Goal: Task Accomplishment & Management: Manage account settings

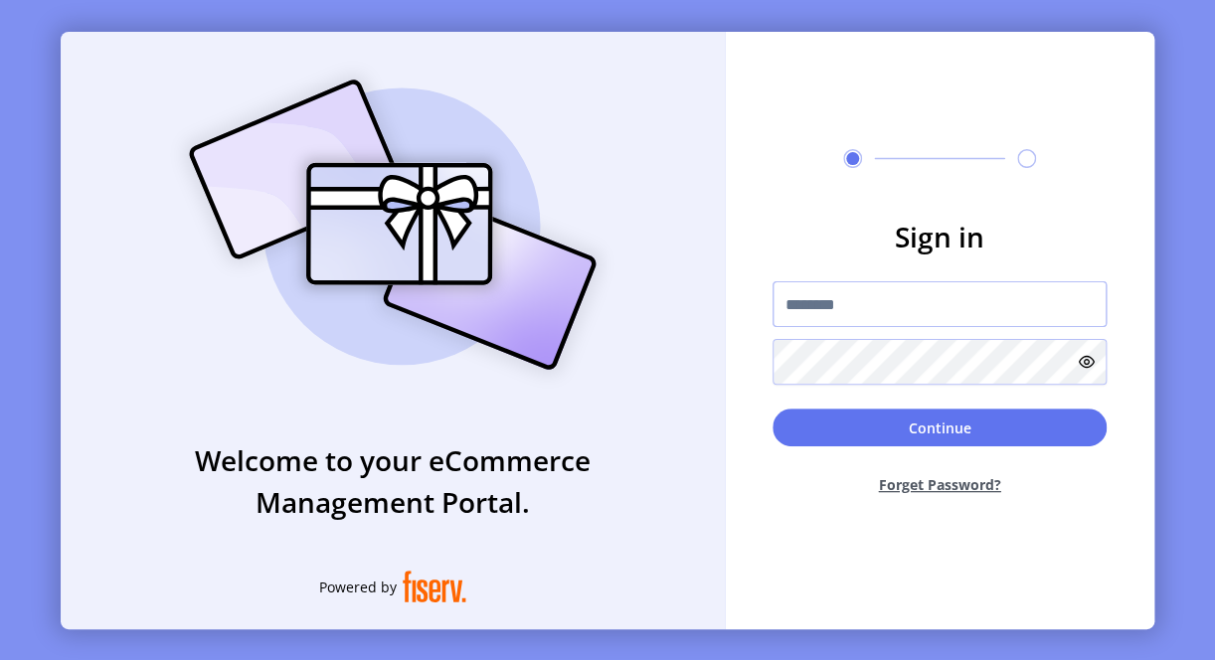
click at [875, 302] on input "text" at bounding box center [939, 304] width 334 height 46
paste input "**********"
type input "**********"
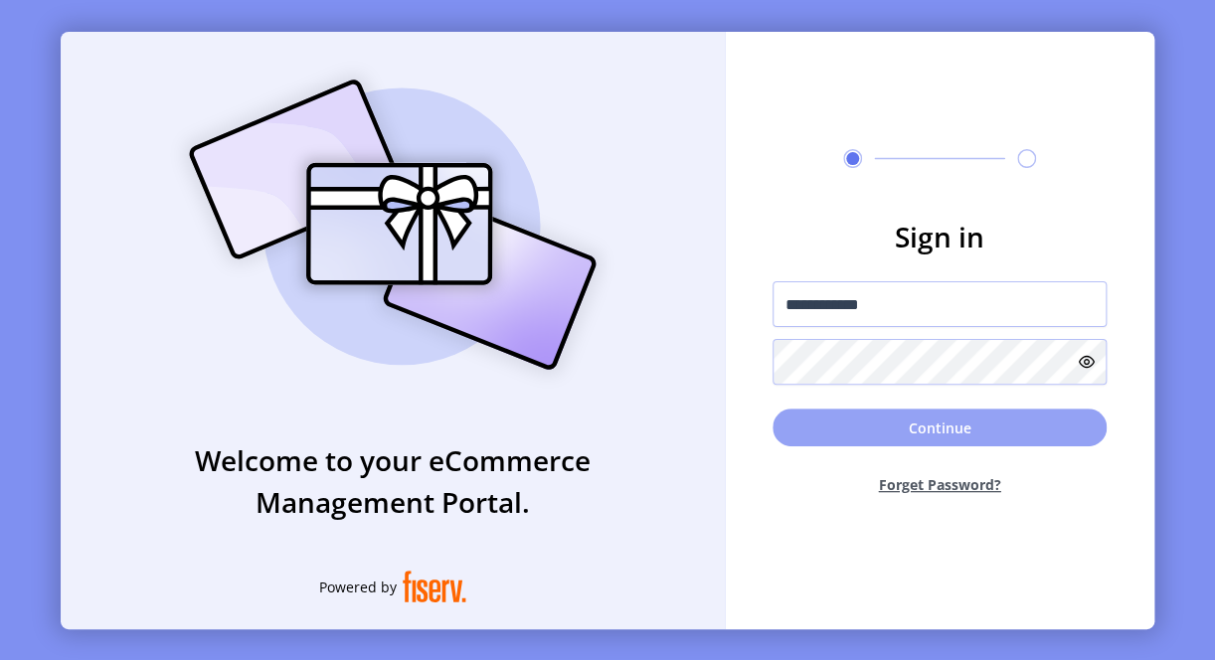
click at [851, 419] on button "Continue" at bounding box center [939, 427] width 334 height 38
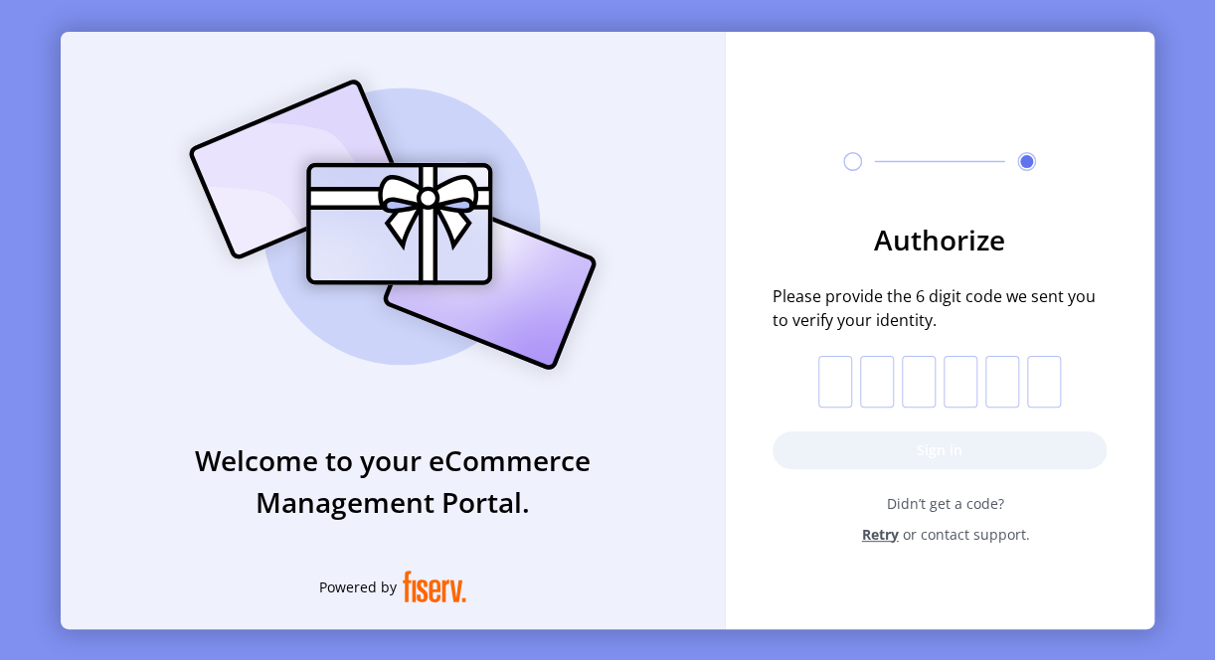
click at [839, 390] on input "text" at bounding box center [835, 382] width 34 height 52
type input "*"
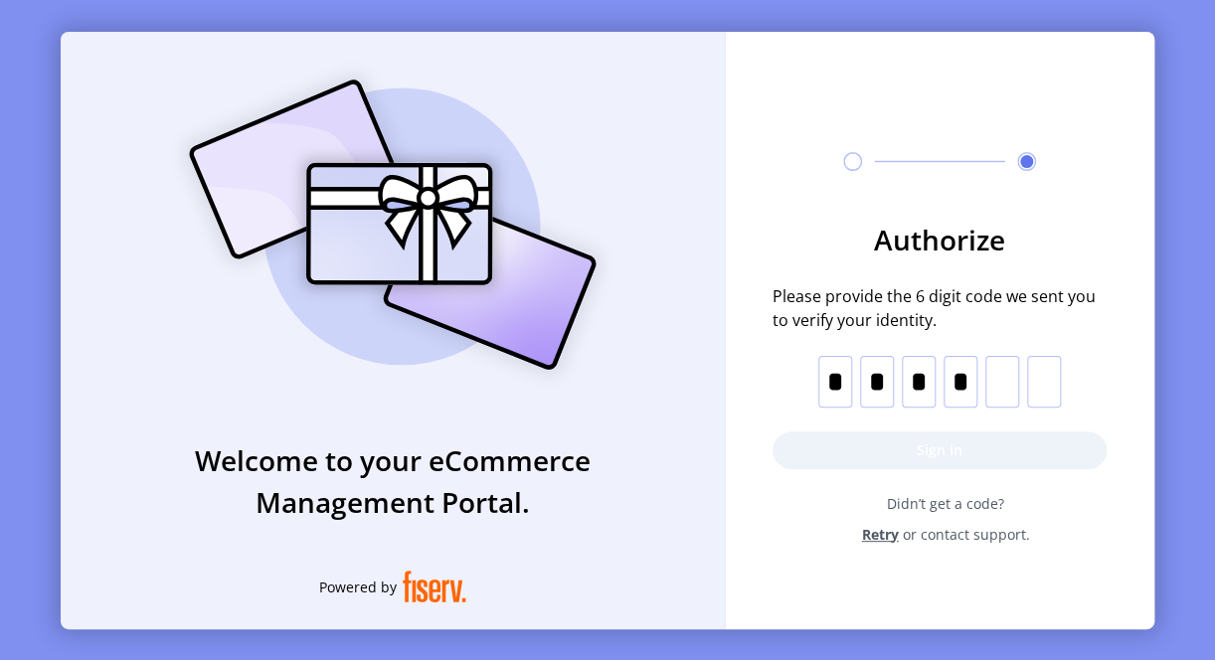
type input "*"
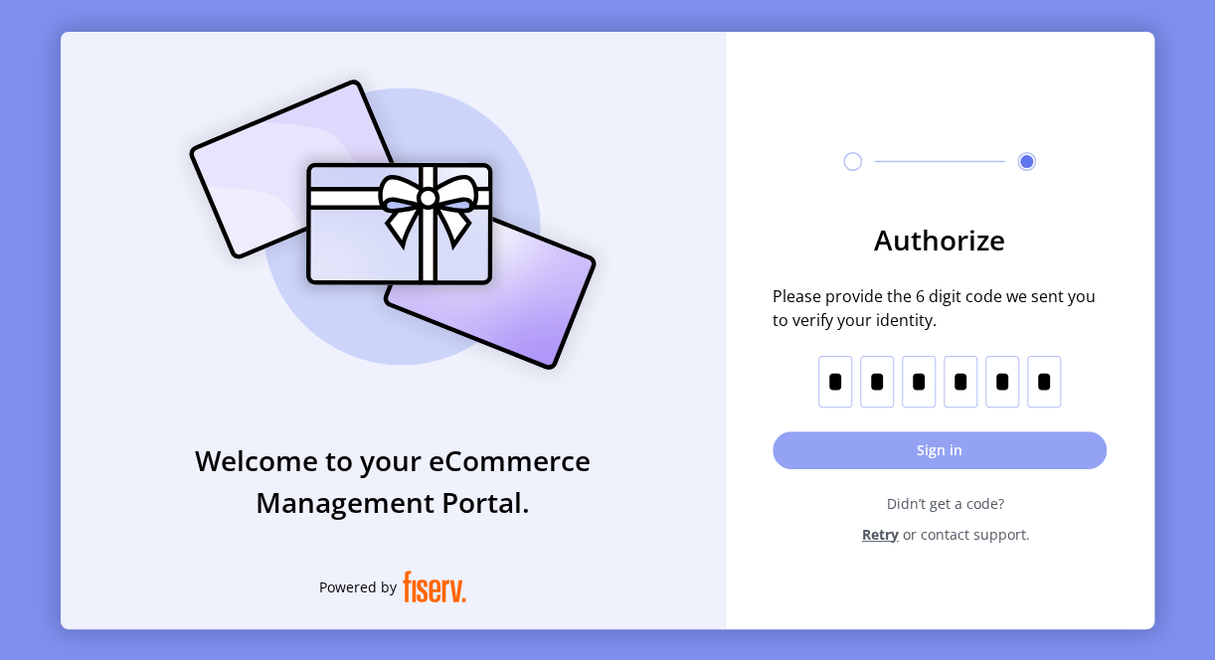
type input "*"
click at [953, 455] on button "Sign in" at bounding box center [939, 450] width 334 height 38
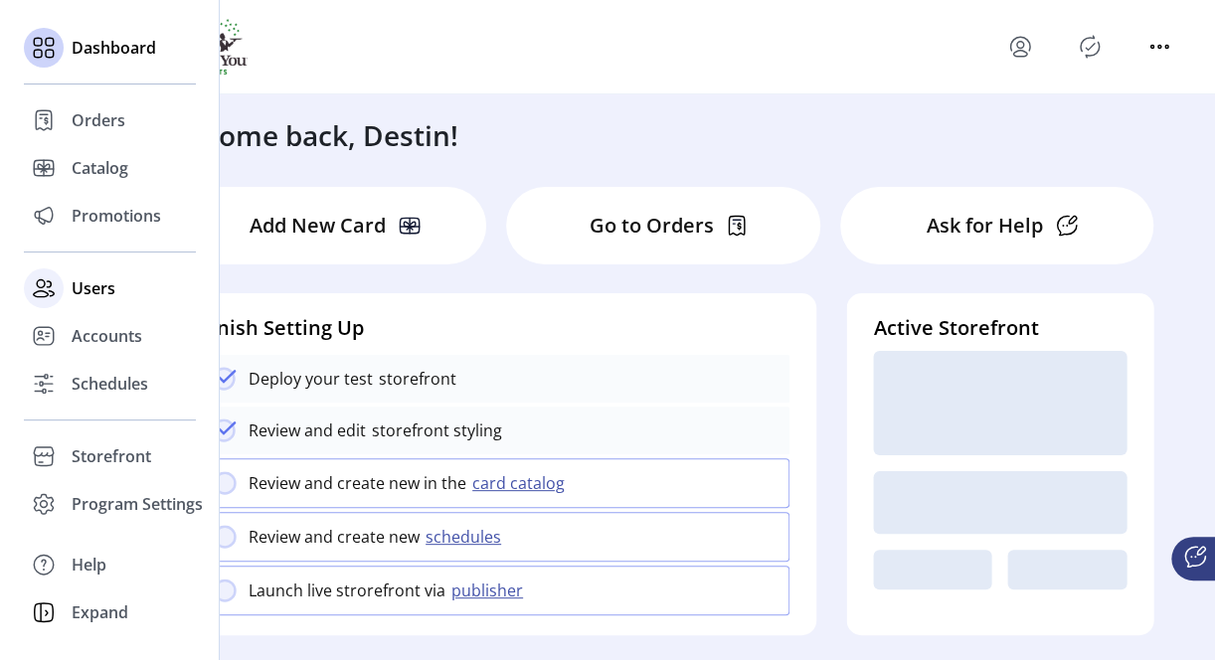
click at [100, 284] on span "Users" at bounding box center [94, 288] width 44 height 24
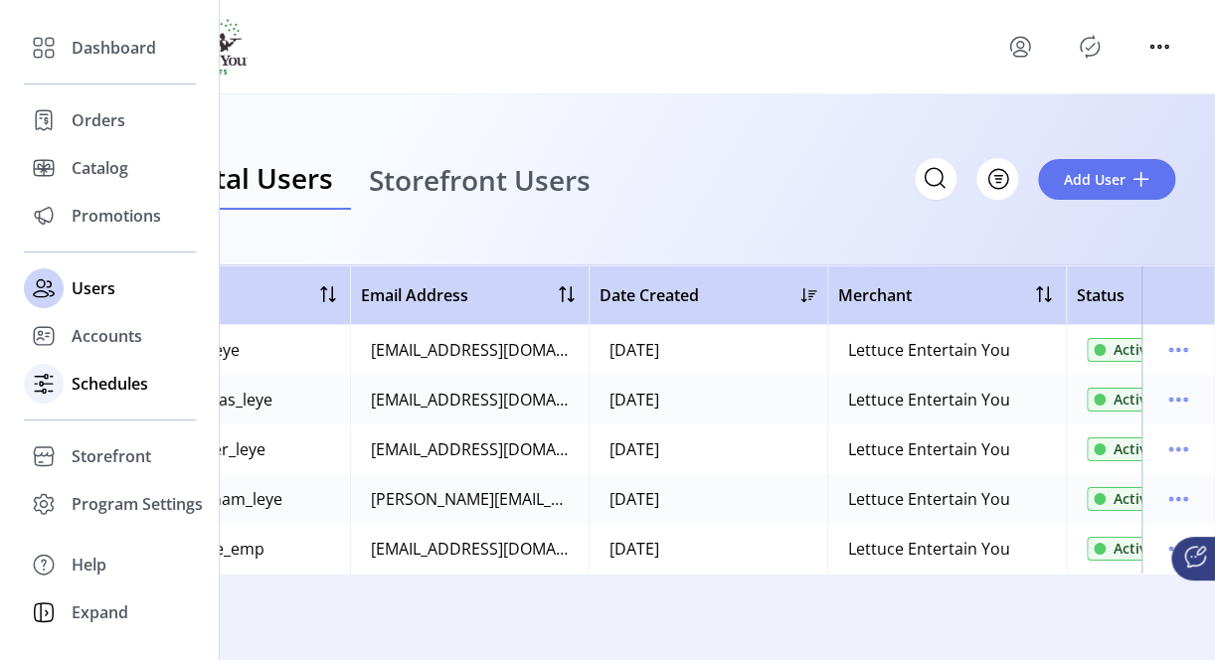
click at [91, 380] on span "Schedules" at bounding box center [110, 384] width 77 height 24
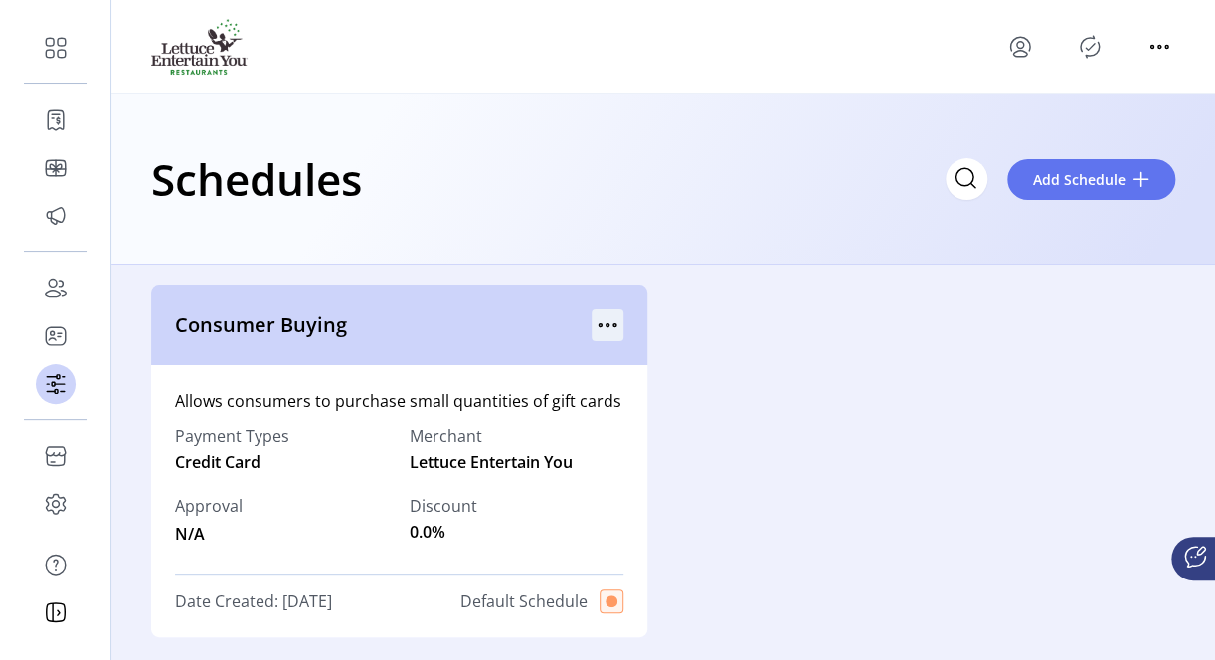
click at [611, 318] on icon "menu" at bounding box center [607, 325] width 32 height 32
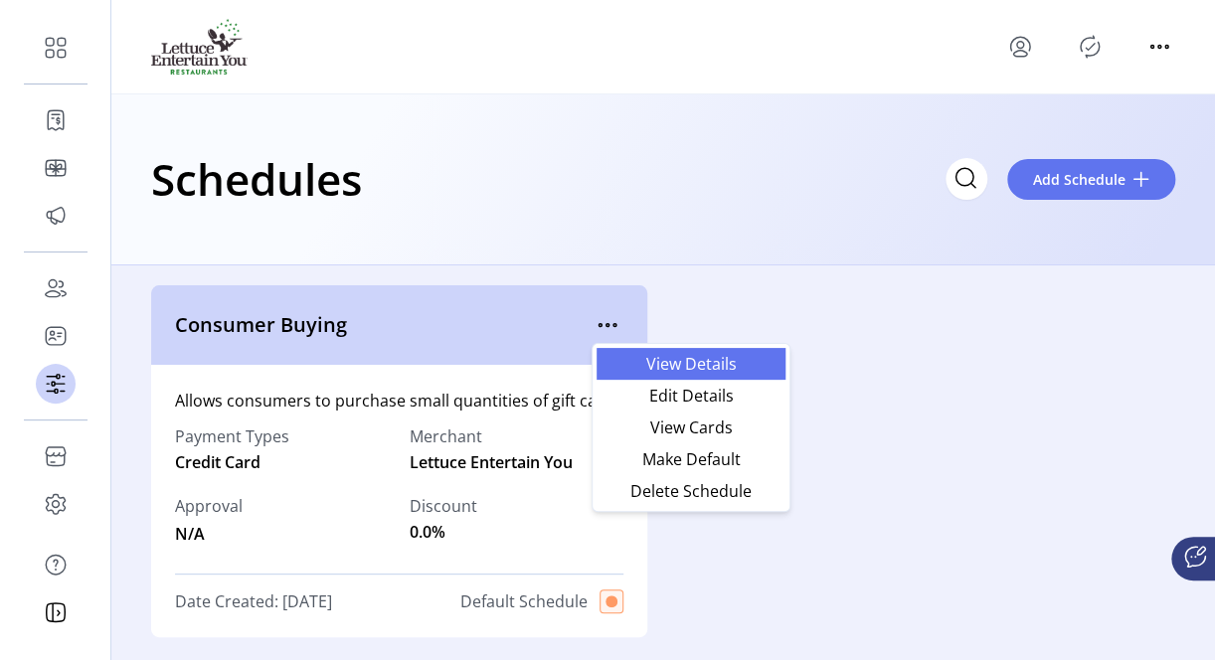
click at [714, 368] on span "View Details" at bounding box center [690, 364] width 165 height 16
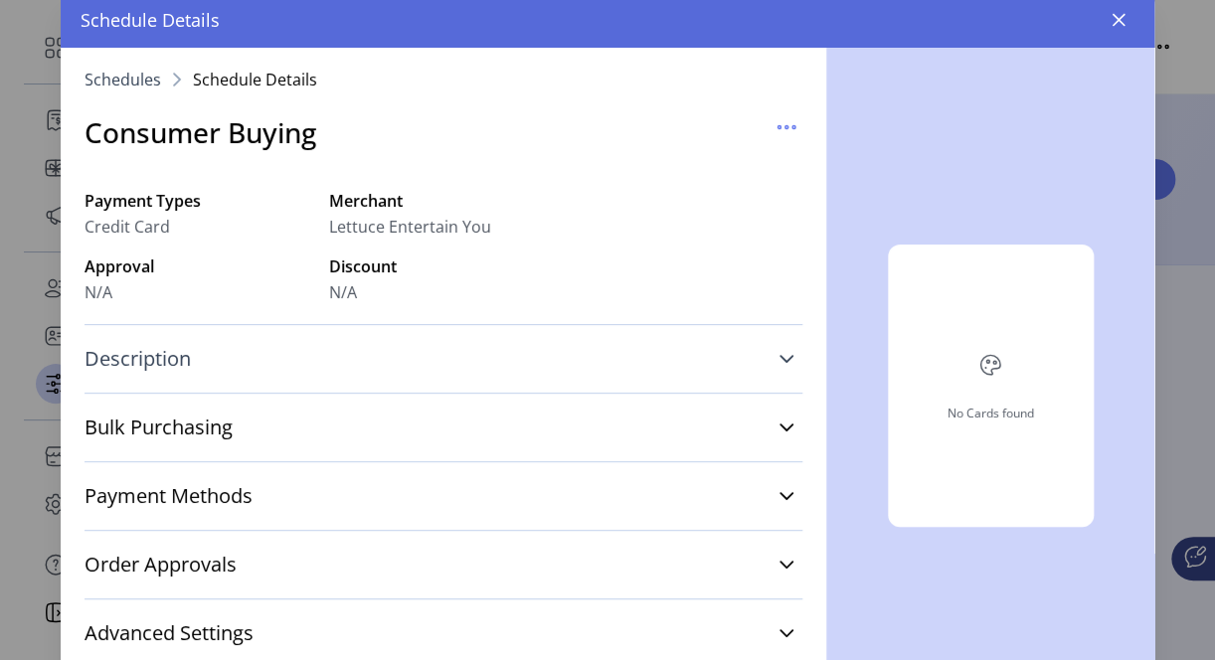
click at [778, 362] on icon at bounding box center [786, 359] width 16 height 16
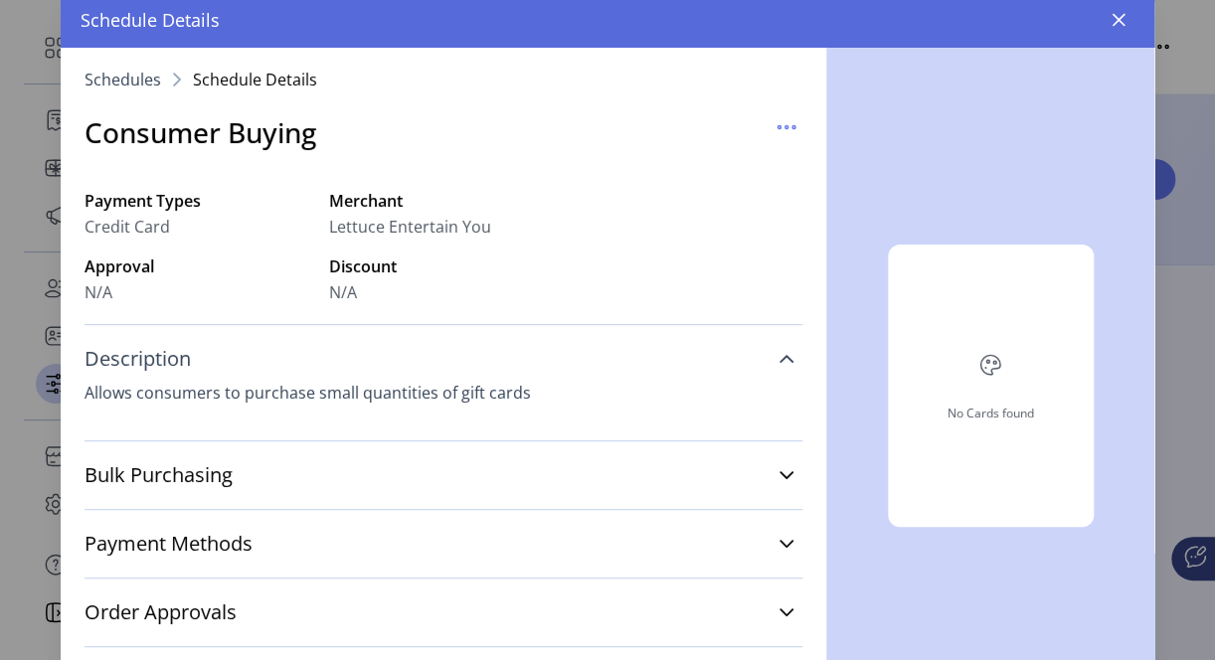
click at [778, 362] on icon at bounding box center [786, 359] width 16 height 16
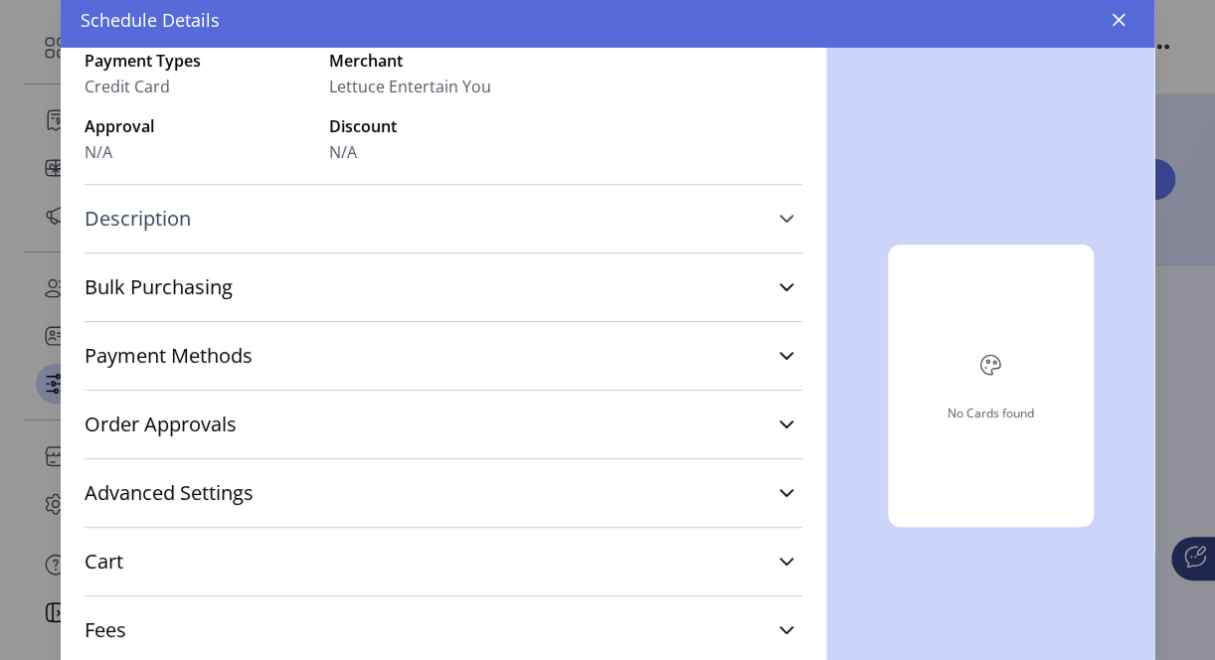
scroll to position [199, 0]
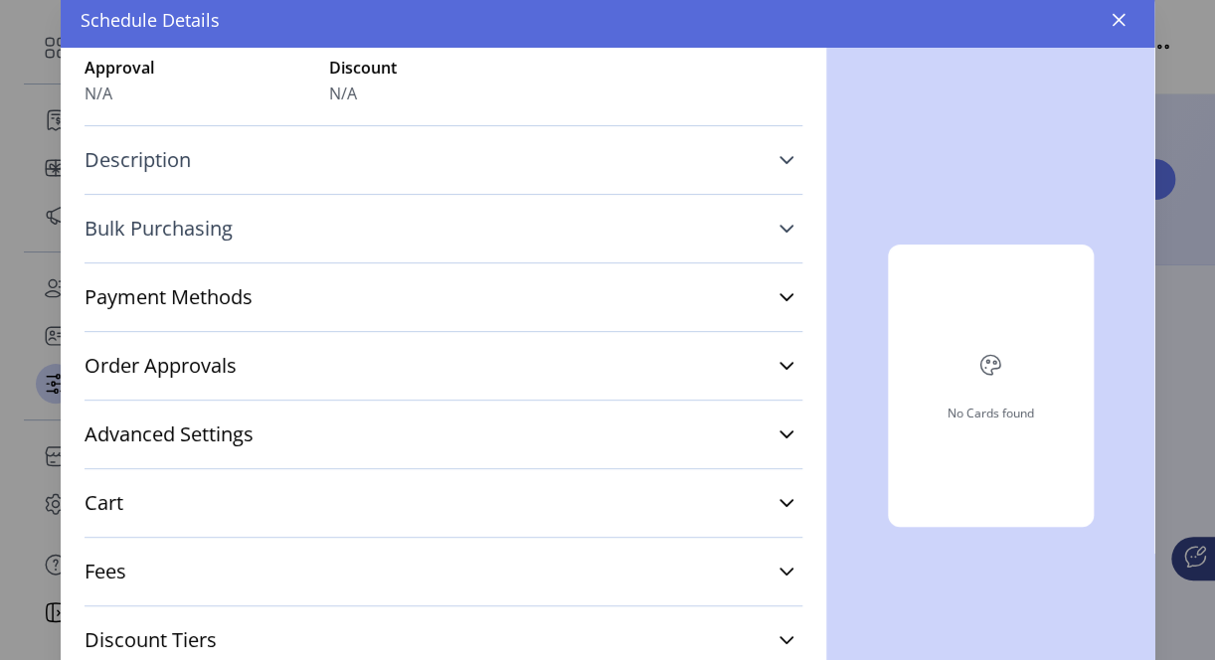
click at [778, 232] on icon at bounding box center [786, 229] width 16 height 16
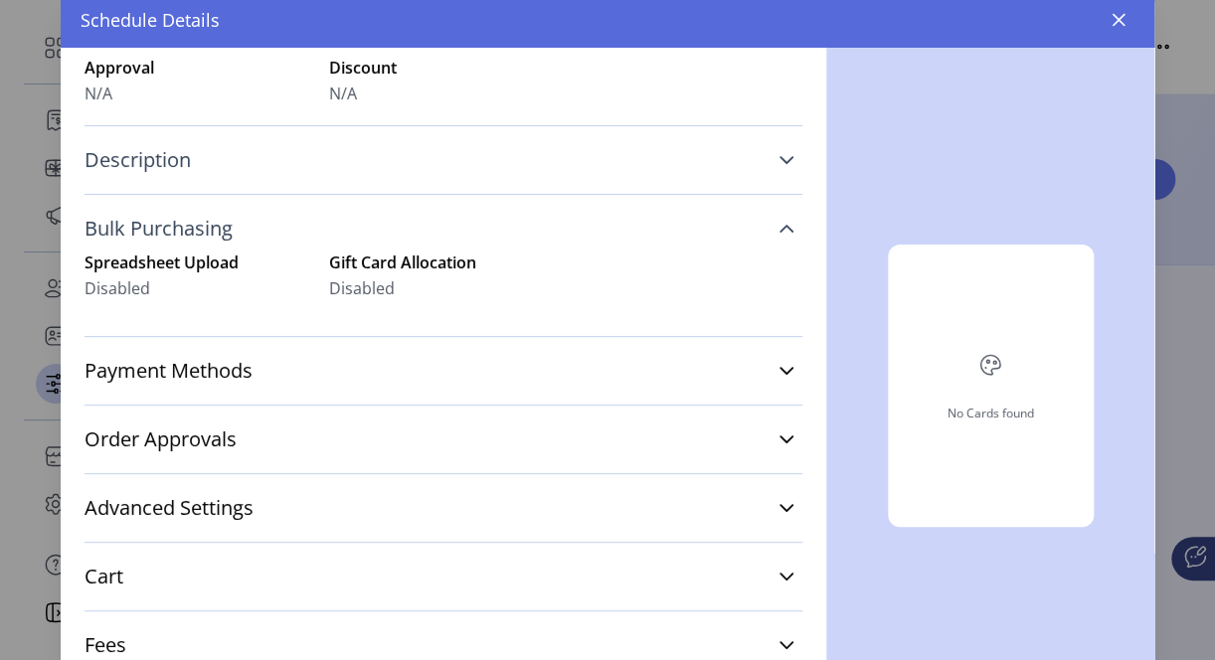
click at [778, 232] on icon at bounding box center [786, 229] width 16 height 16
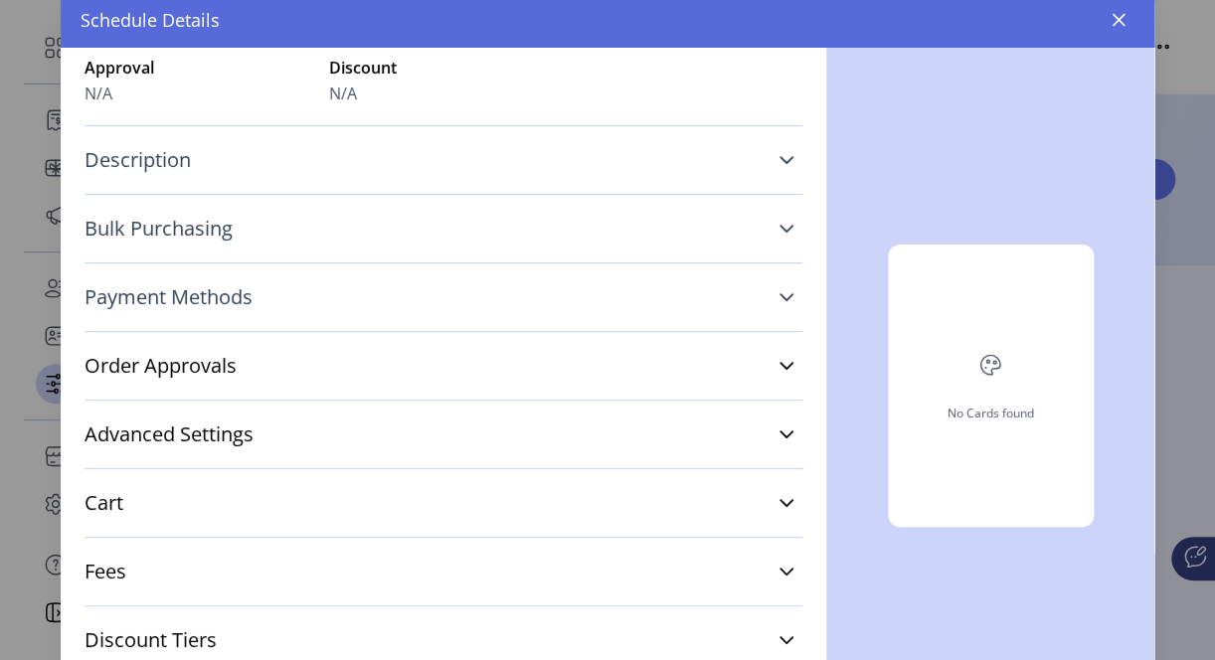
click at [770, 304] on link "Payment Methods" at bounding box center [443, 297] width 718 height 44
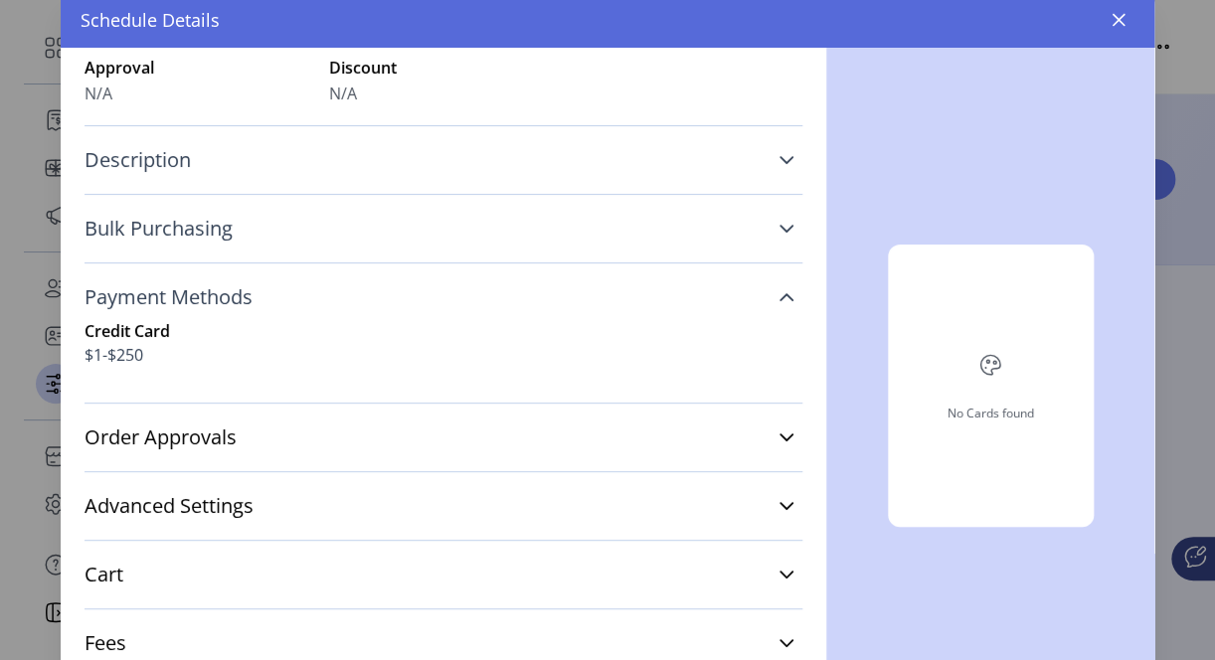
click at [770, 304] on link "Payment Methods" at bounding box center [443, 297] width 718 height 44
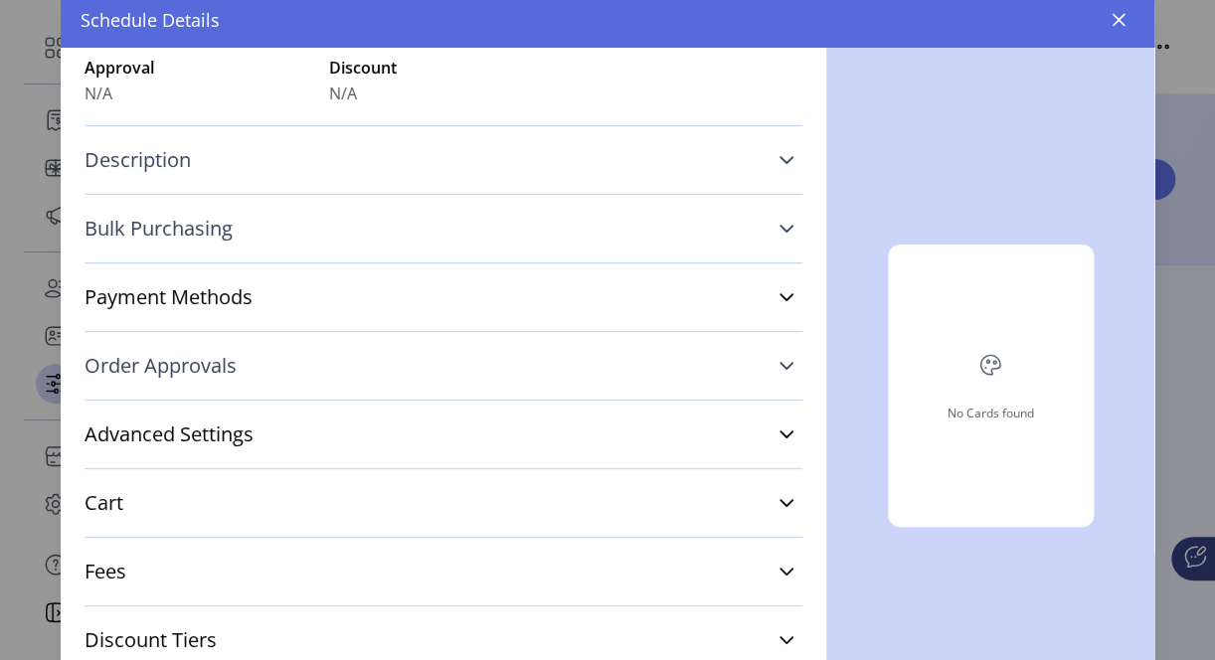
click at [778, 366] on icon at bounding box center [786, 366] width 16 height 16
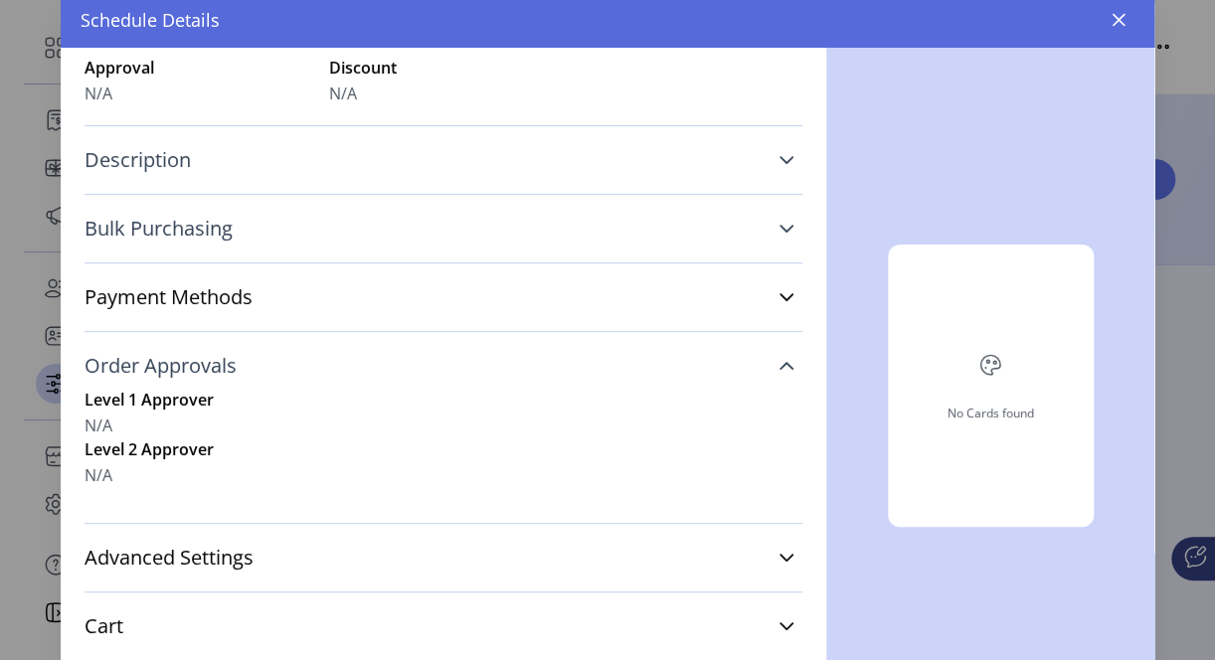
click at [778, 366] on icon at bounding box center [786, 366] width 16 height 16
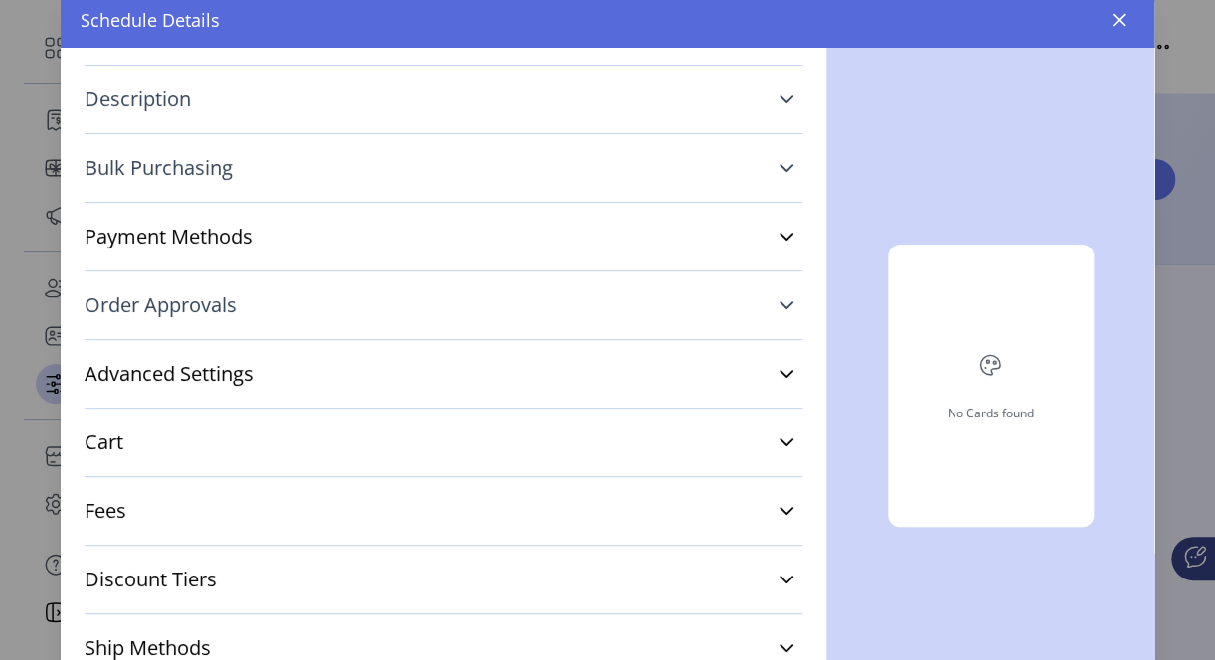
scroll to position [56, 0]
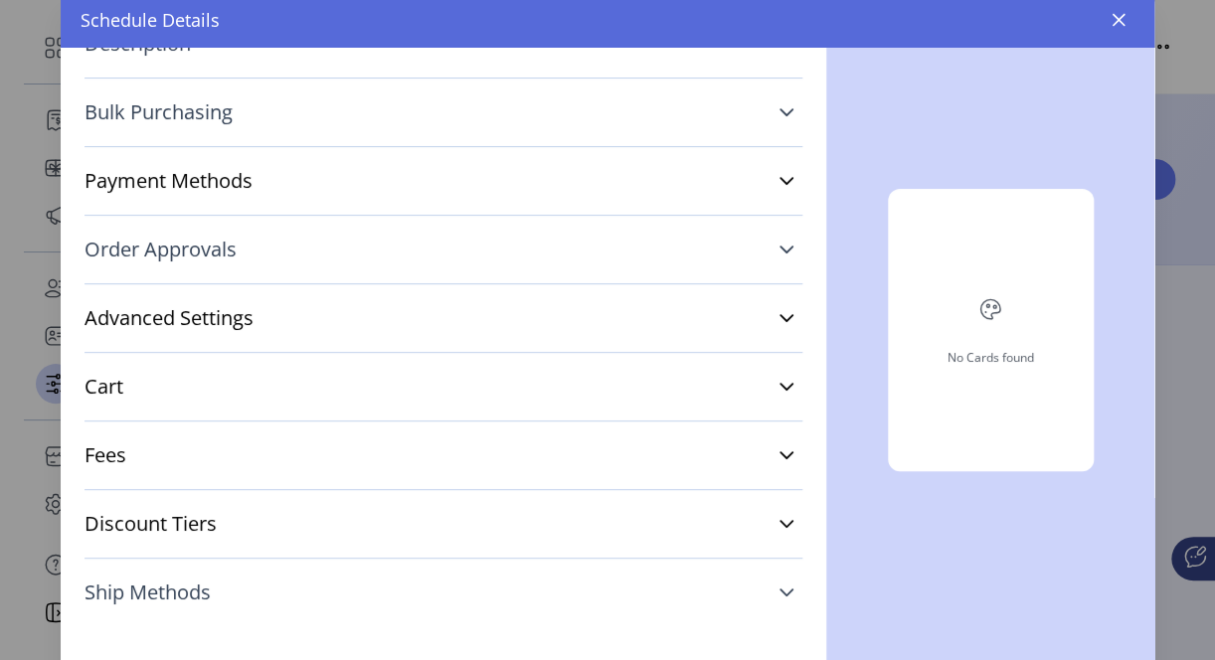
click at [778, 592] on icon at bounding box center [786, 592] width 16 height 16
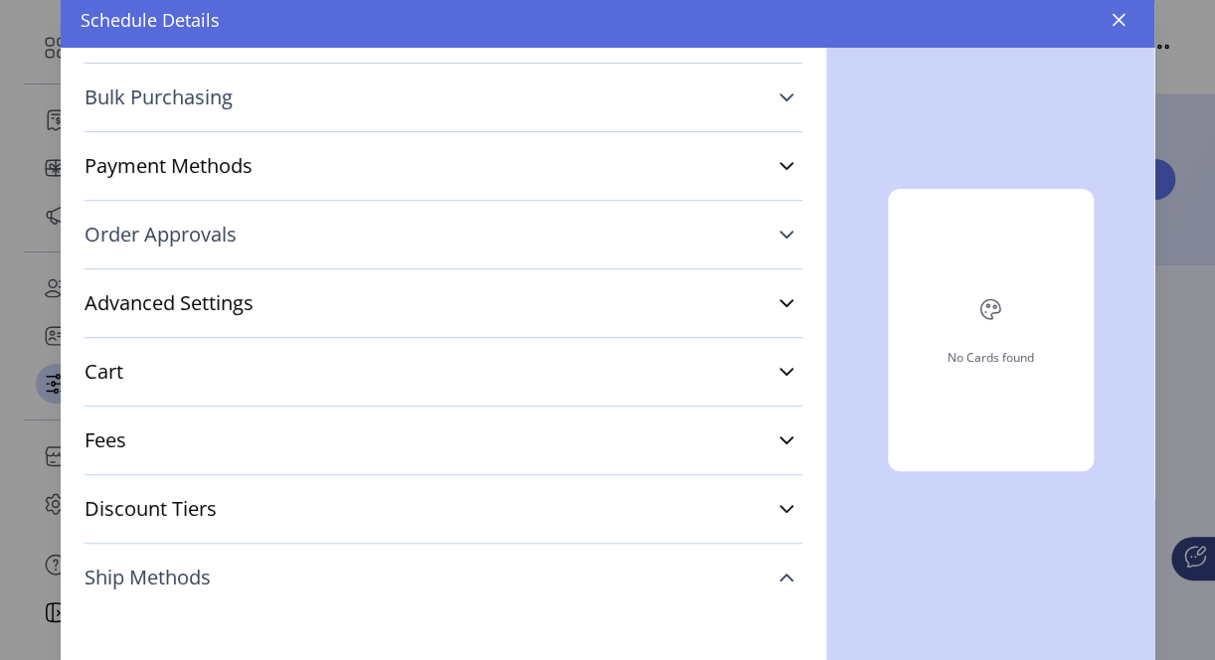
scroll to position [283, 0]
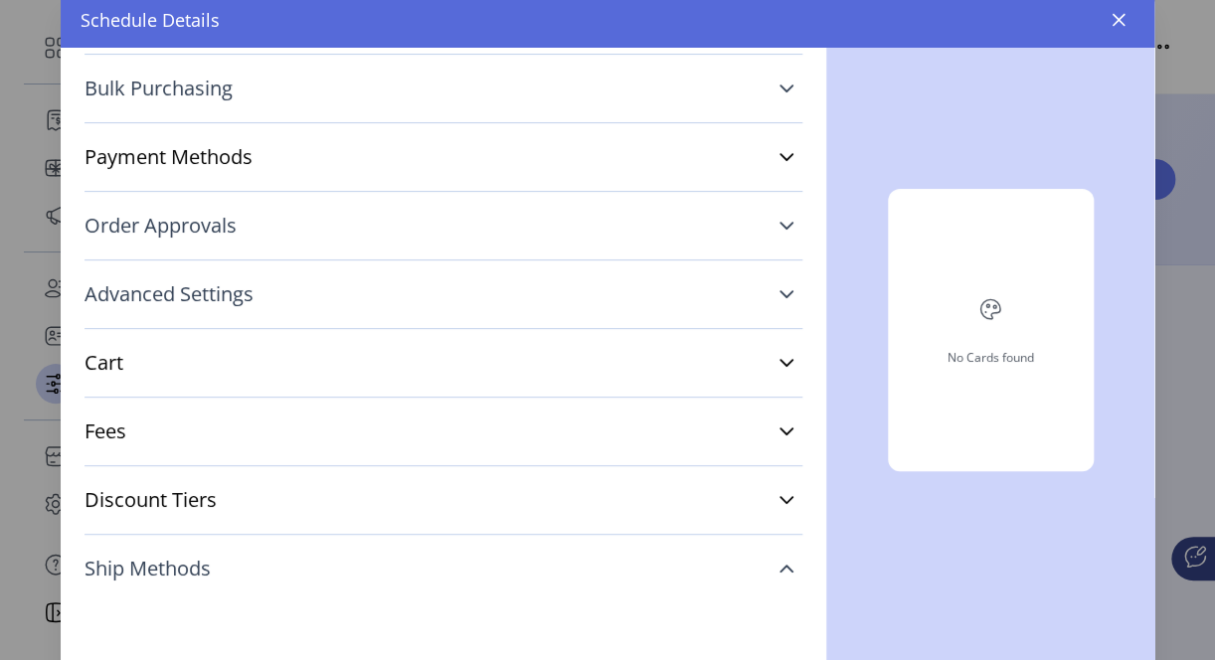
click at [778, 290] on icon at bounding box center [786, 294] width 16 height 16
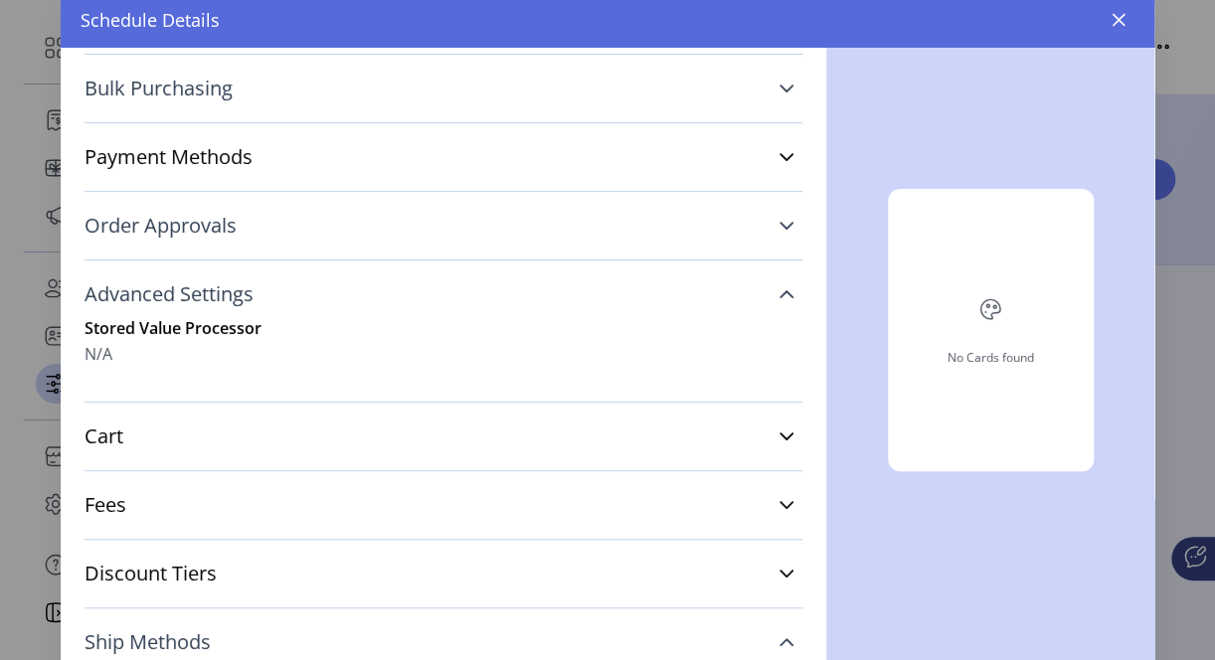
click at [779, 290] on icon at bounding box center [786, 294] width 14 height 8
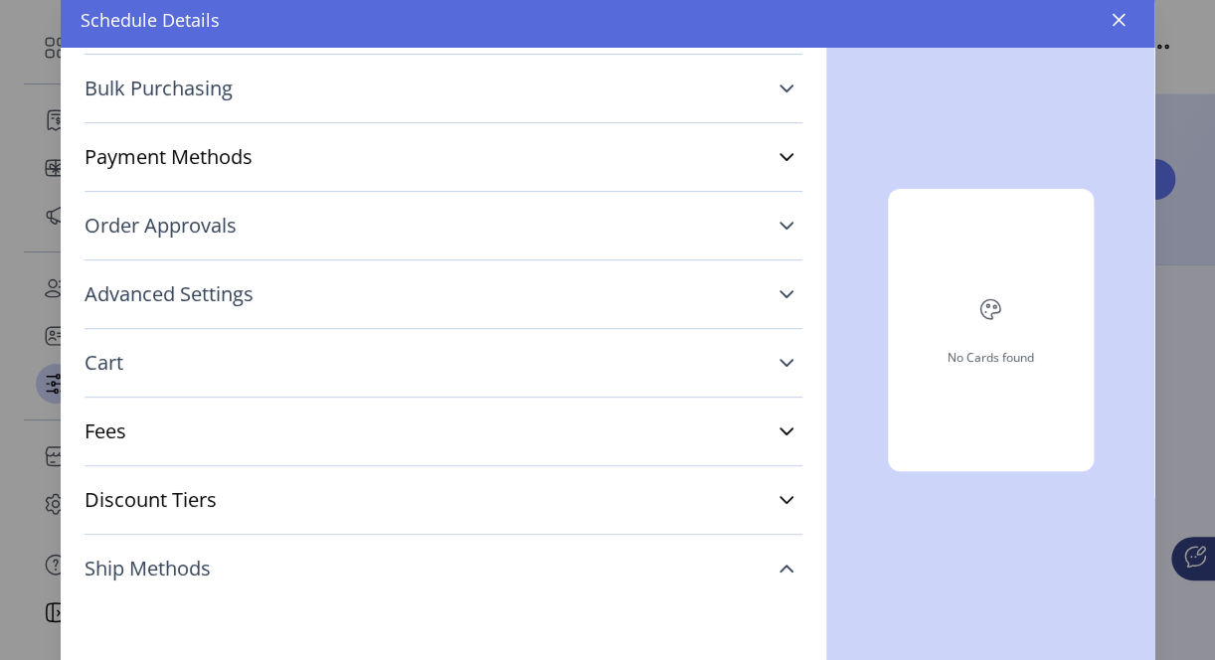
click at [778, 362] on icon at bounding box center [786, 363] width 16 height 16
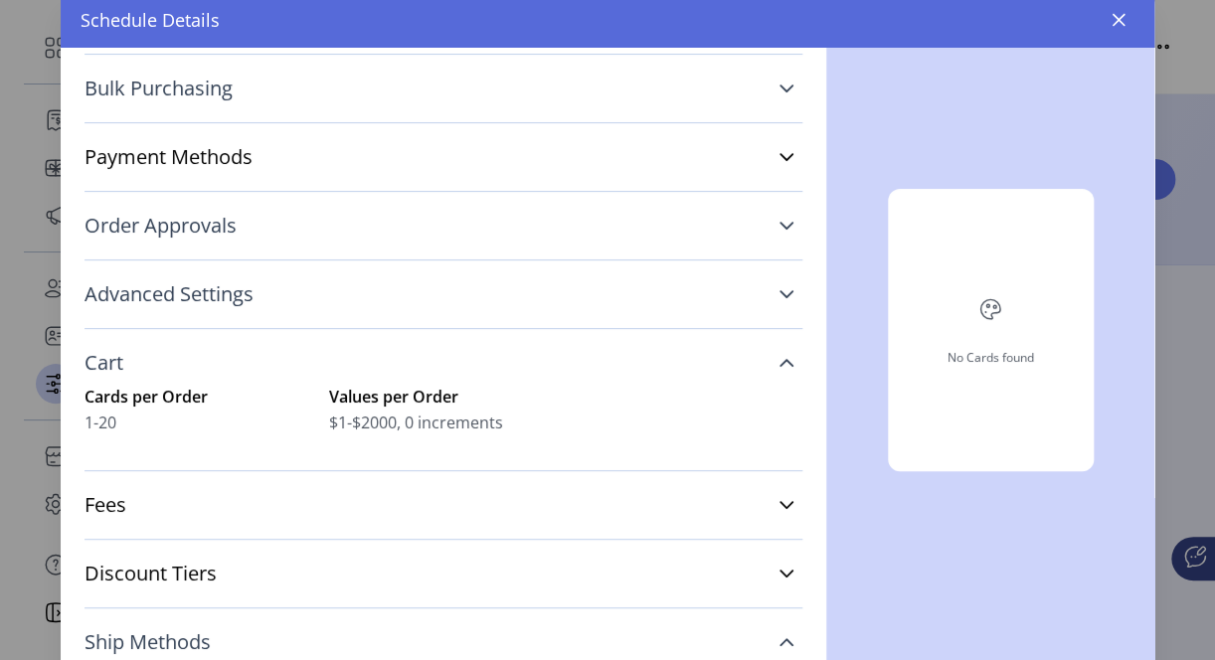
click at [778, 363] on icon at bounding box center [786, 363] width 16 height 16
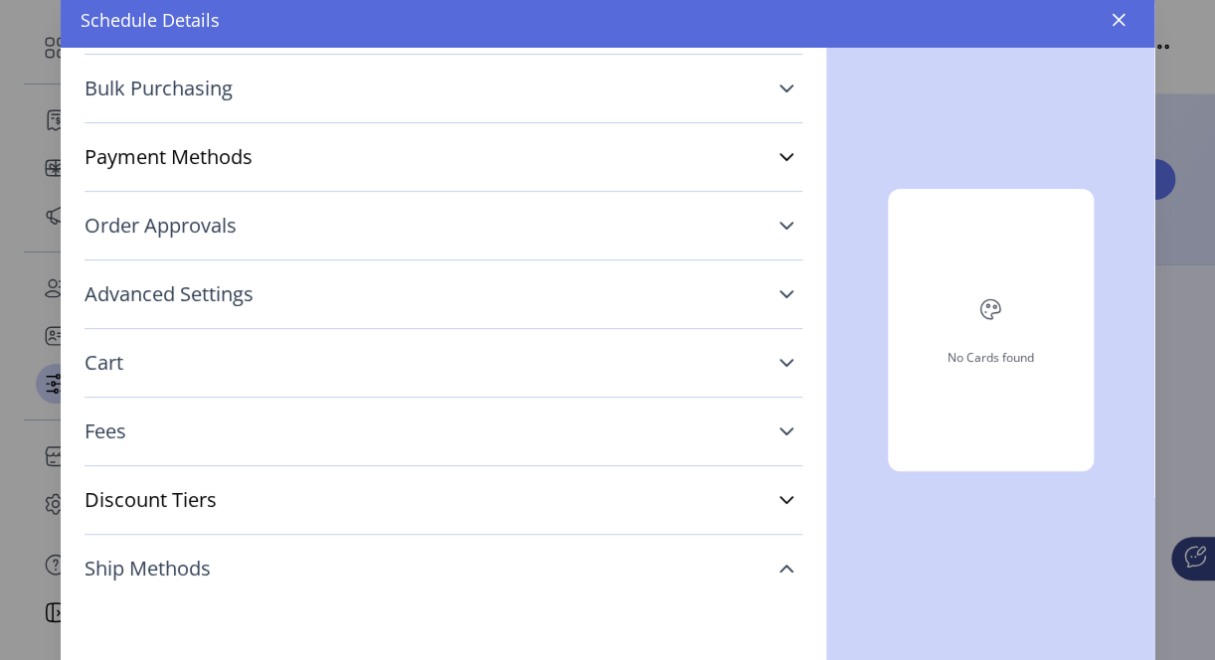
click at [779, 429] on icon at bounding box center [786, 431] width 14 height 8
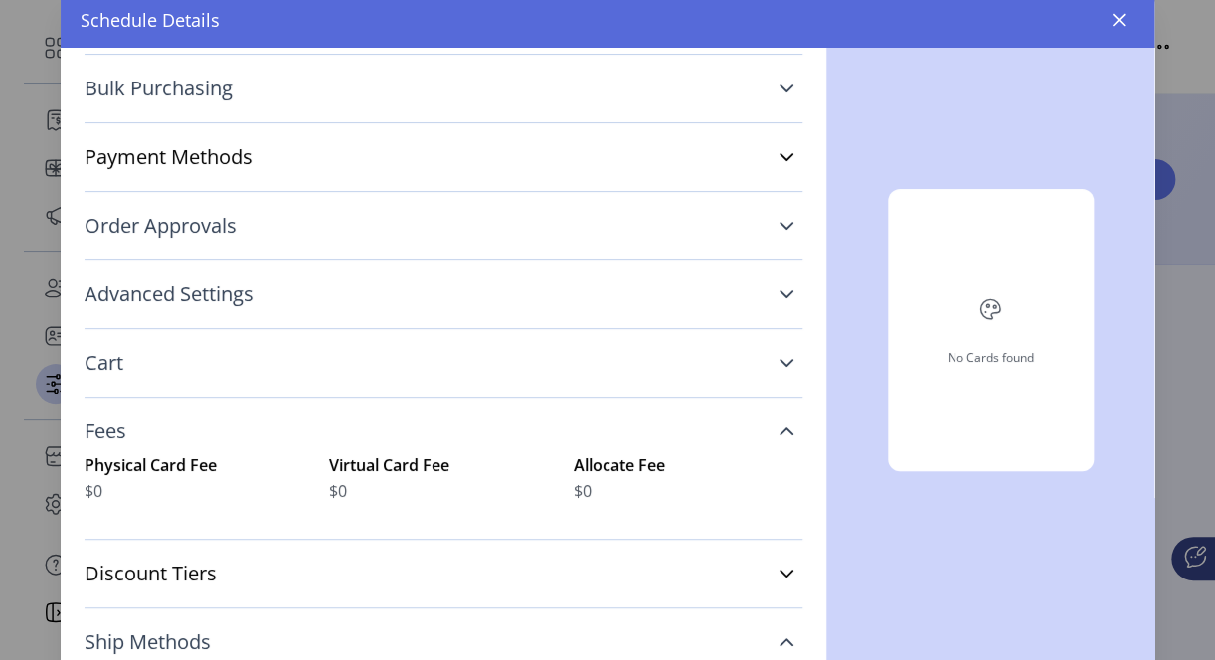
click at [779, 429] on icon at bounding box center [786, 431] width 14 height 8
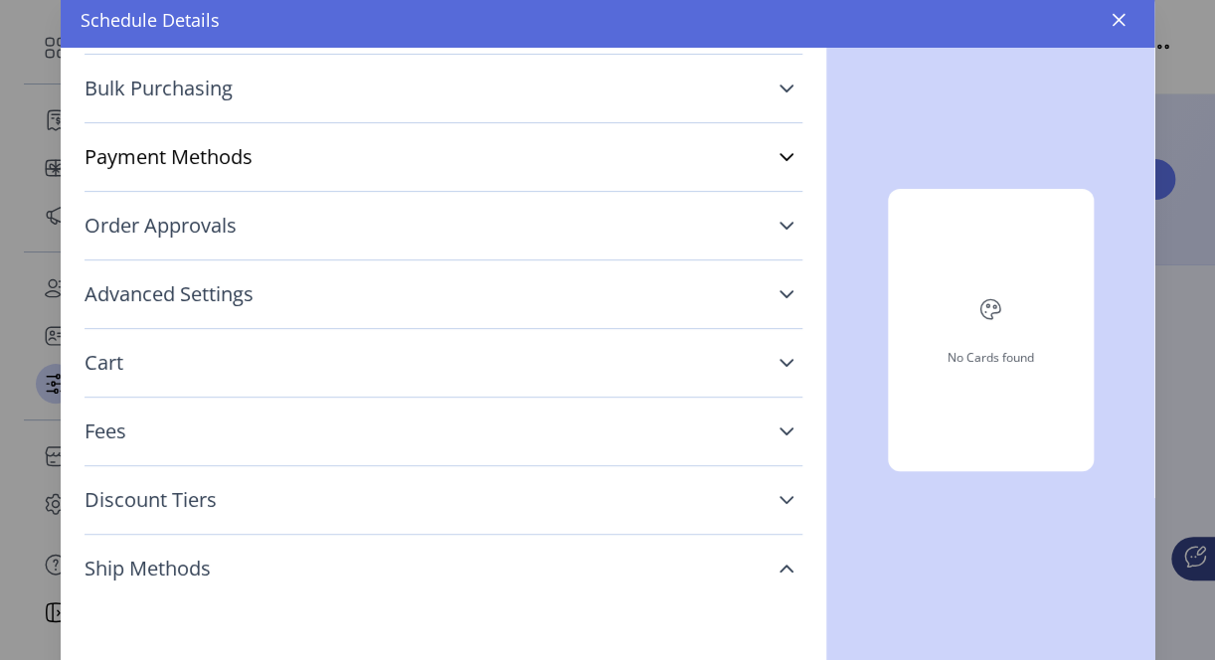
click at [778, 504] on icon at bounding box center [786, 500] width 16 height 16
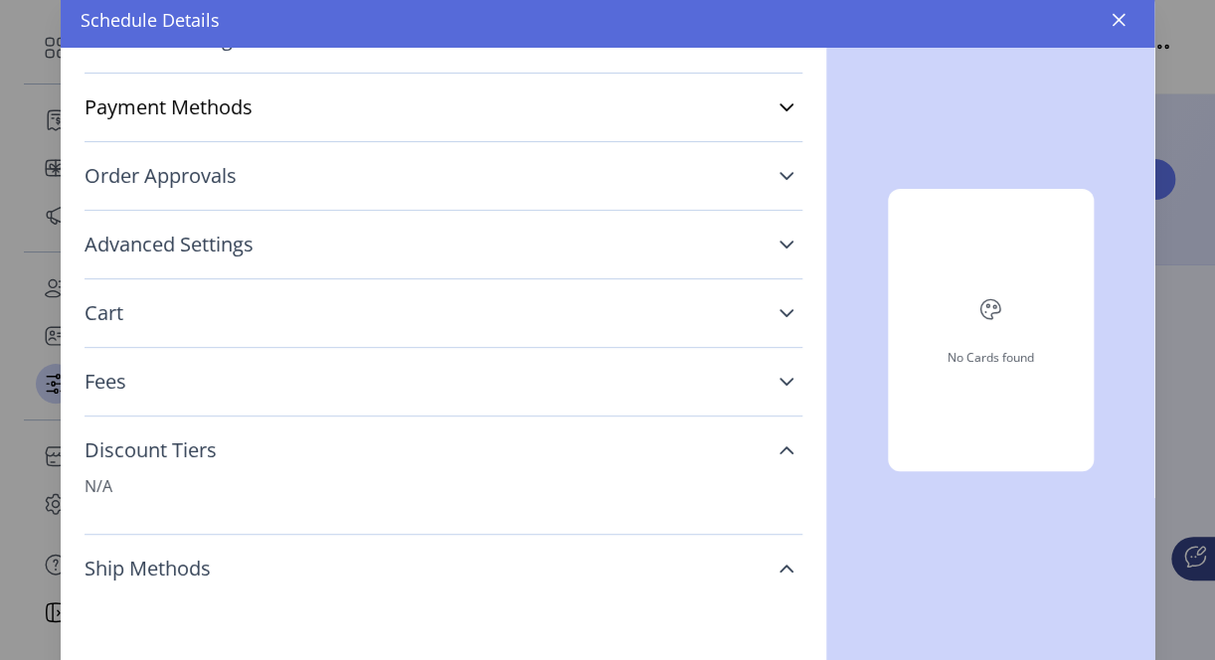
click at [778, 450] on icon at bounding box center [786, 450] width 16 height 16
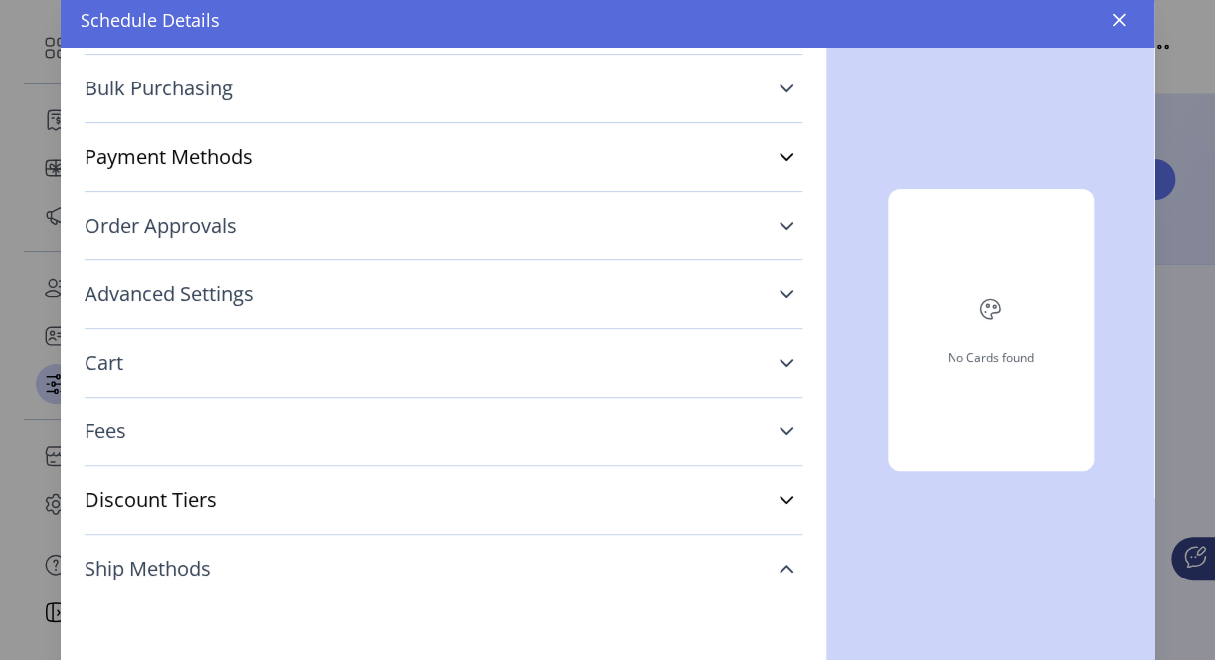
click at [768, 576] on link "Ship Methods" at bounding box center [443, 569] width 718 height 44
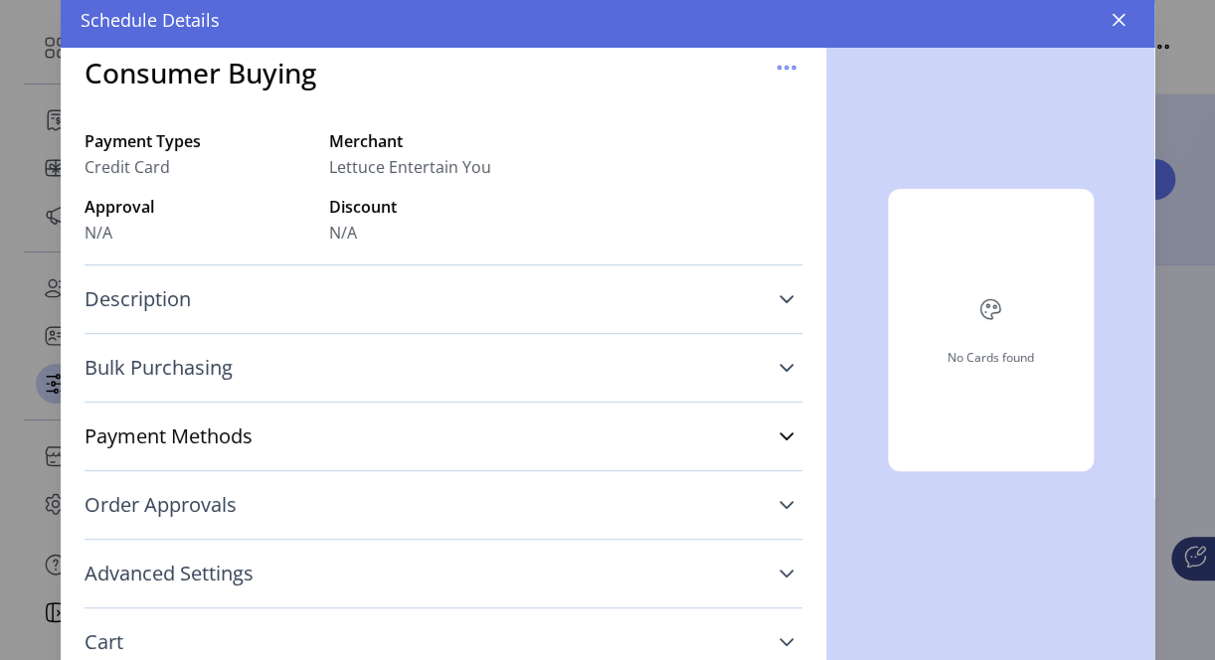
scroll to position [0, 0]
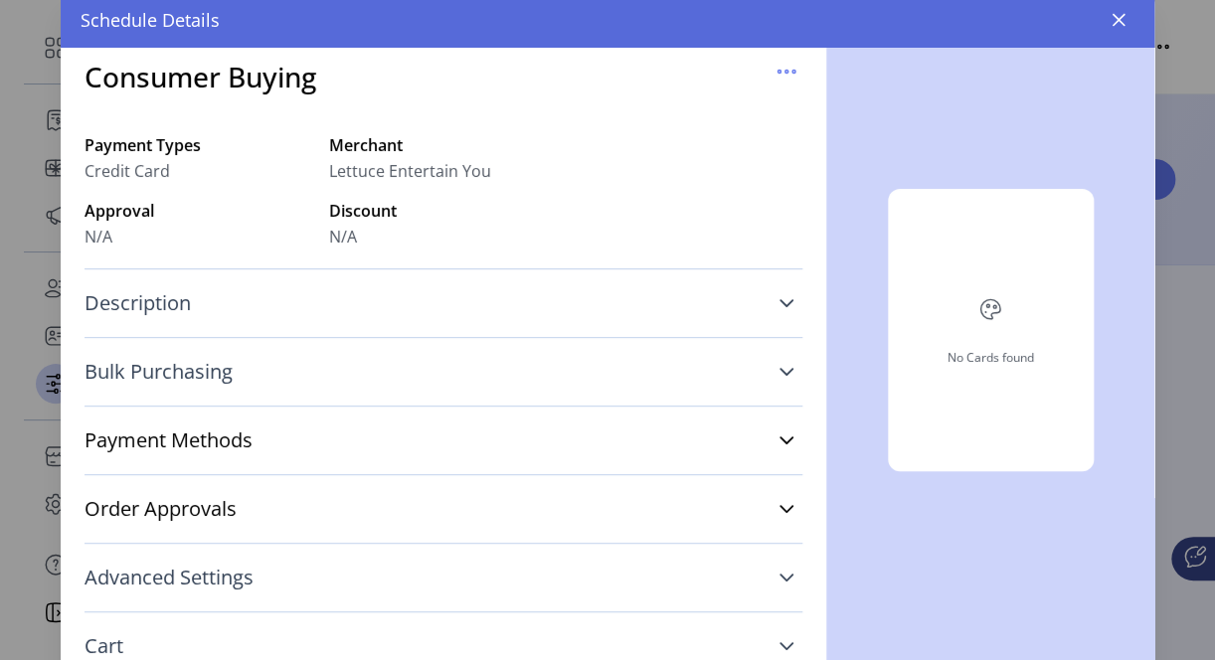
click at [778, 306] on icon at bounding box center [786, 303] width 16 height 16
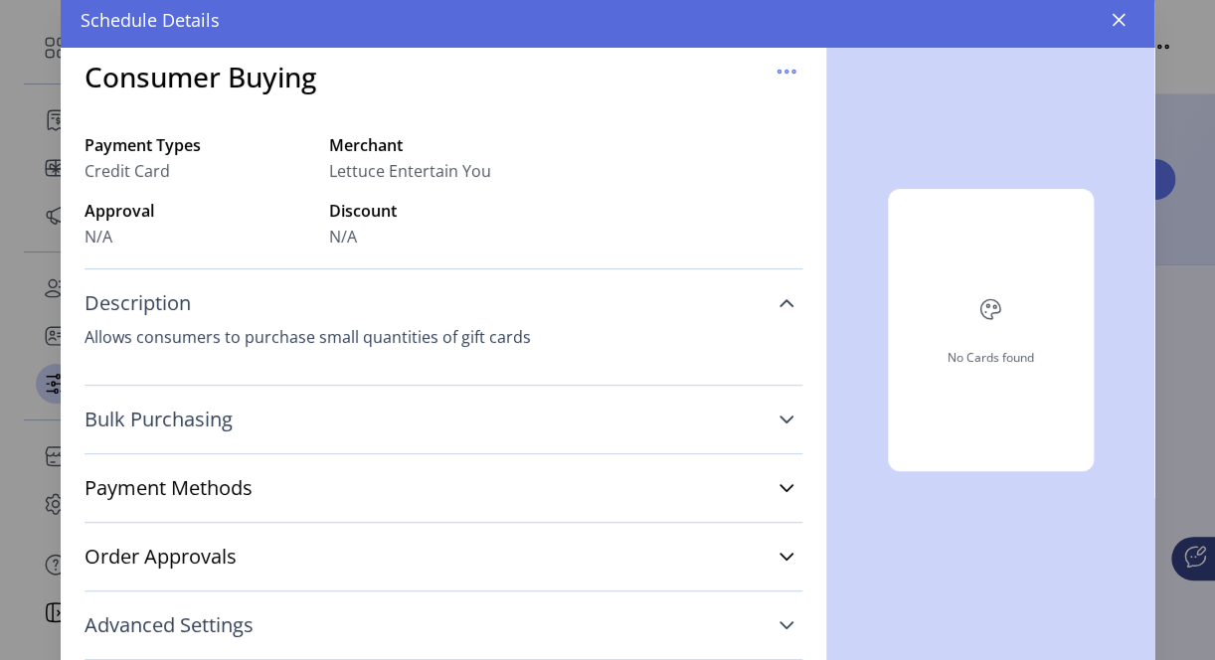
click at [778, 306] on icon at bounding box center [786, 303] width 16 height 16
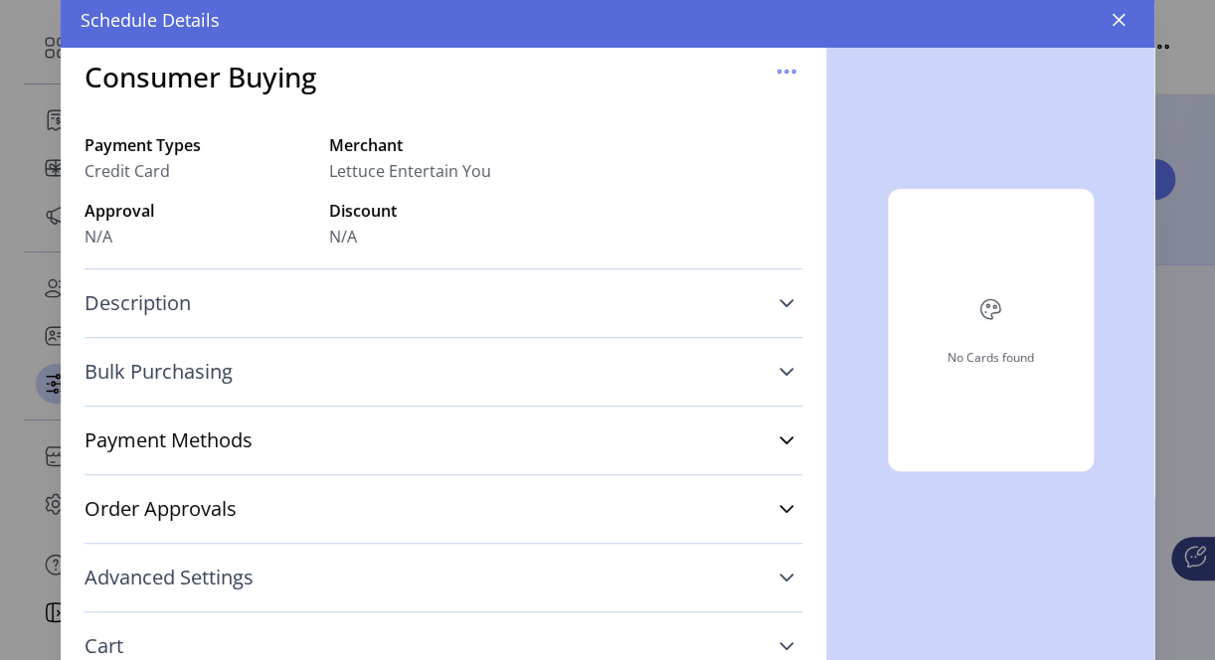
click at [779, 370] on icon at bounding box center [786, 372] width 14 height 8
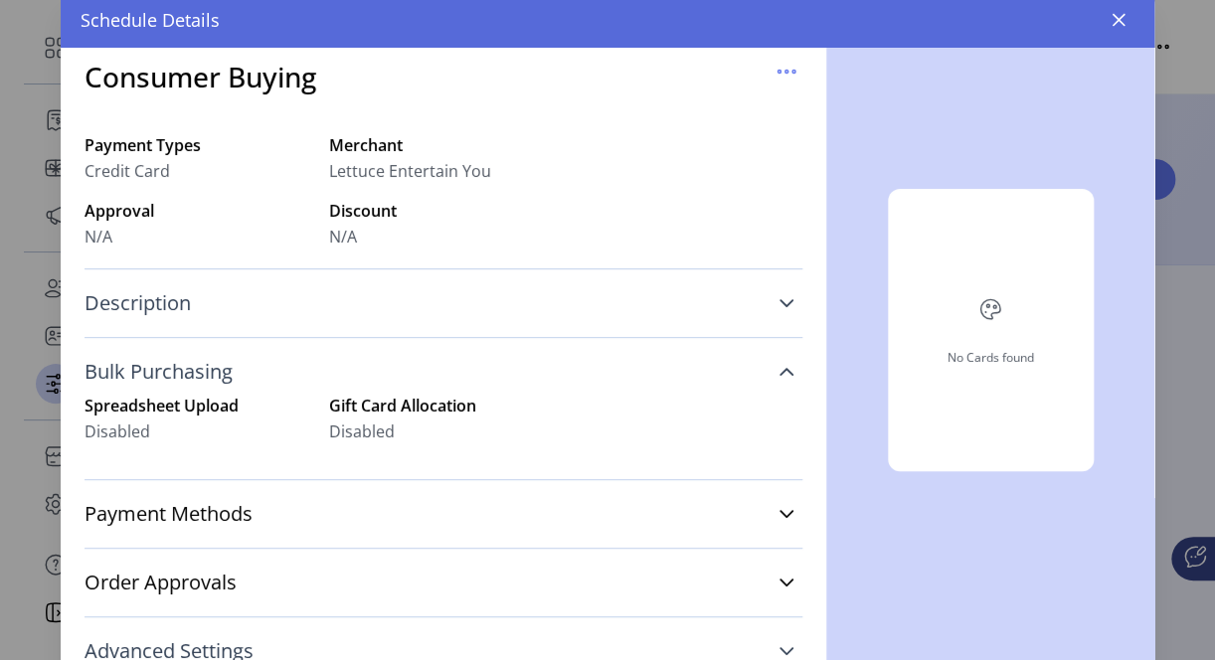
click at [778, 370] on icon at bounding box center [786, 372] width 16 height 16
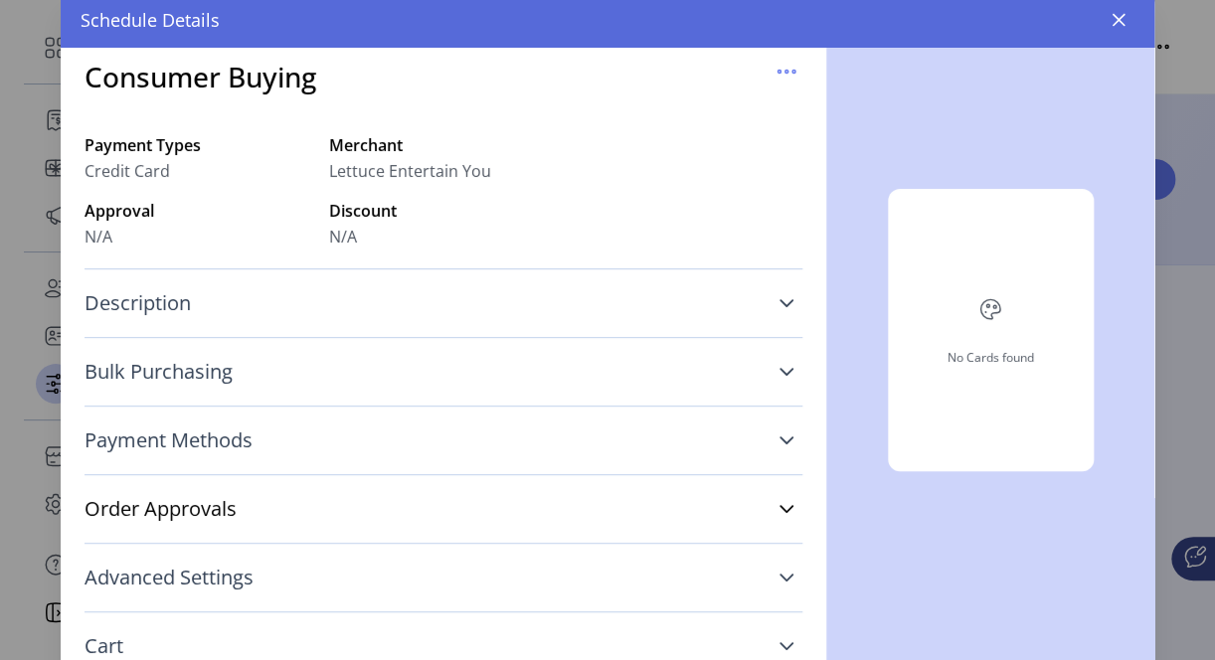
click at [779, 439] on icon at bounding box center [786, 440] width 14 height 8
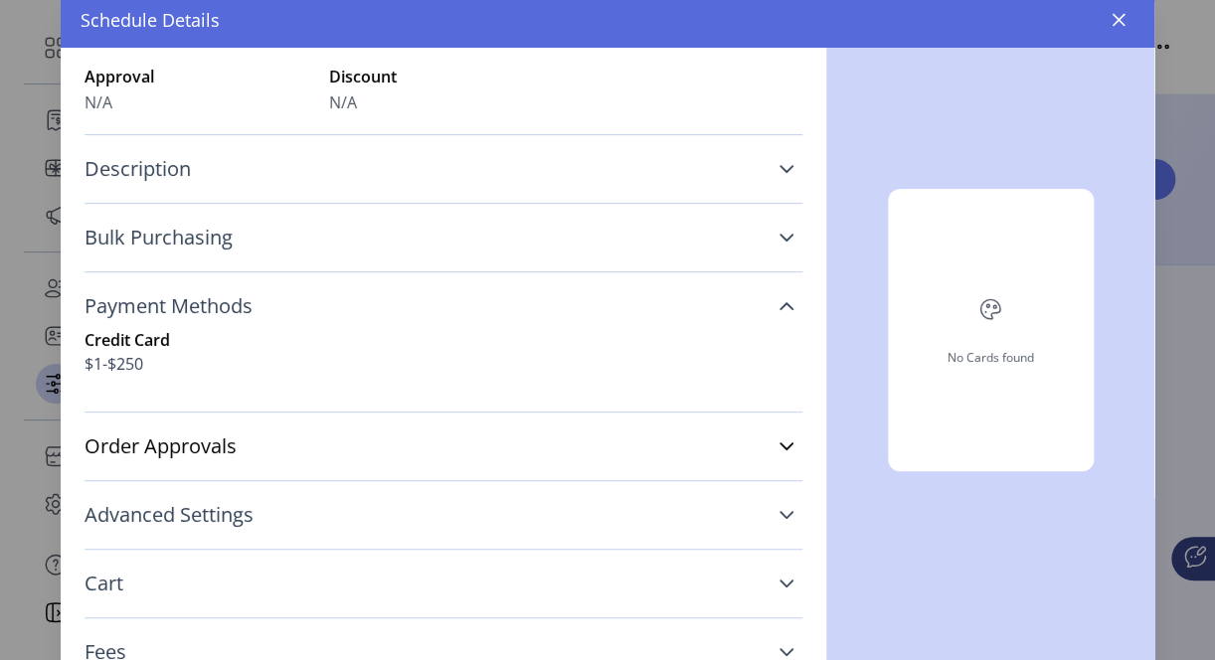
scroll to position [199, 0]
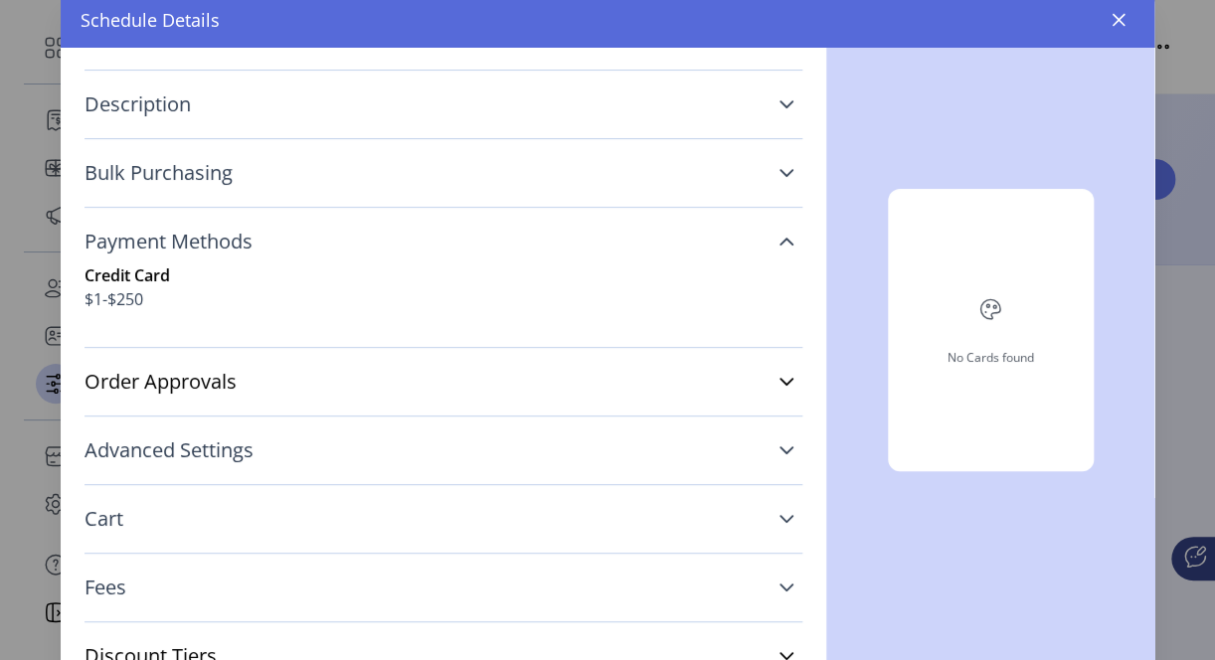
click at [783, 237] on link "Payment Methods" at bounding box center [443, 242] width 718 height 44
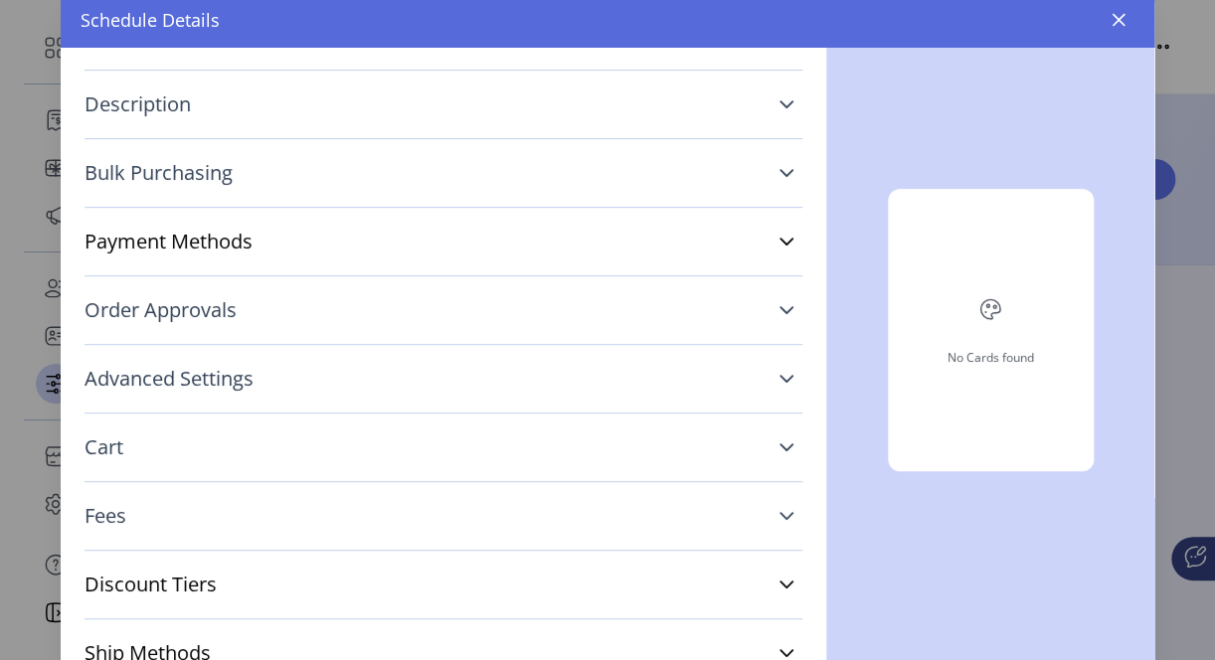
click at [778, 310] on icon at bounding box center [786, 310] width 16 height 16
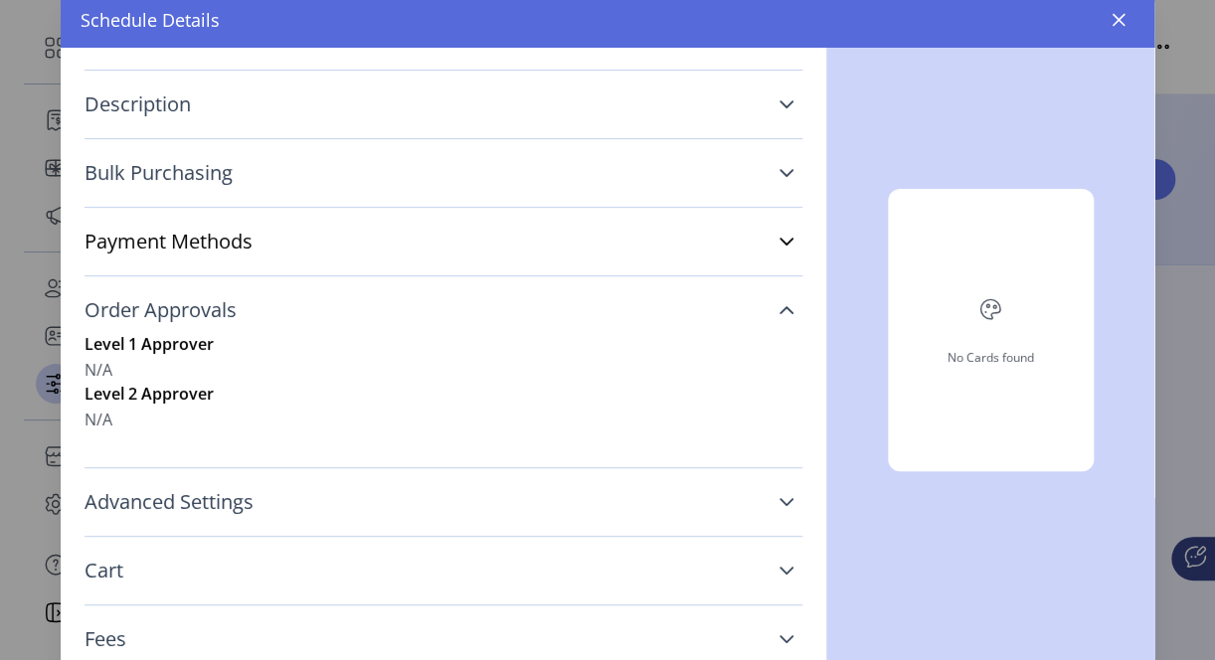
click at [778, 310] on icon at bounding box center [786, 310] width 16 height 16
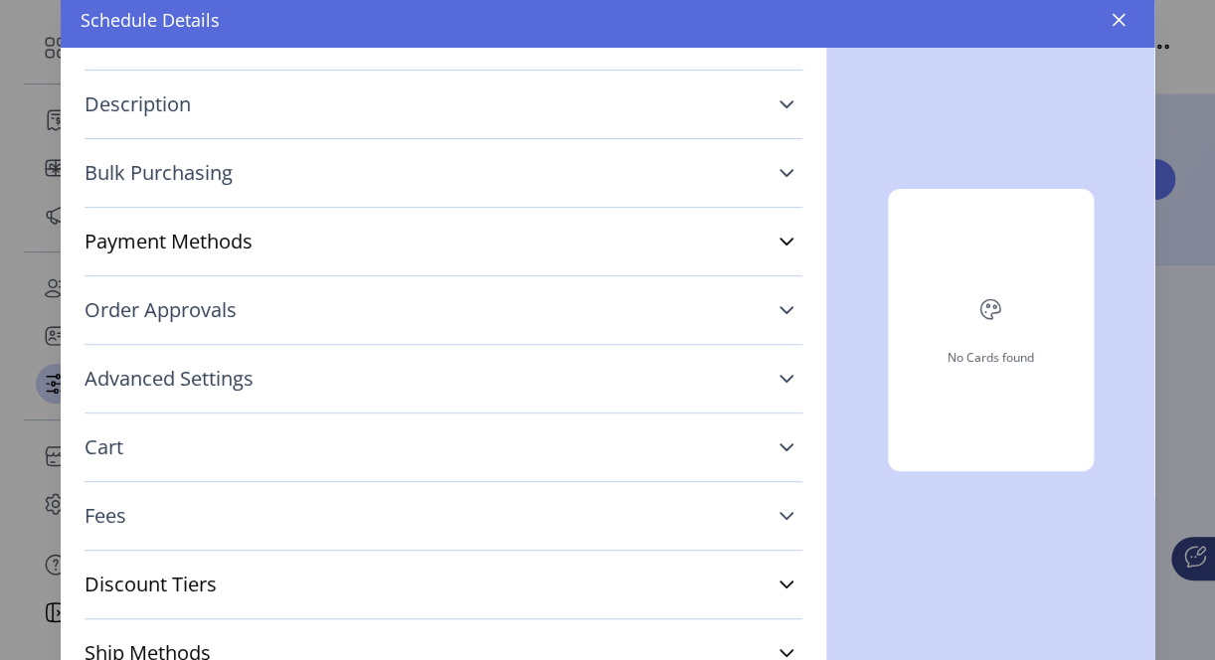
click at [779, 378] on icon at bounding box center [786, 379] width 14 height 8
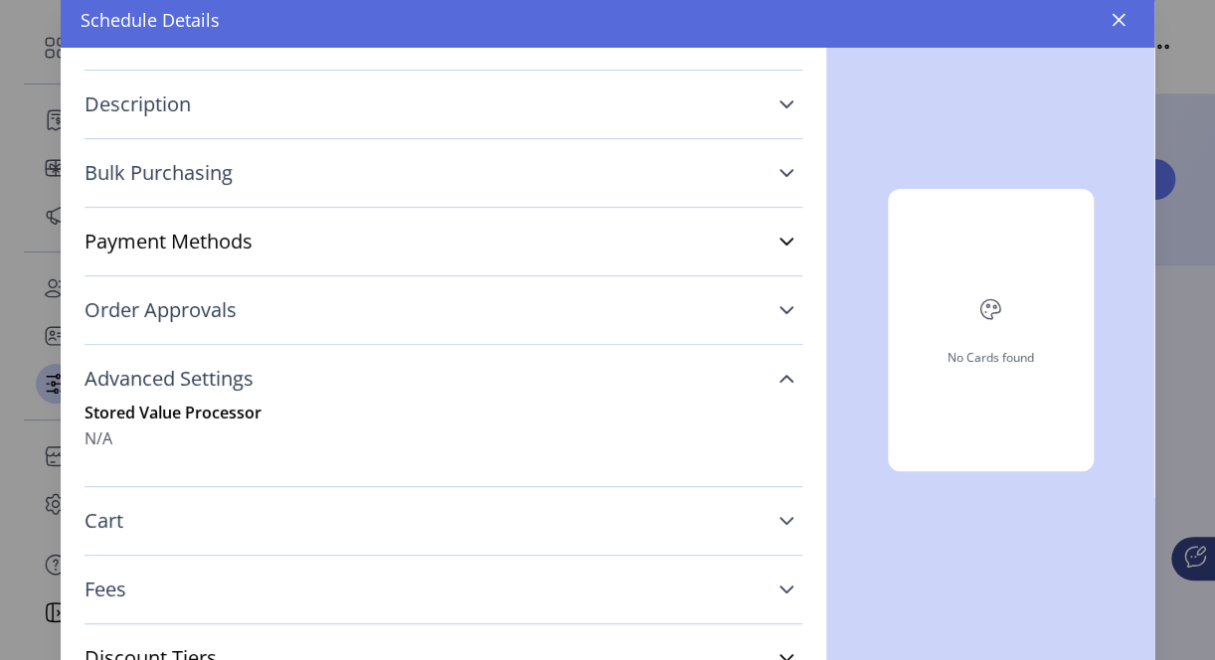
click at [779, 378] on icon at bounding box center [786, 379] width 14 height 8
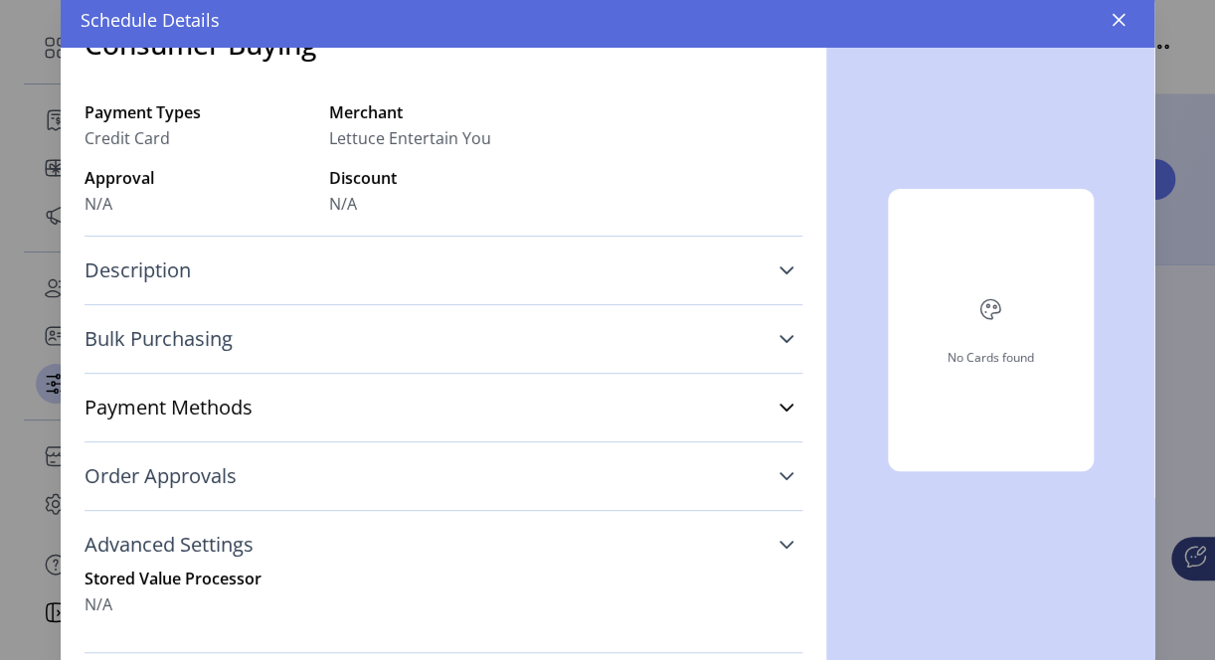
scroll to position [0, 0]
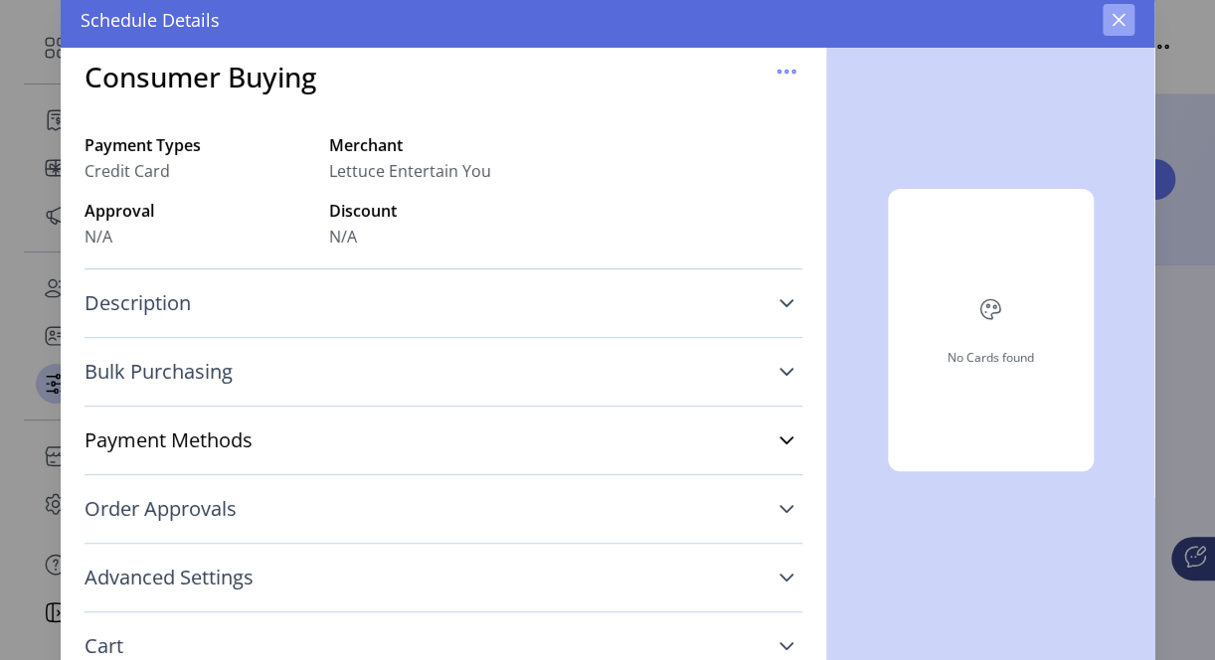
click at [1124, 10] on button "button" at bounding box center [1118, 20] width 32 height 32
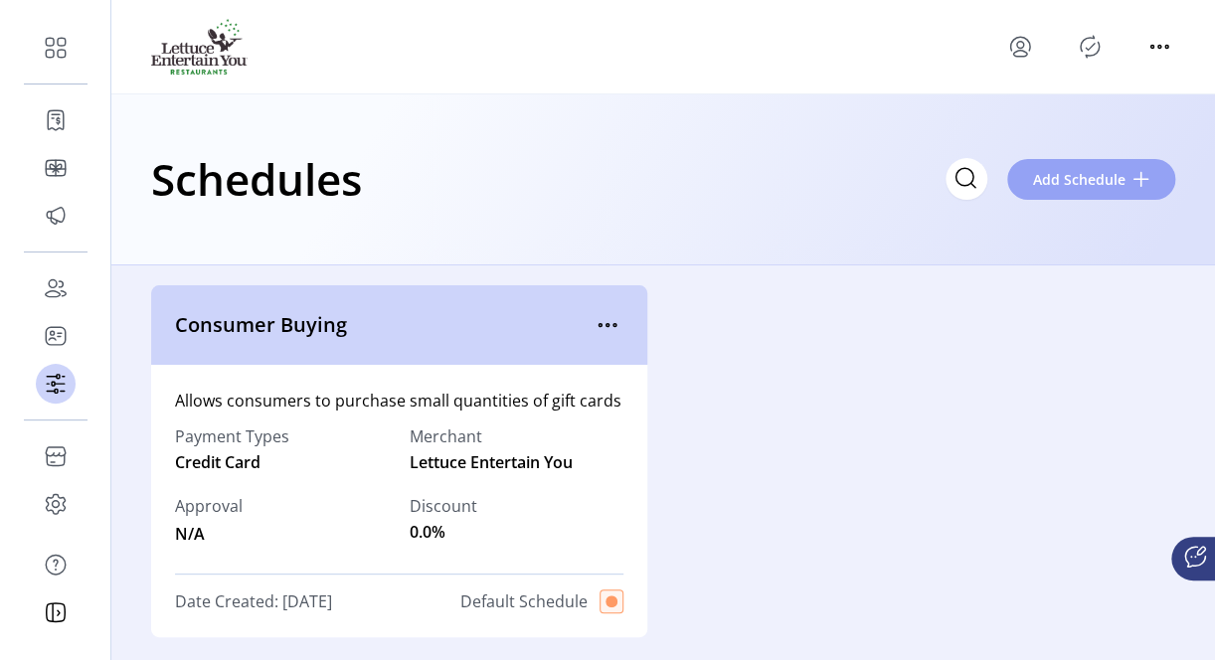
click at [1087, 177] on span "Add Schedule" at bounding box center [1079, 179] width 92 height 21
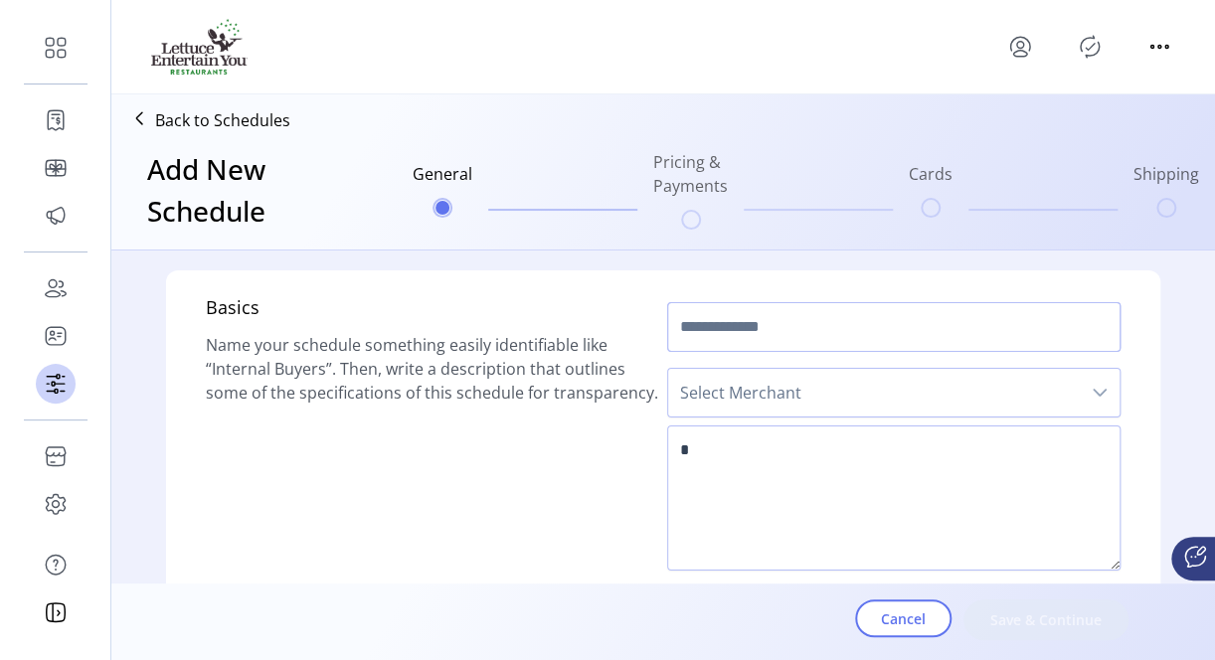
click at [705, 322] on input "text" at bounding box center [893, 327] width 453 height 50
type input "**********"
click at [758, 373] on span "Select Merchant" at bounding box center [873, 393] width 411 height 48
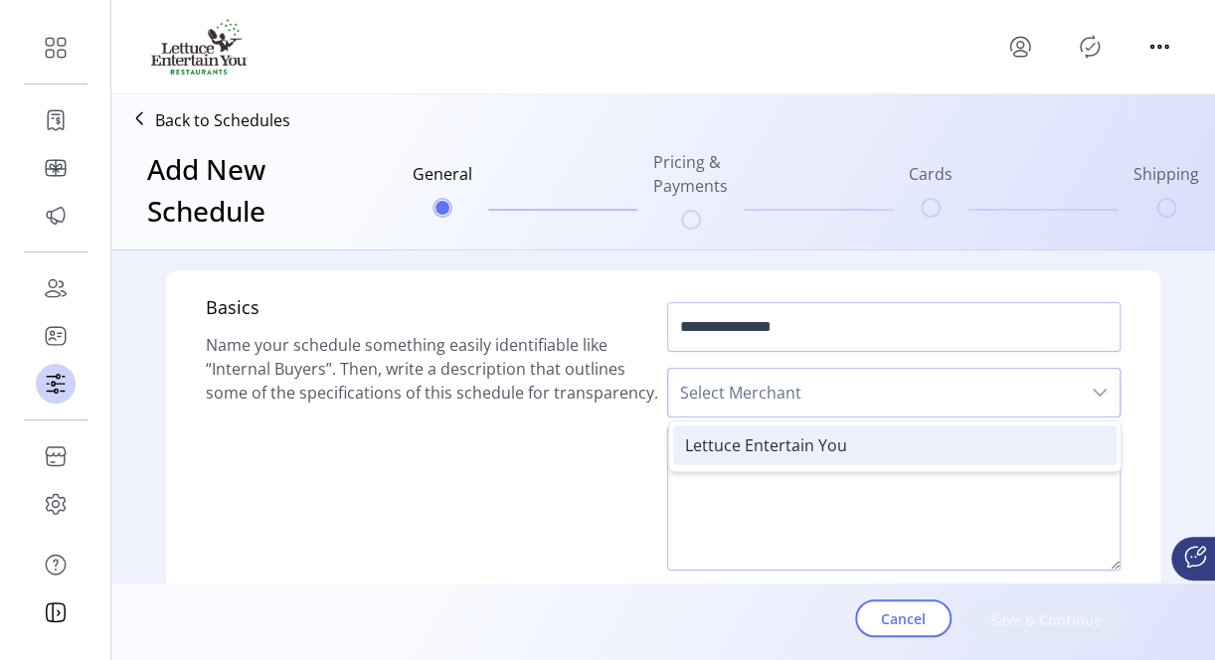
click at [754, 447] on span "Lettuce Entertain You" at bounding box center [766, 445] width 162 height 22
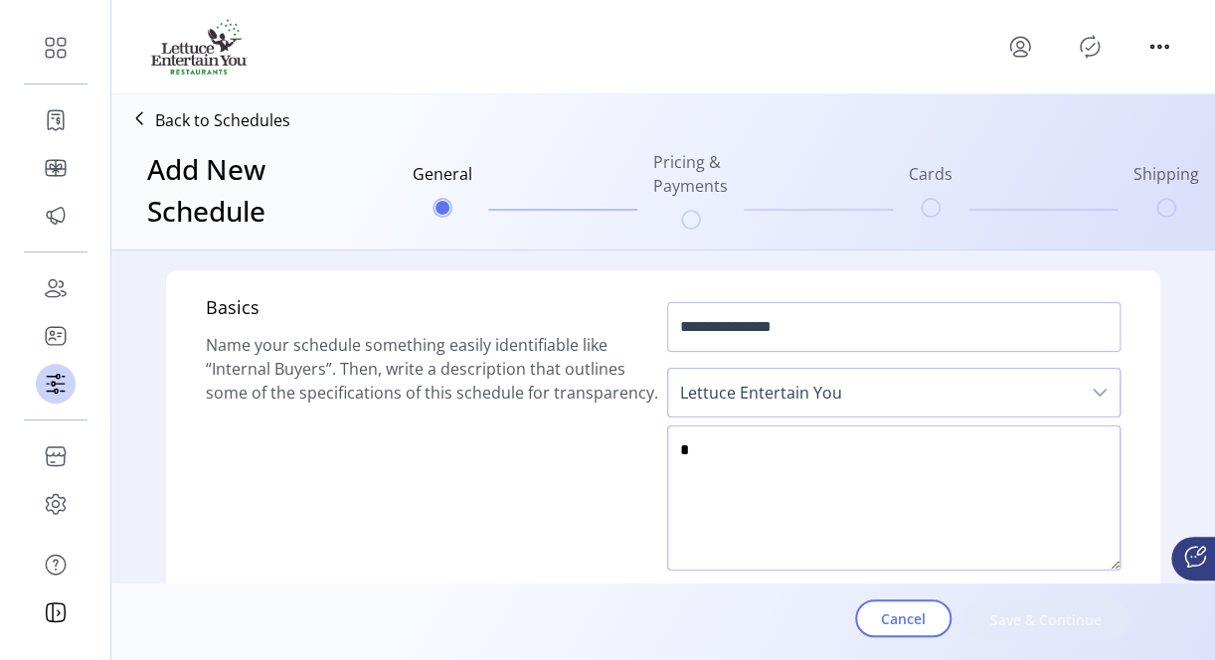
click at [739, 492] on textarea at bounding box center [893, 497] width 453 height 145
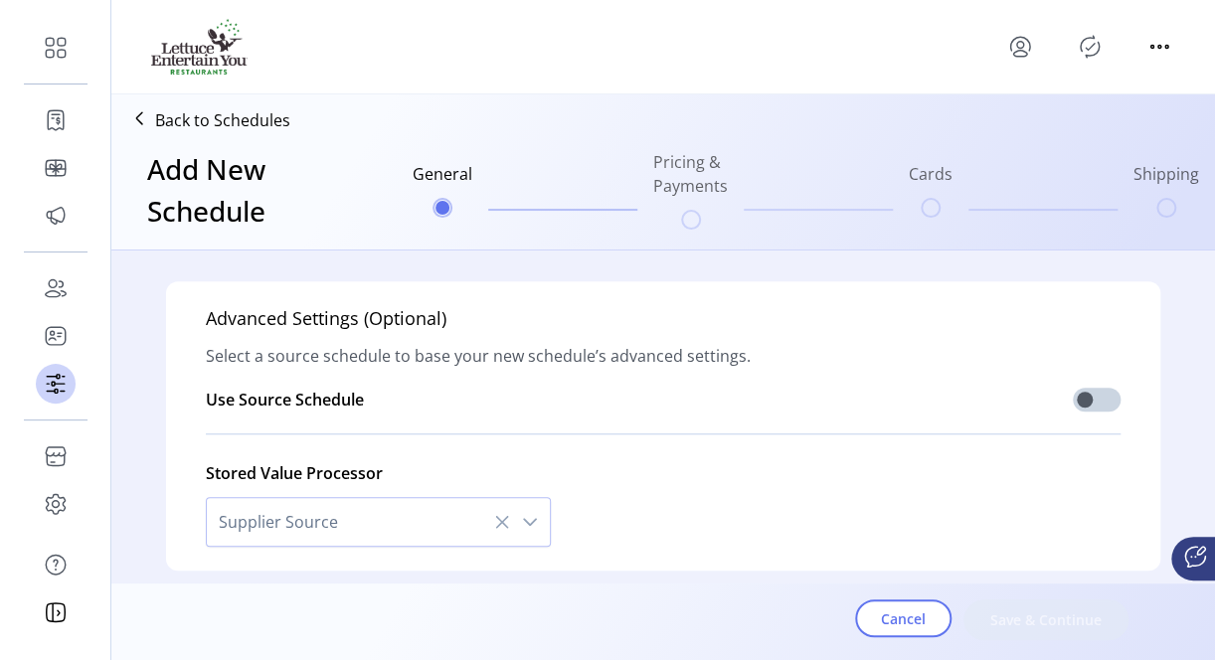
scroll to position [658, 0]
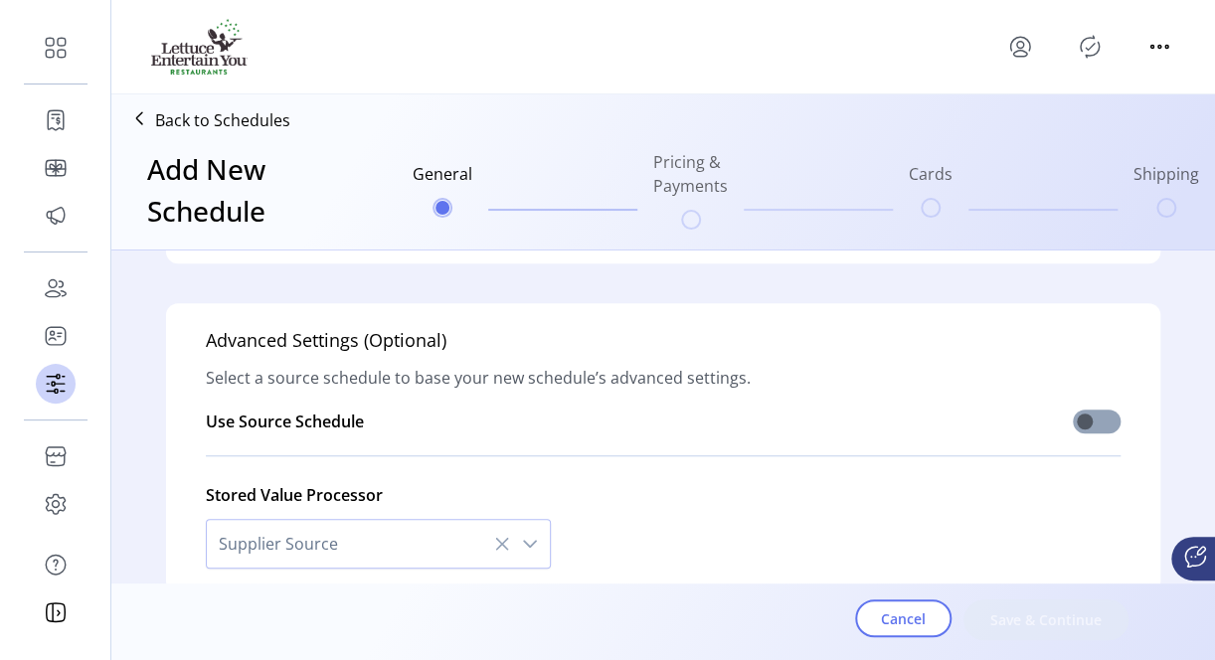
click at [1084, 417] on span at bounding box center [1096, 421] width 48 height 24
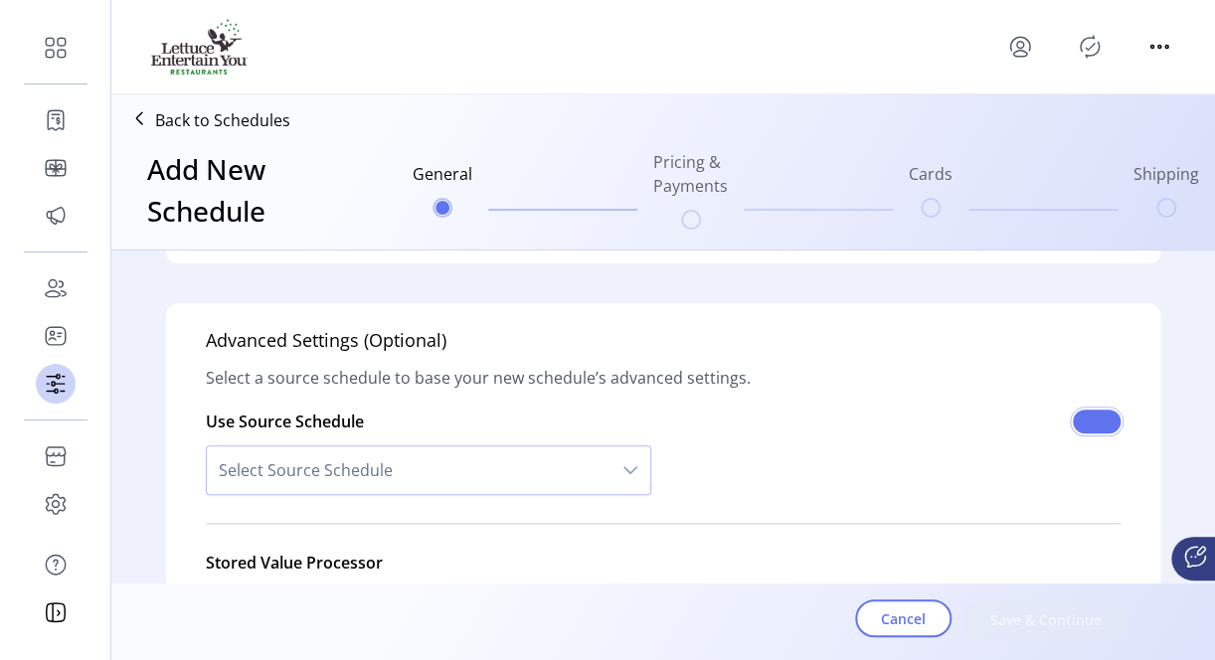
scroll to position [11, 6]
click at [536, 461] on span "Select Source Schedule" at bounding box center [409, 470] width 404 height 48
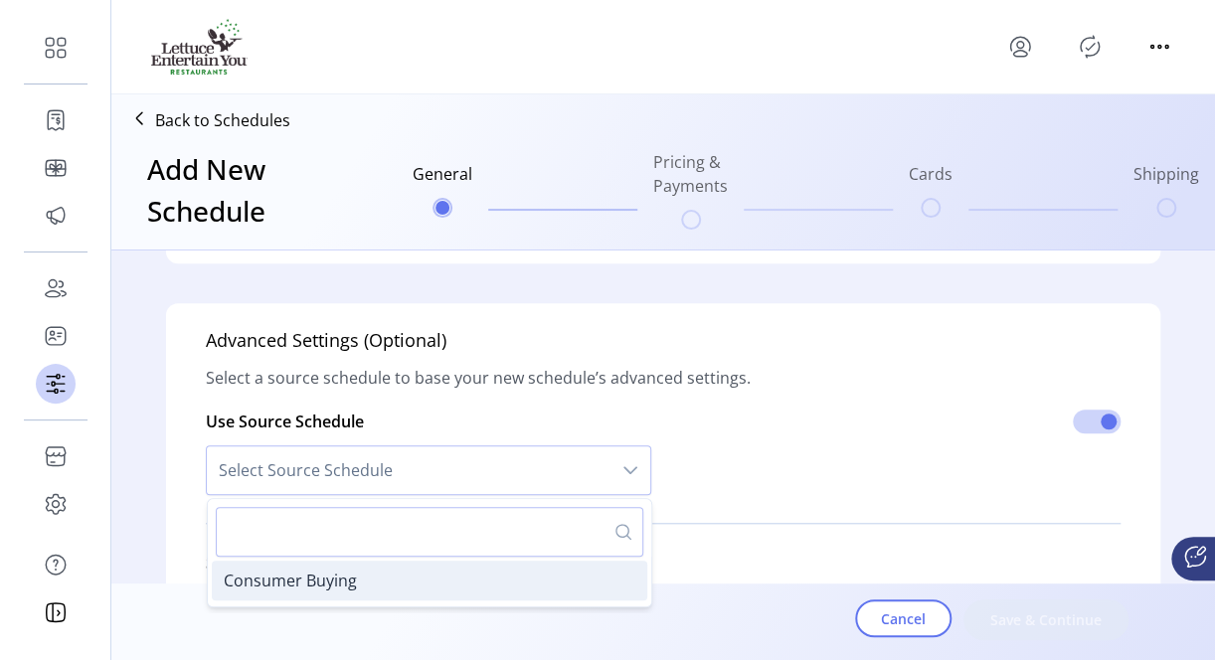
click at [403, 561] on li "Consumer Buying" at bounding box center [429, 581] width 435 height 40
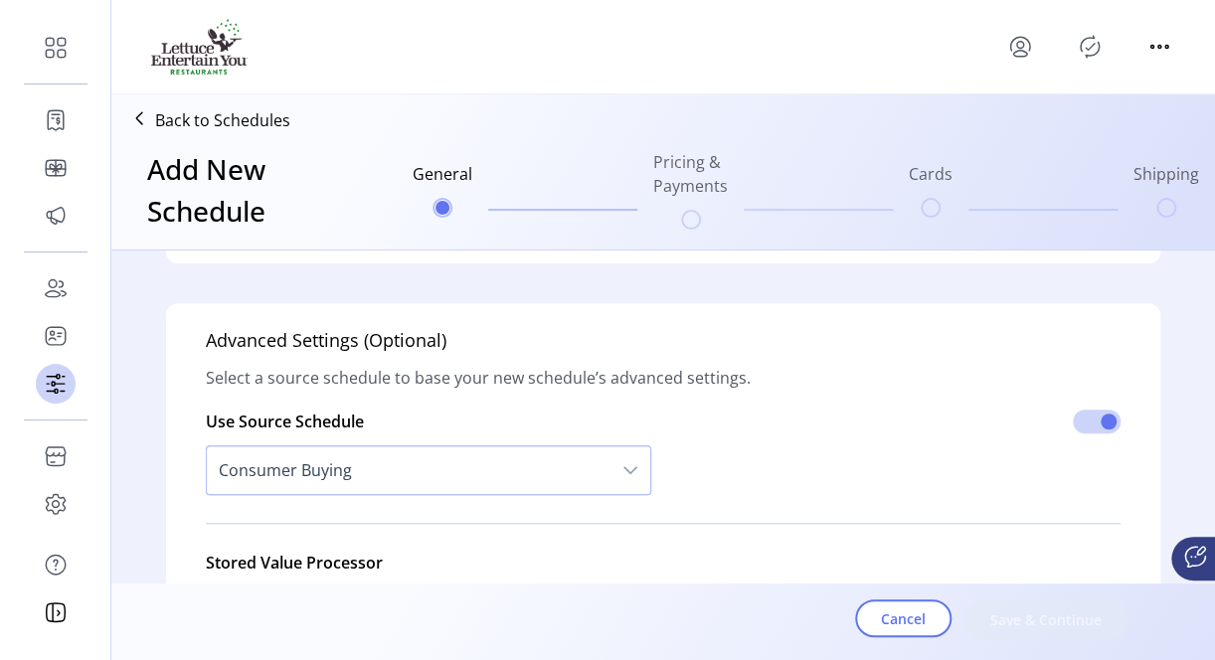
scroll to position [824, 0]
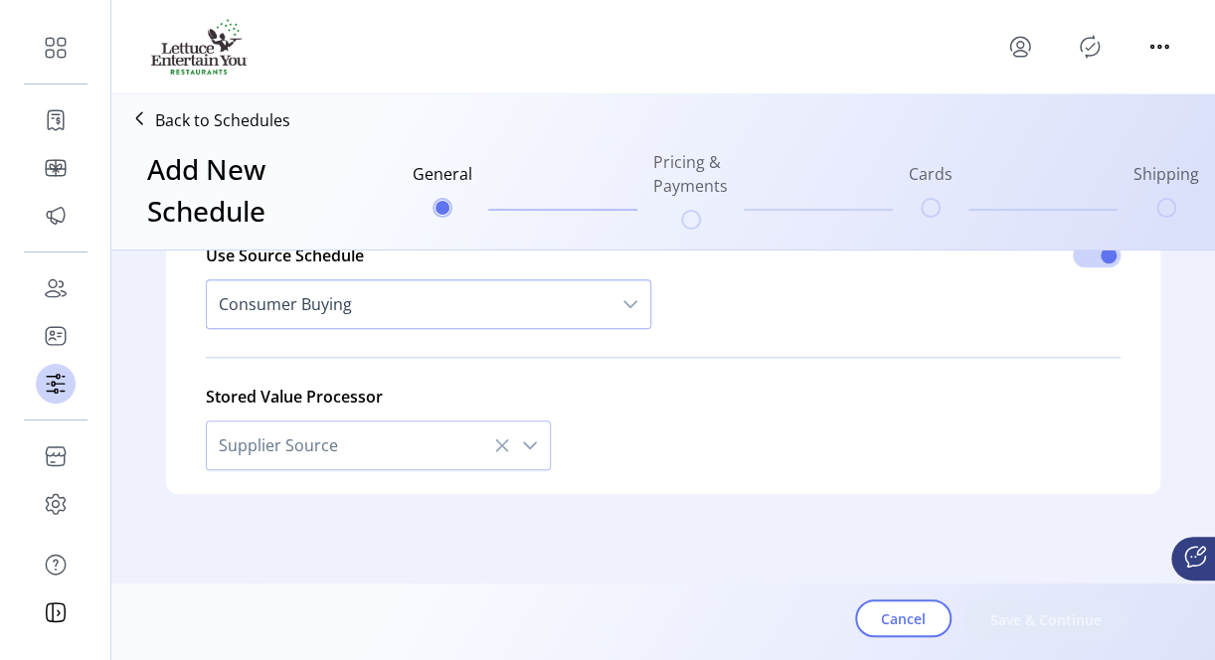
click at [522, 447] on icon "dropdown trigger" at bounding box center [530, 445] width 16 height 16
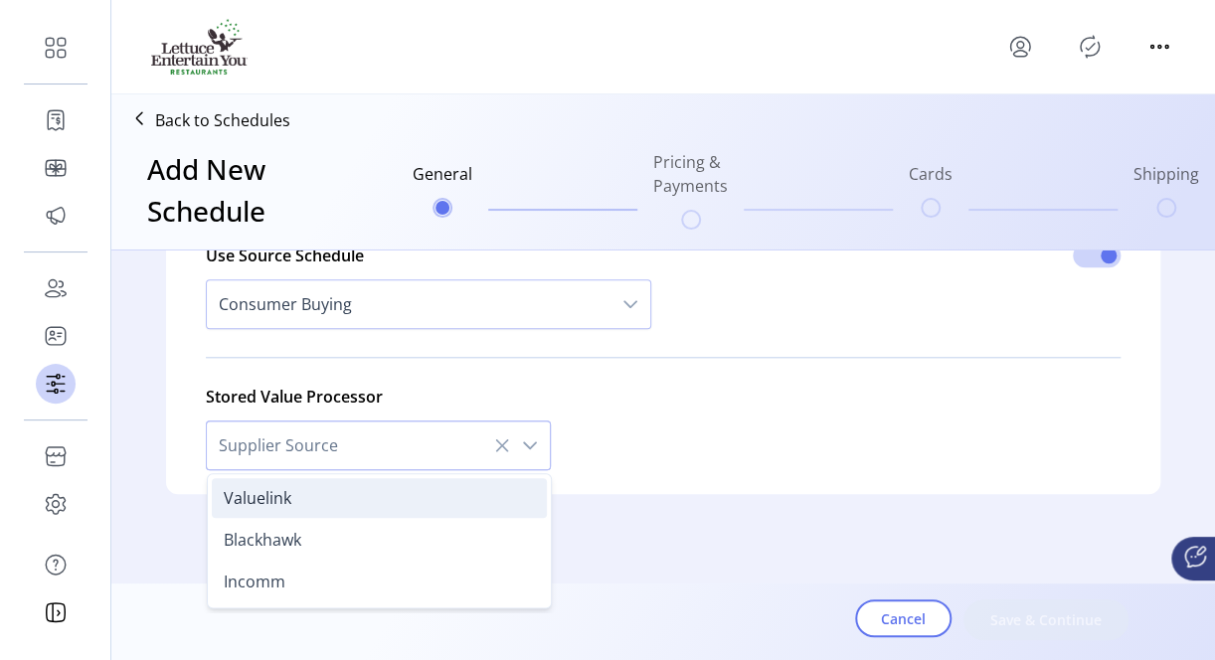
click at [324, 505] on li "Valuelink" at bounding box center [379, 498] width 335 height 40
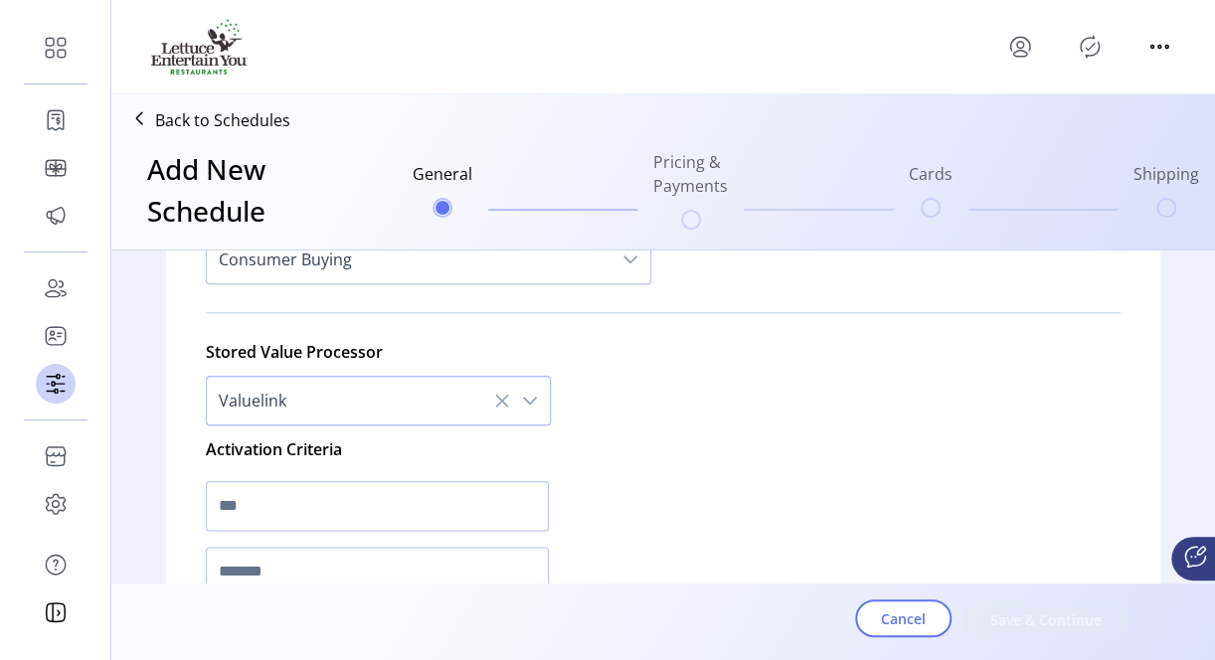
click at [496, 397] on icon at bounding box center [502, 400] width 13 height 13
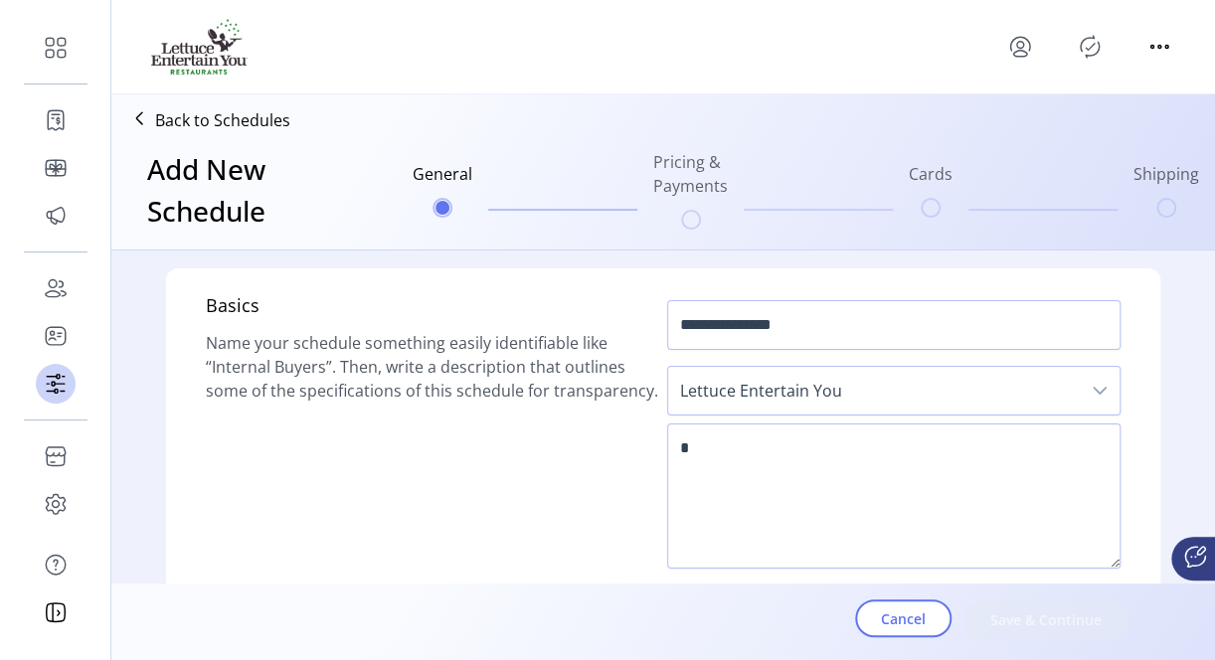
scroll to position [0, 0]
click at [876, 621] on button "Cancel" at bounding box center [903, 618] width 96 height 38
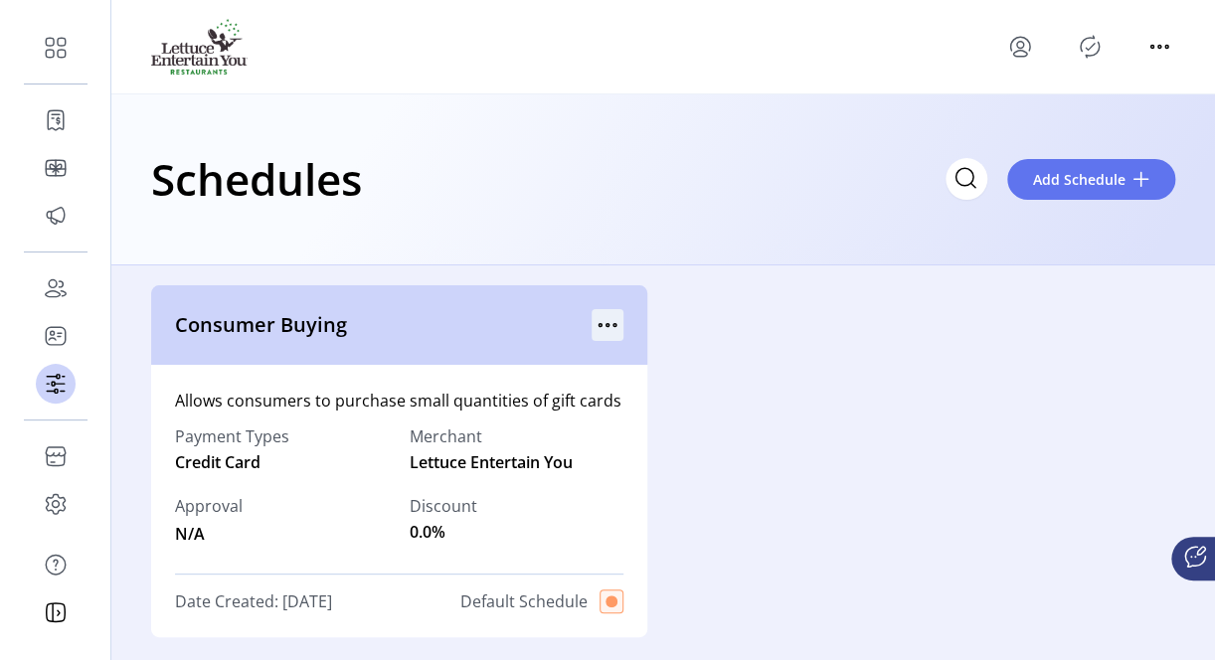
click at [608, 317] on icon "menu" at bounding box center [607, 325] width 32 height 32
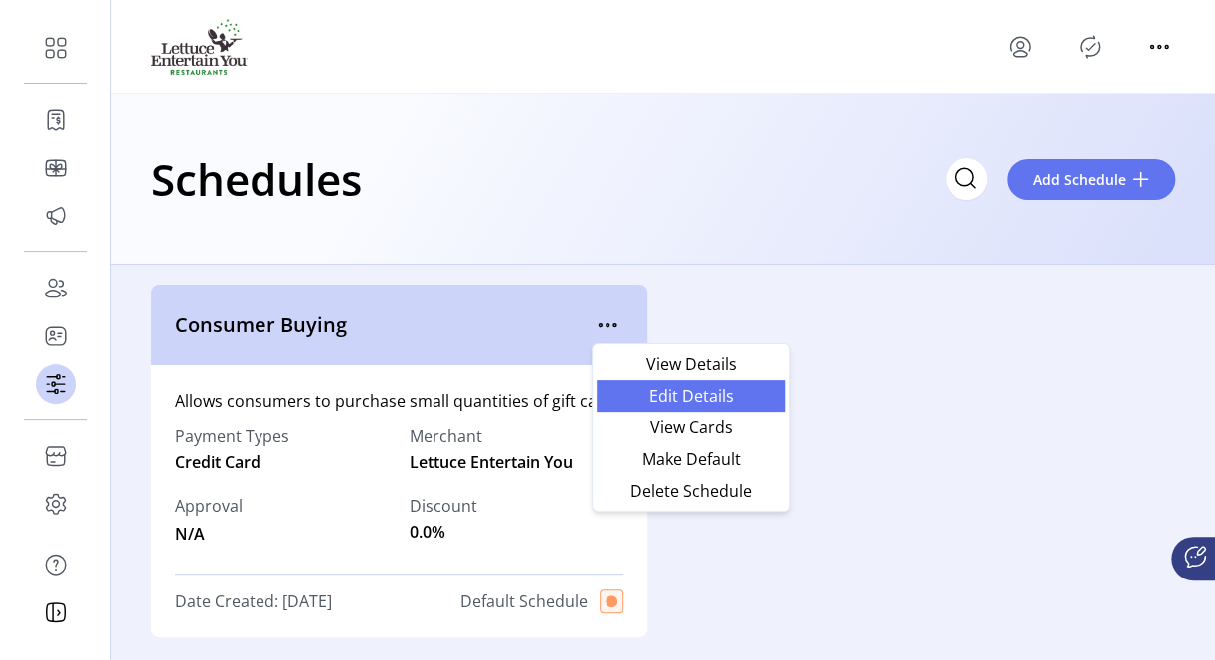
click at [716, 405] on link "Edit Details" at bounding box center [690, 396] width 189 height 32
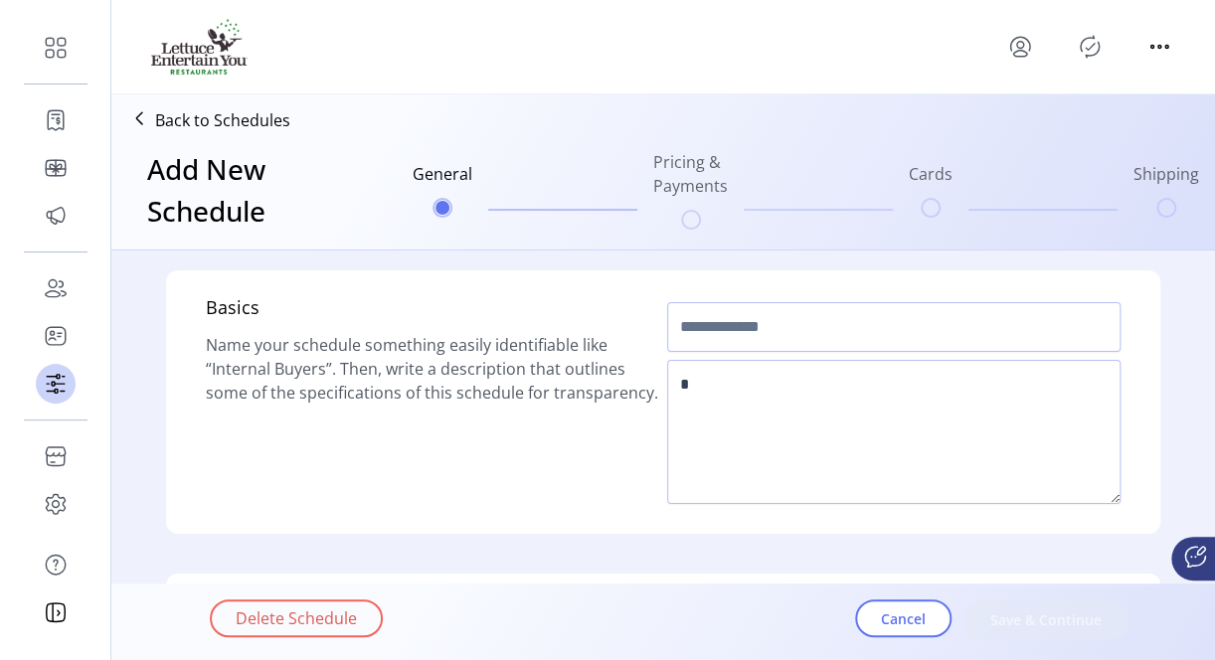
type input "**********"
type textarea "**********"
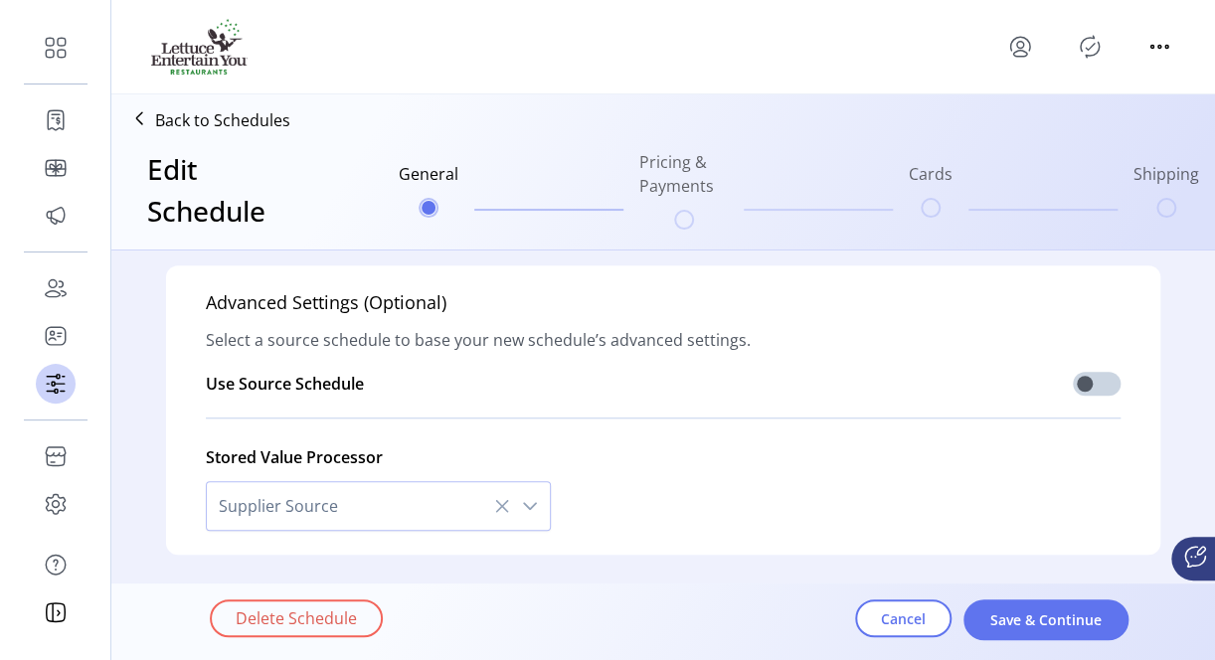
scroll to position [757, 0]
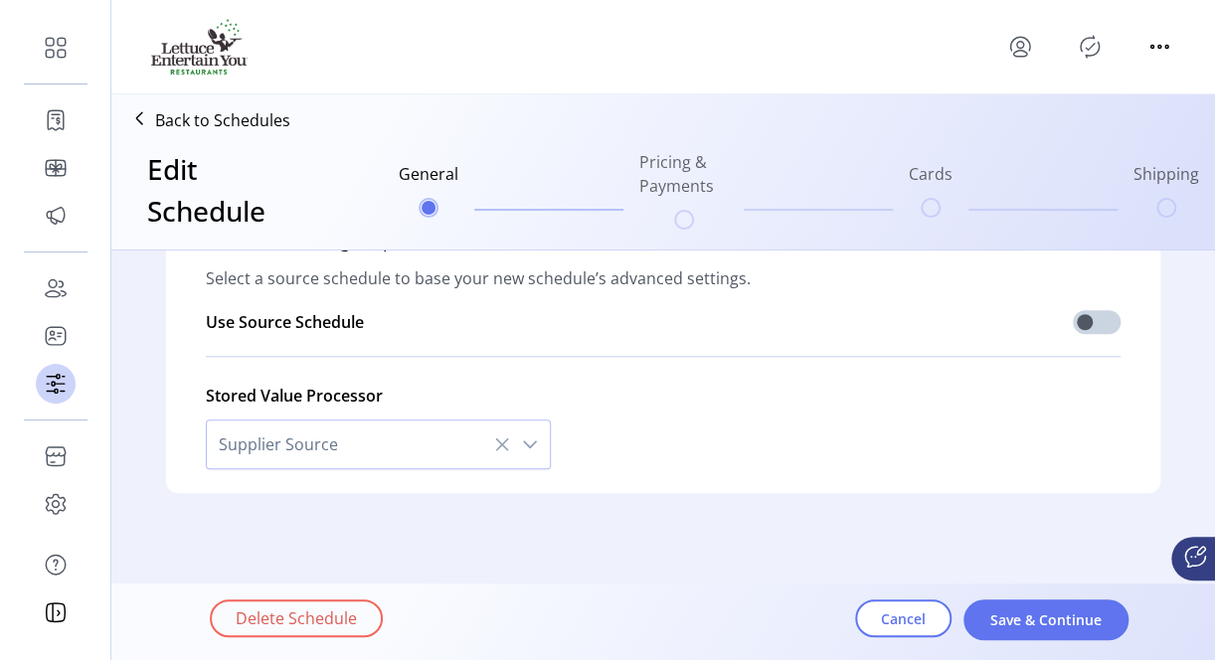
click at [1023, 211] on ul "General Pricing & Payments Cards Shipping" at bounding box center [799, 189] width 816 height 95
click at [1013, 615] on span "Save & Continue" at bounding box center [1045, 619] width 113 height 21
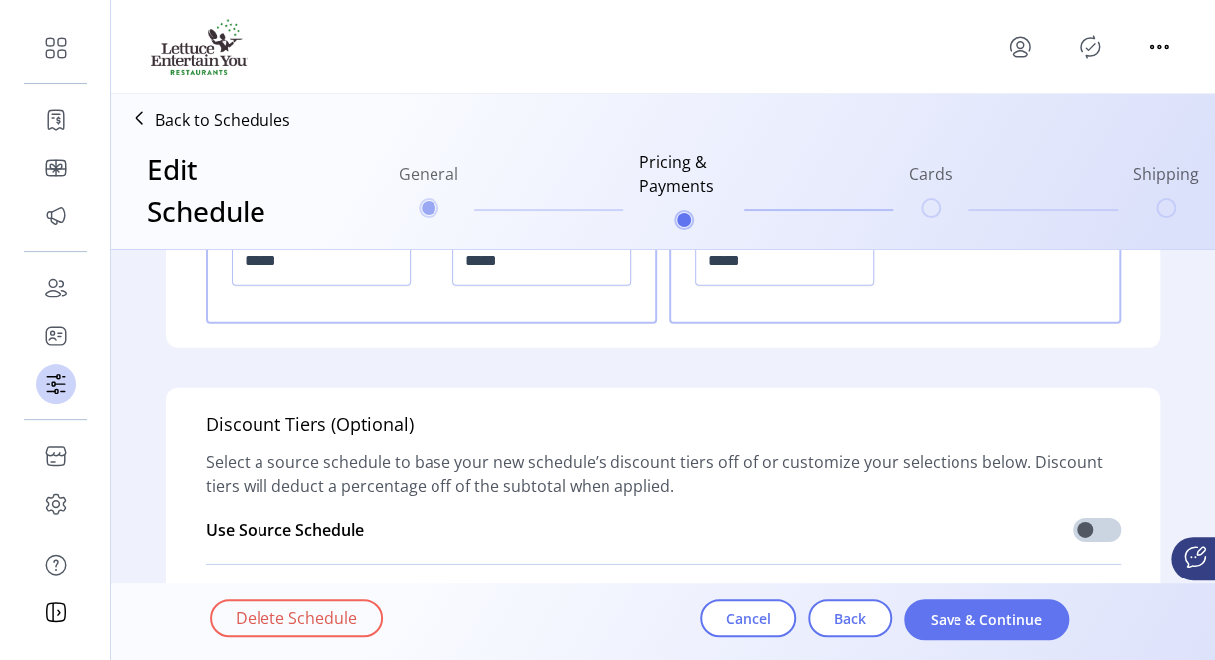
scroll to position [2648, 0]
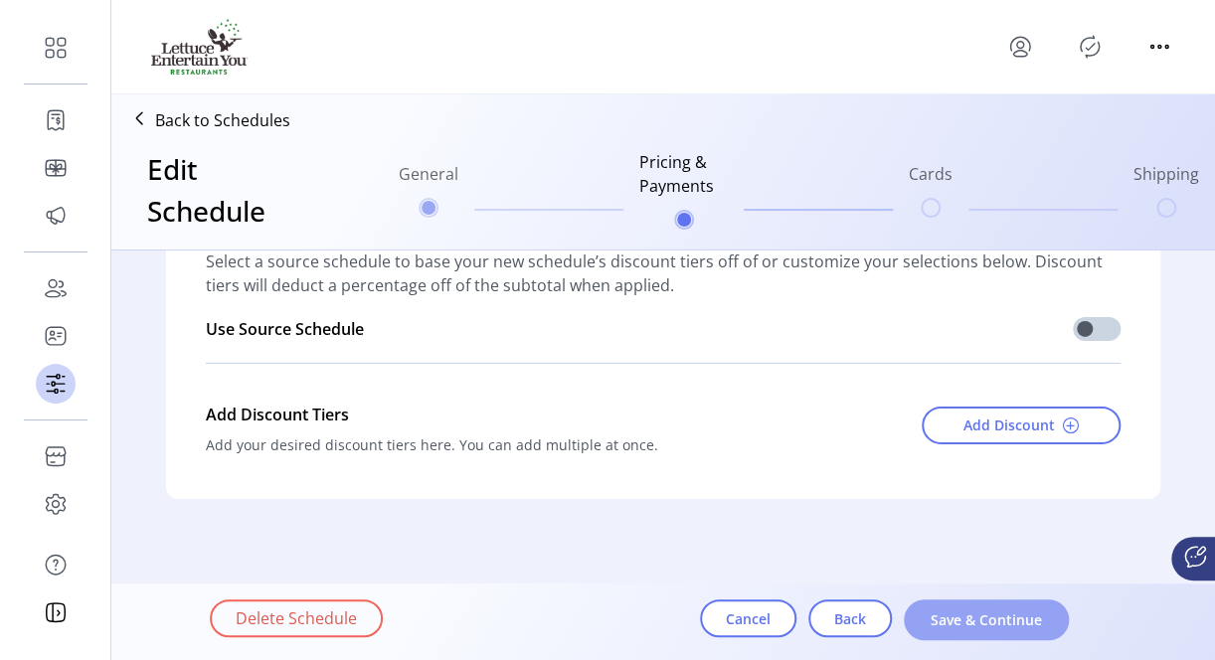
click at [980, 624] on span "Save & Continue" at bounding box center [985, 619] width 113 height 21
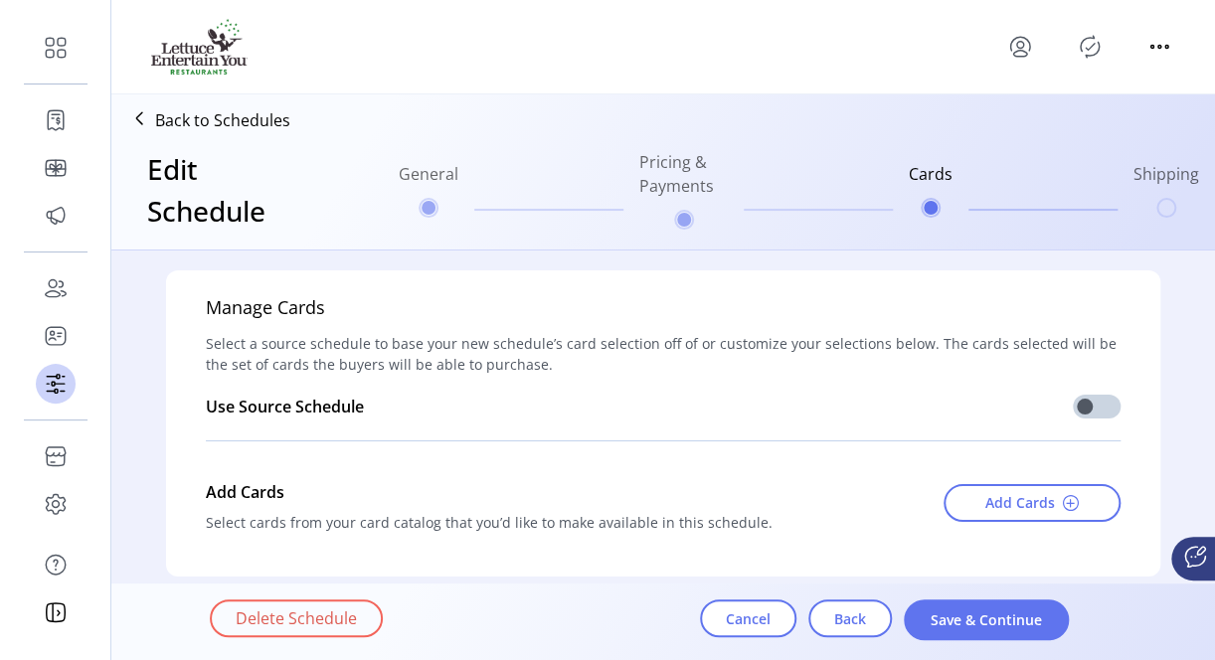
scroll to position [83, 0]
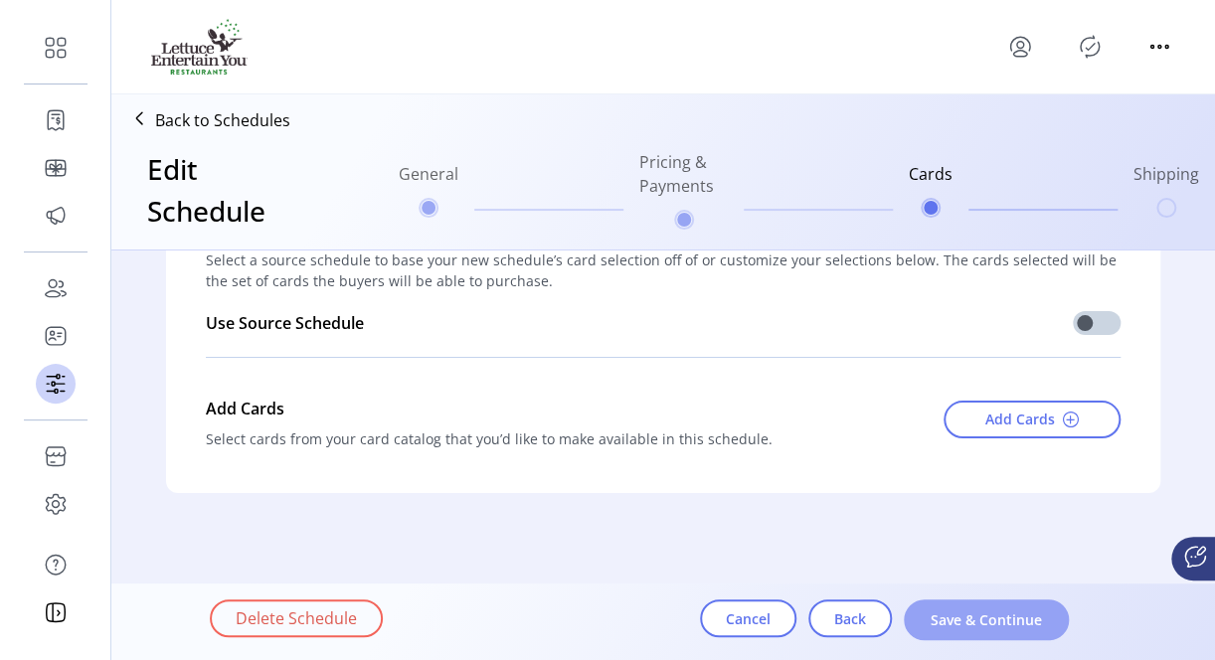
click at [986, 620] on span "Save & Continue" at bounding box center [985, 619] width 113 height 21
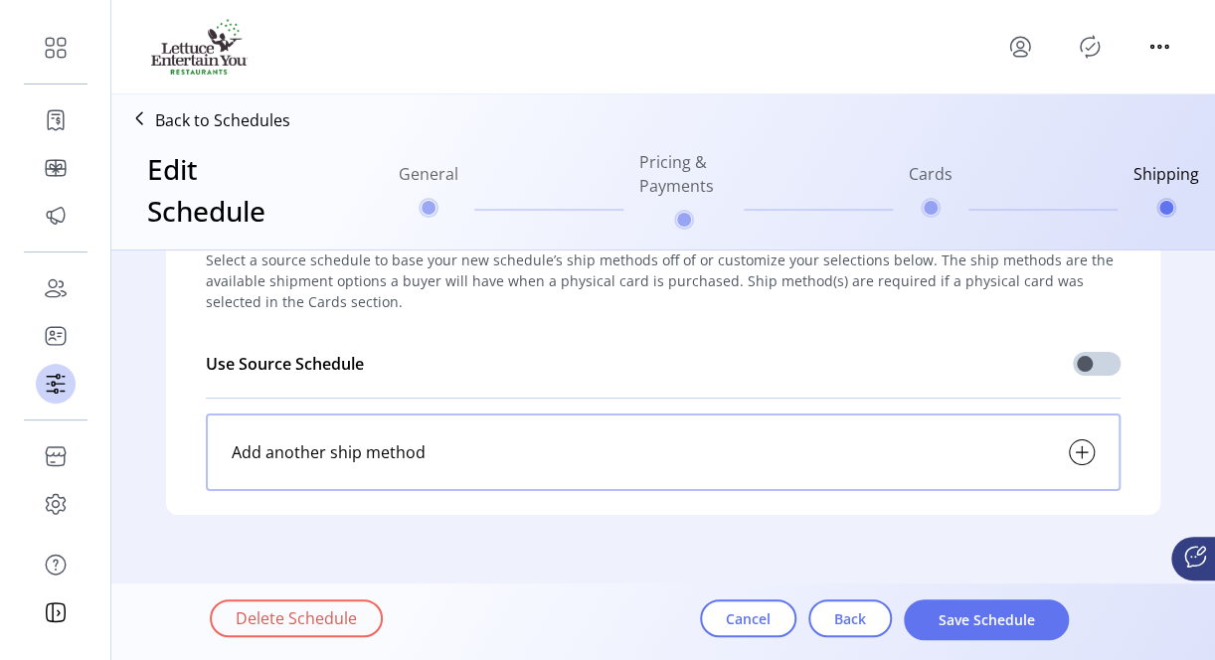
scroll to position [0, 0]
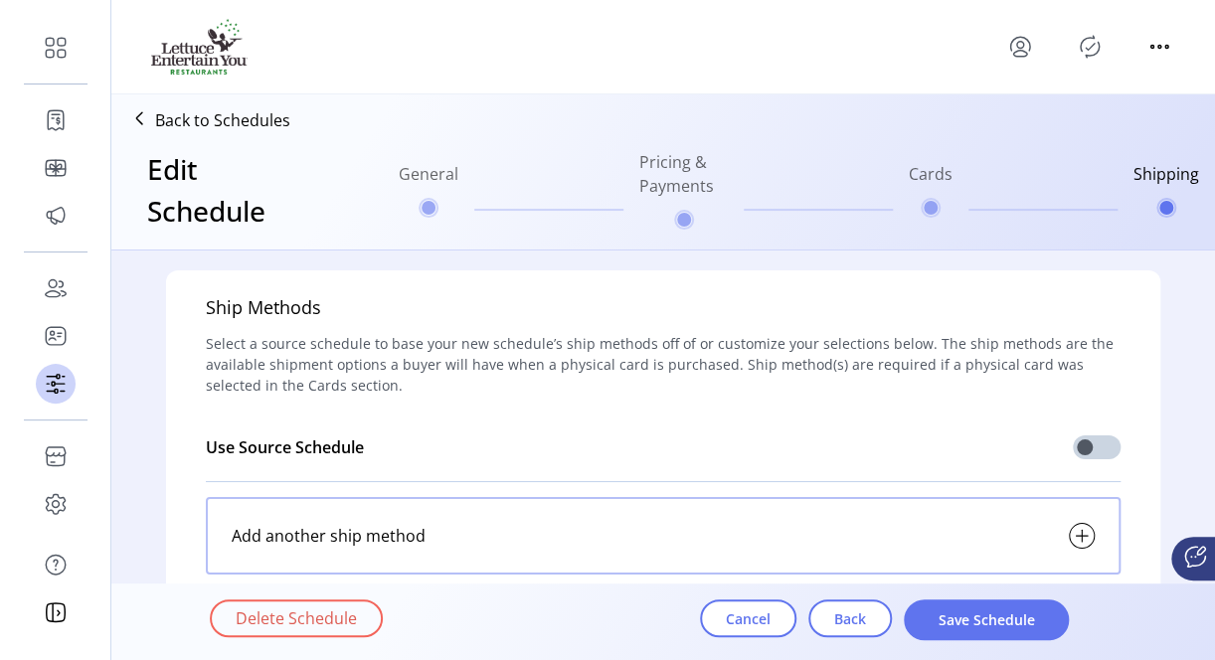
click at [1075, 536] on icon at bounding box center [1081, 536] width 12 height 0
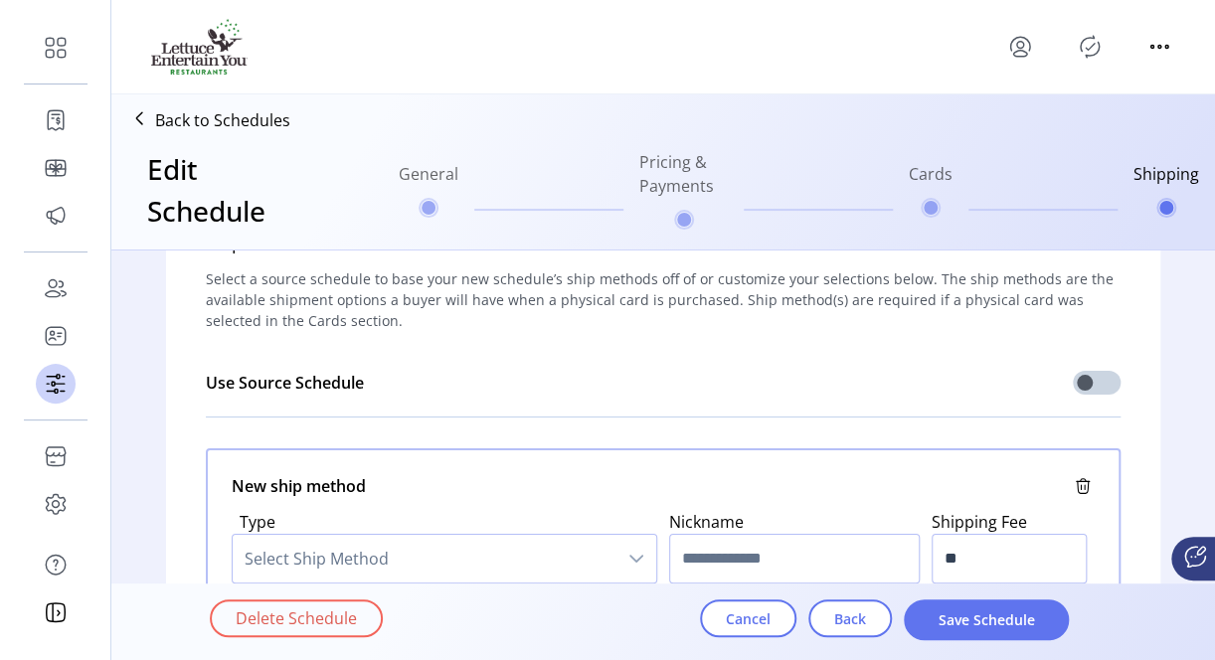
scroll to position [99, 0]
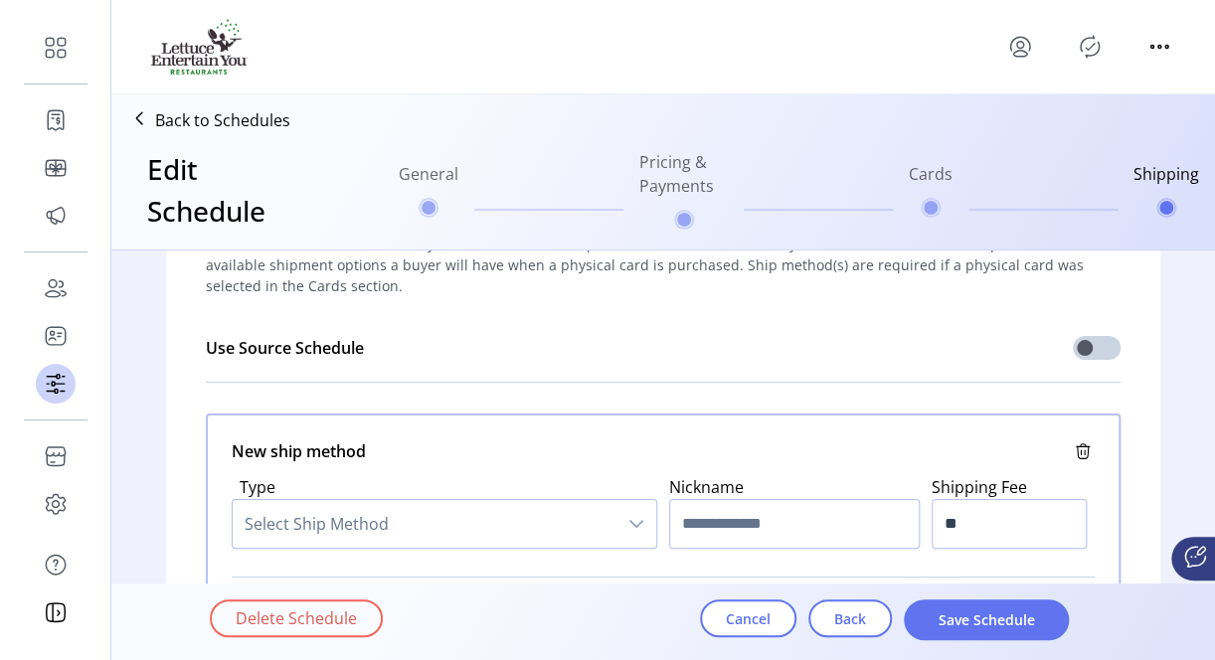
click at [484, 516] on span "Select Ship Method" at bounding box center [425, 524] width 384 height 48
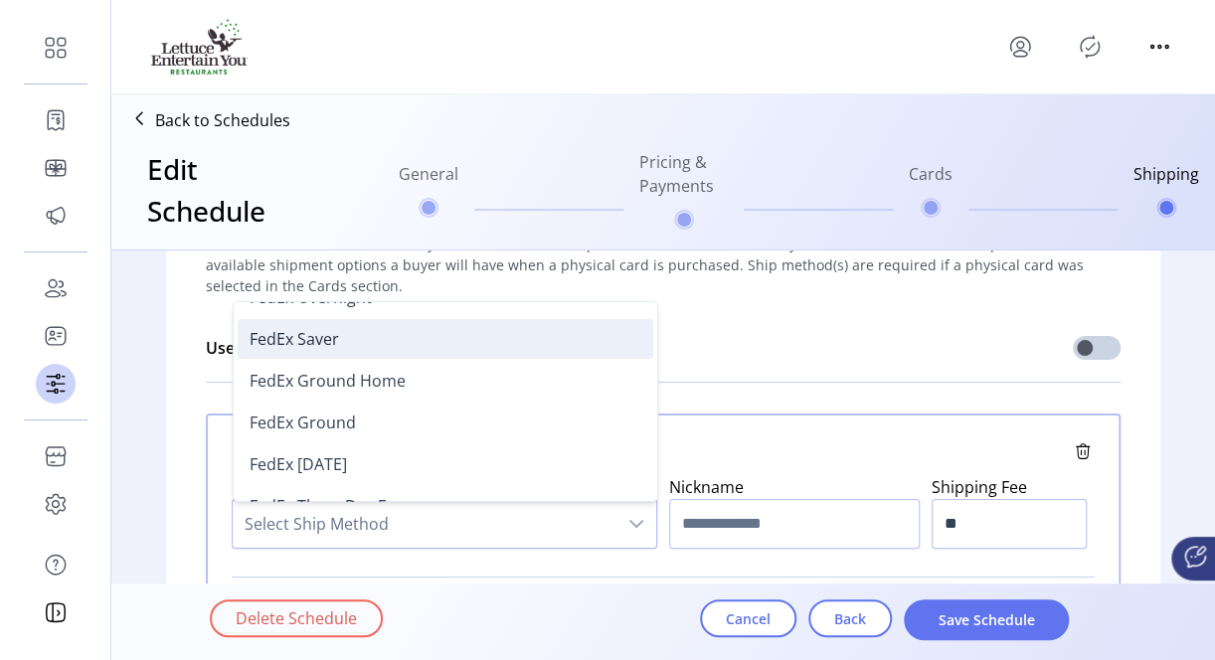
scroll to position [398, 0]
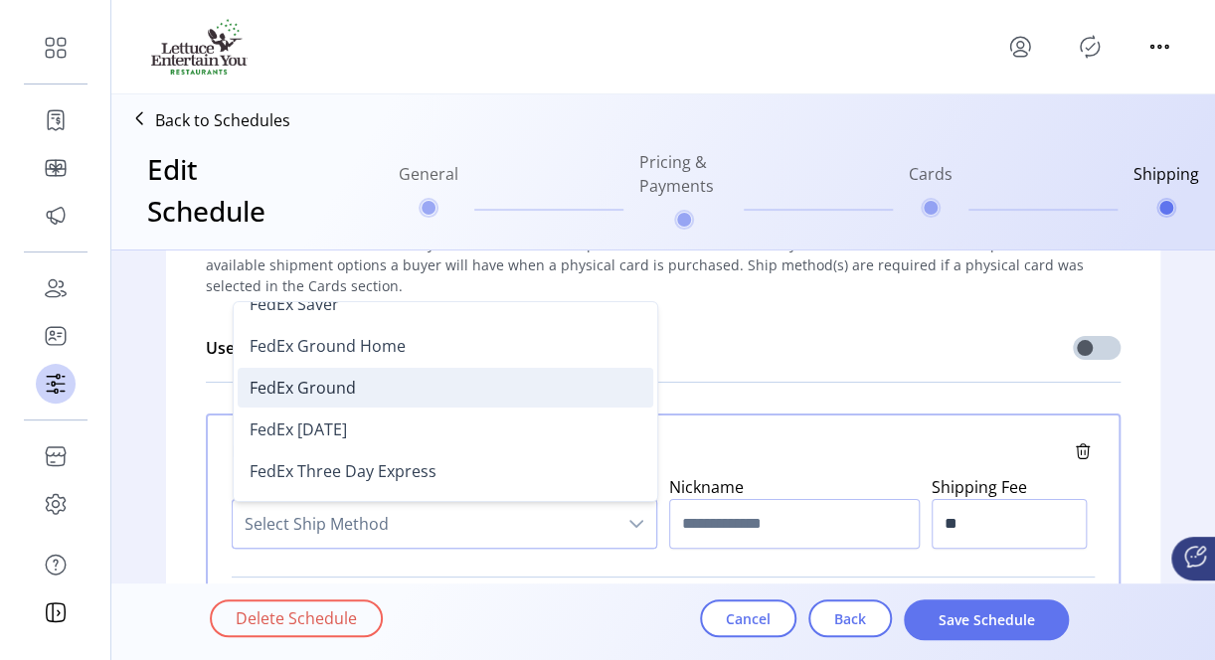
click at [298, 393] on span "FedEx Ground" at bounding box center [302, 388] width 106 height 22
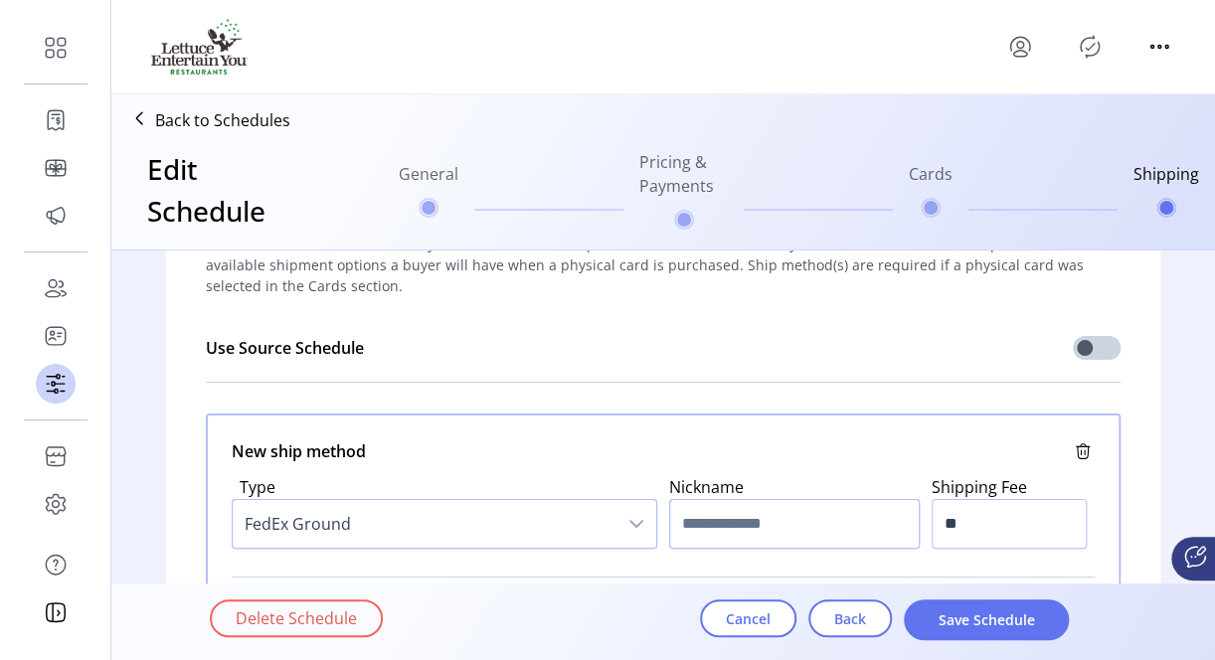
click at [710, 530] on input "text" at bounding box center [794, 524] width 250 height 50
click at [970, 525] on input "**" at bounding box center [1008, 524] width 155 height 50
type input "*****"
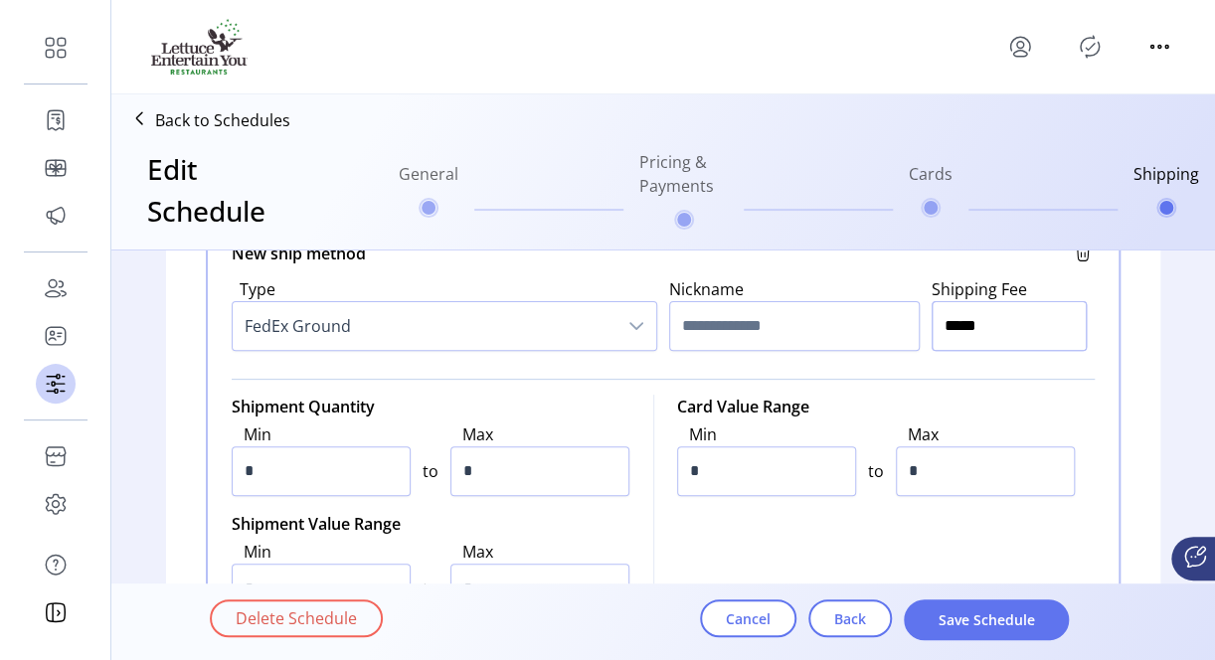
scroll to position [298, 0]
click at [1000, 413] on div "Card Value Range" at bounding box center [876, 406] width 398 height 24
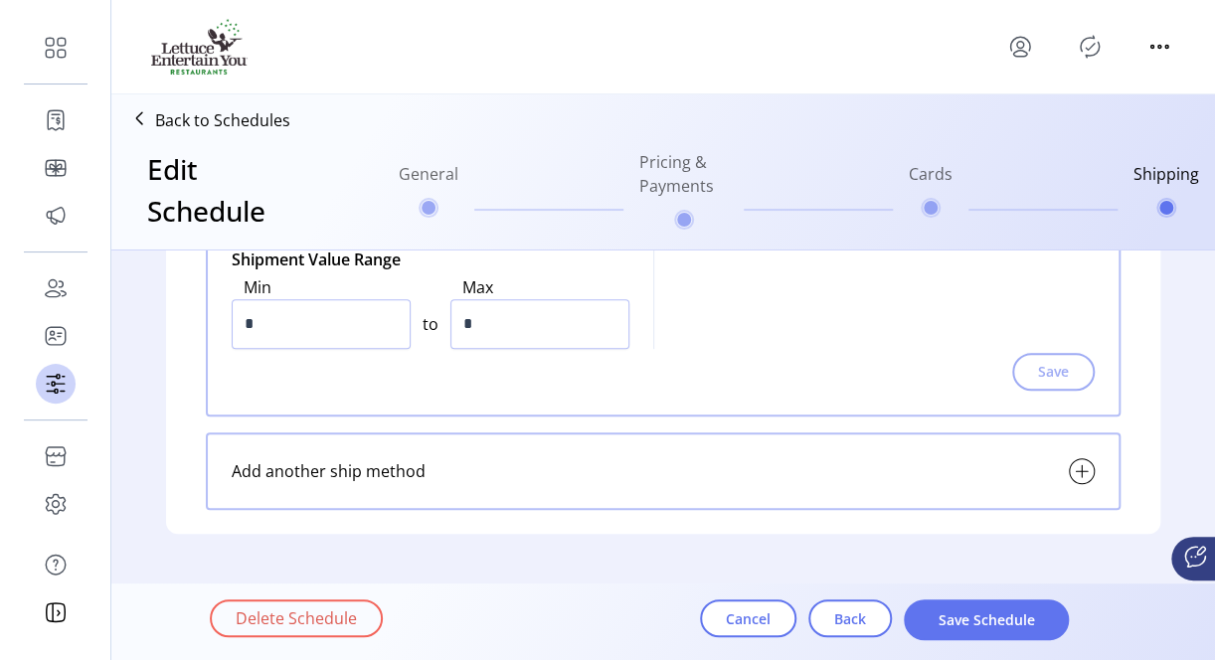
scroll to position [596, 0]
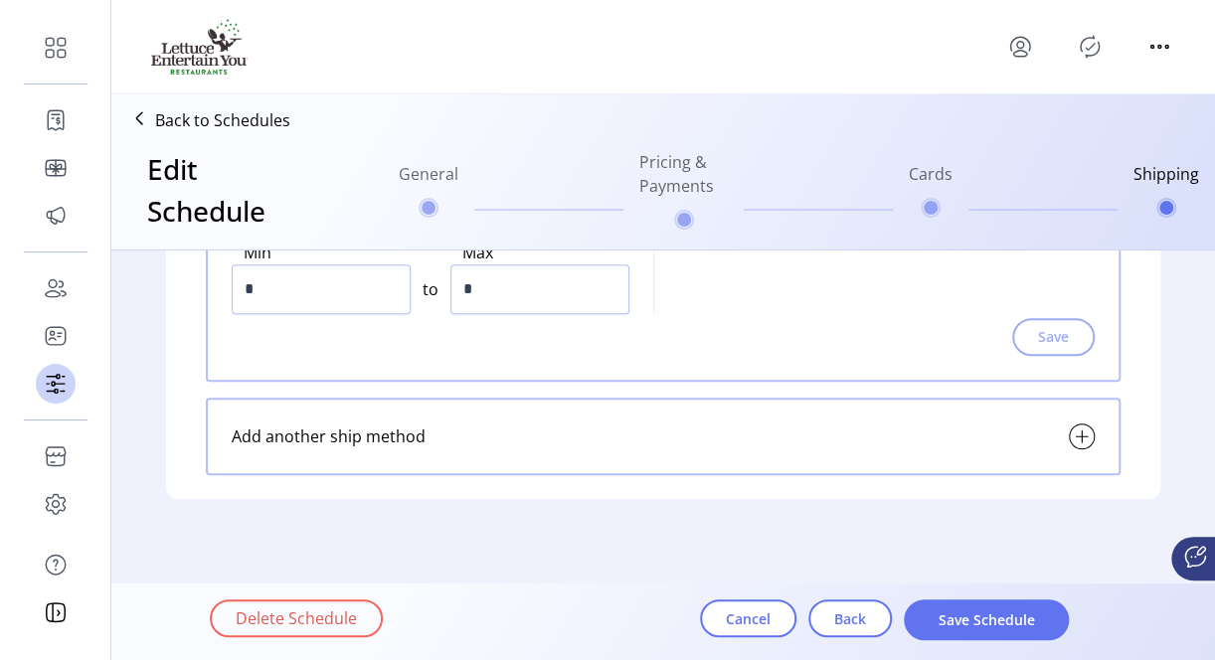
click at [1069, 429] on icon at bounding box center [1081, 436] width 24 height 24
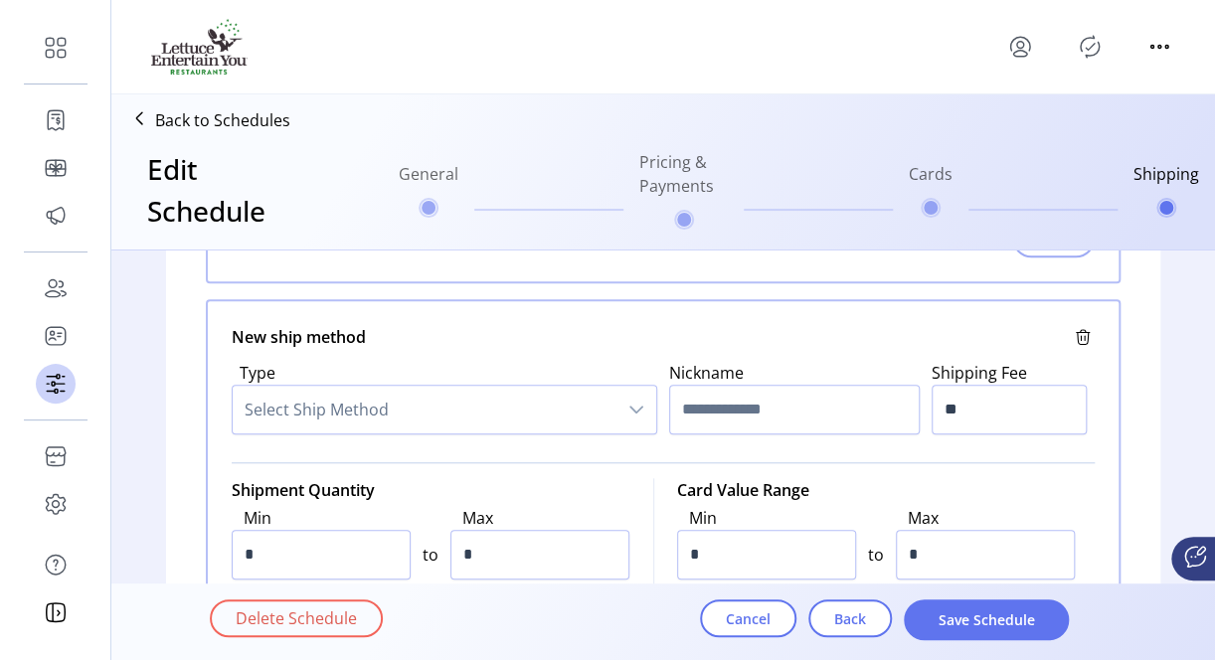
scroll to position [696, 0]
click at [482, 394] on span "Select Ship Method" at bounding box center [425, 409] width 384 height 48
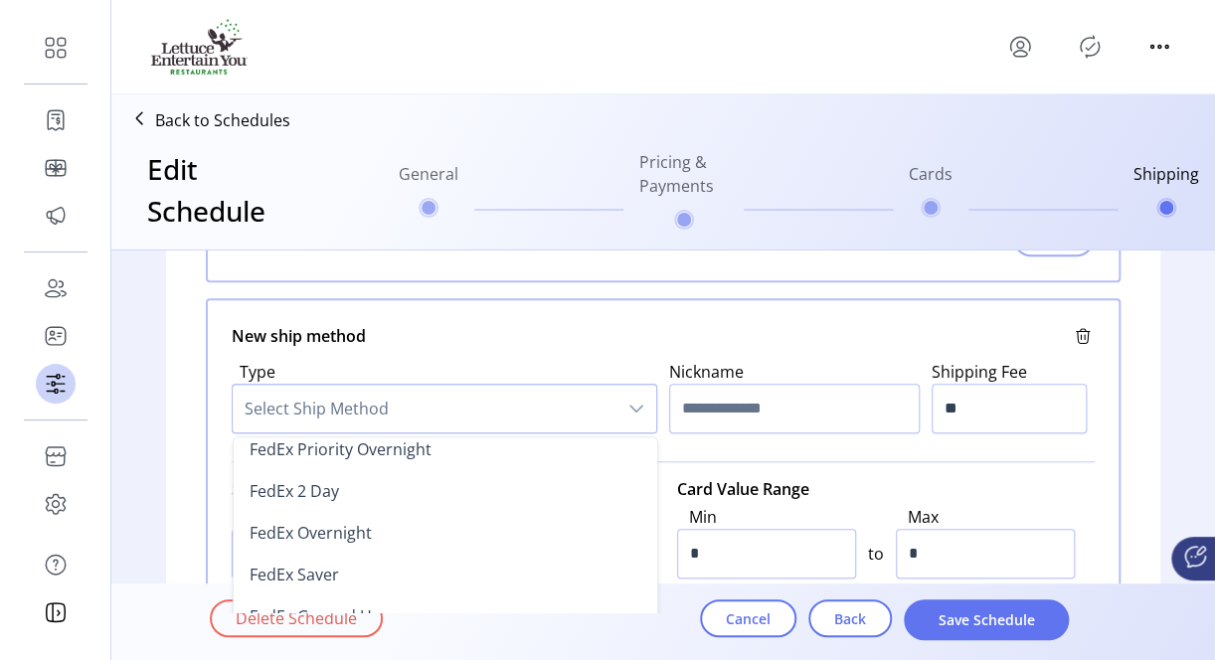
scroll to position [298, 0]
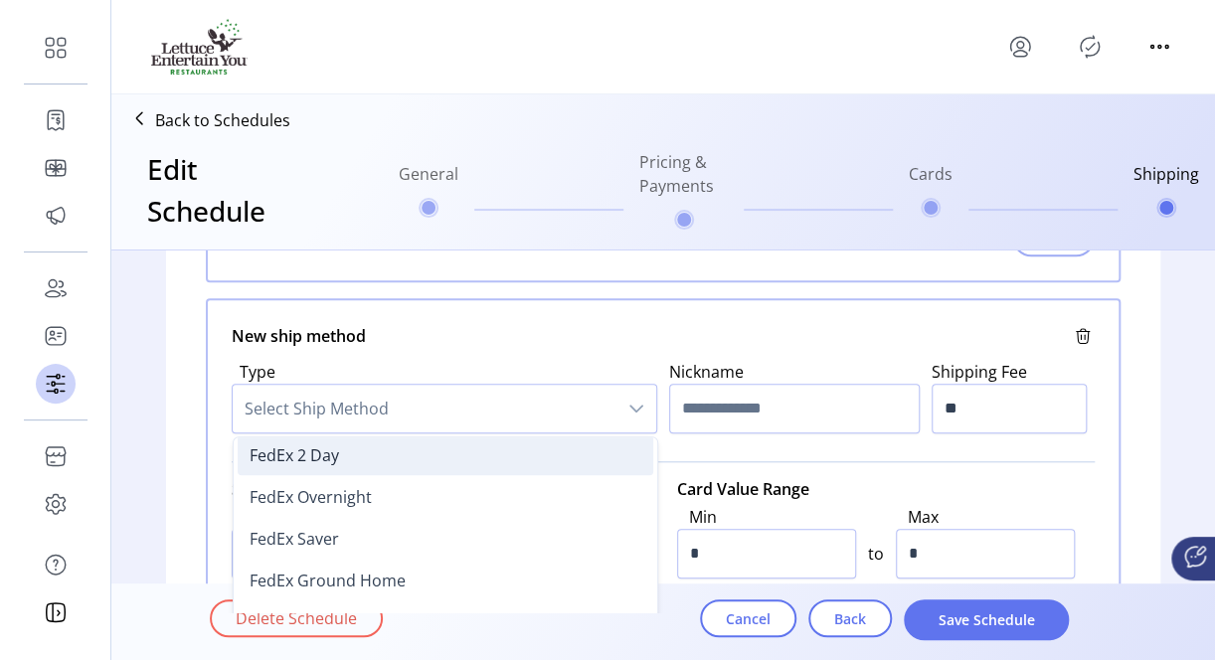
click at [334, 456] on li "FedEx 2 Day" at bounding box center [445, 455] width 415 height 40
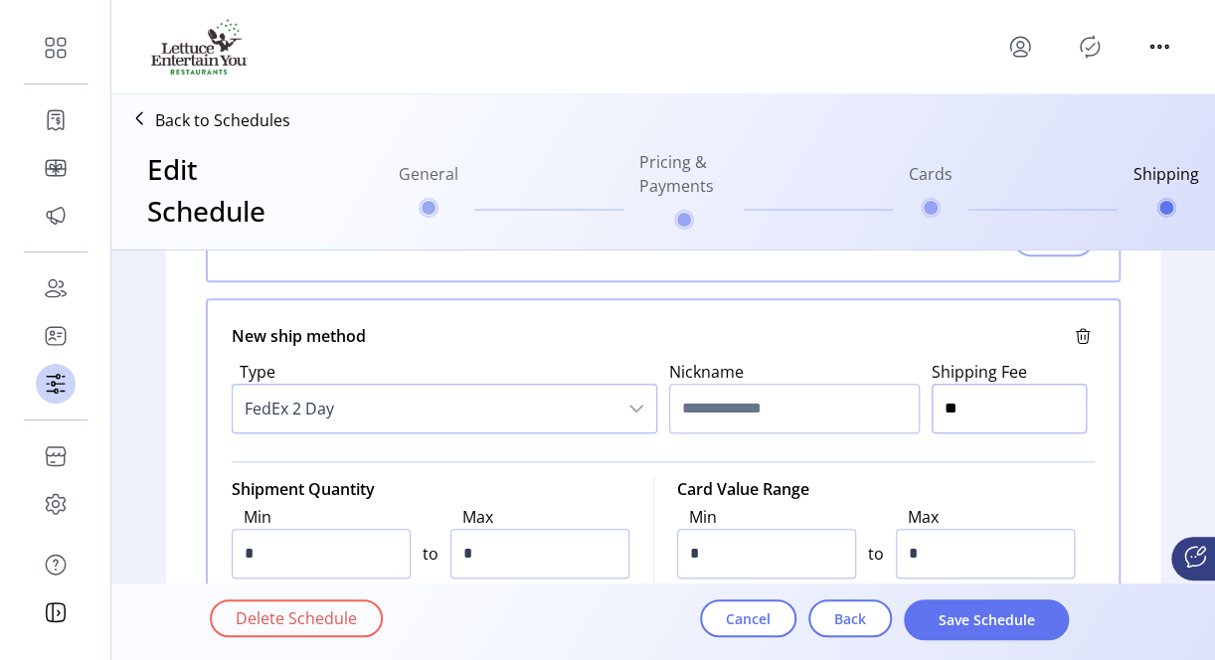
click at [961, 416] on input "**" at bounding box center [1008, 409] width 155 height 50
type input "******"
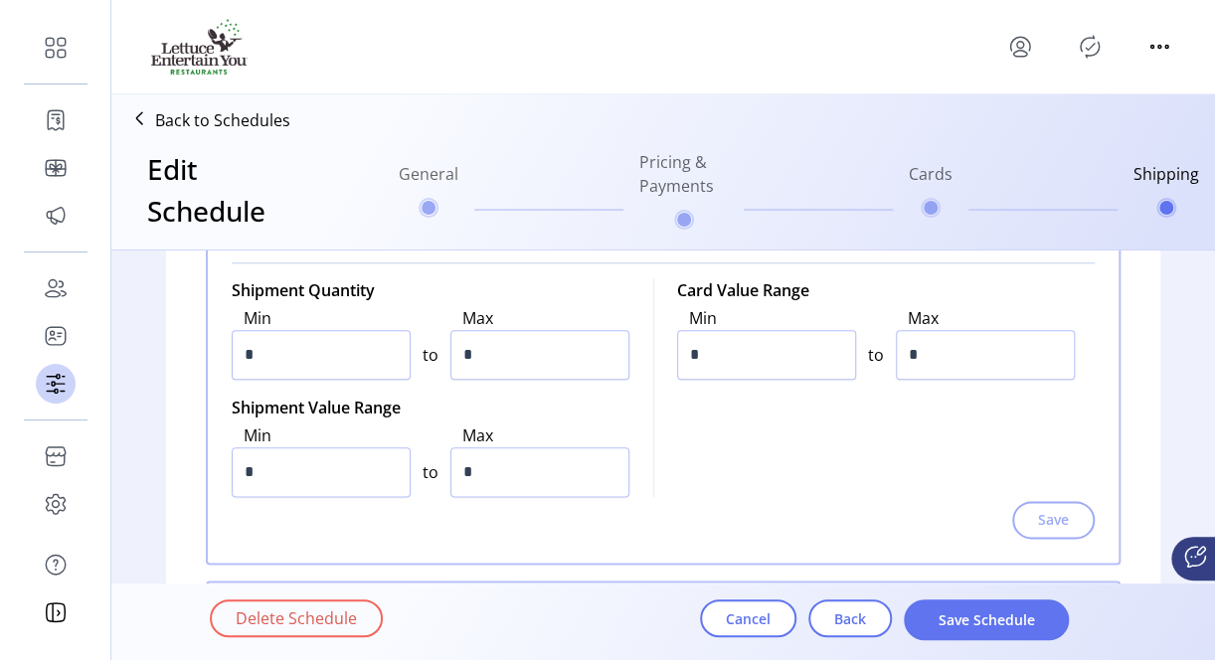
scroll to position [1079, 0]
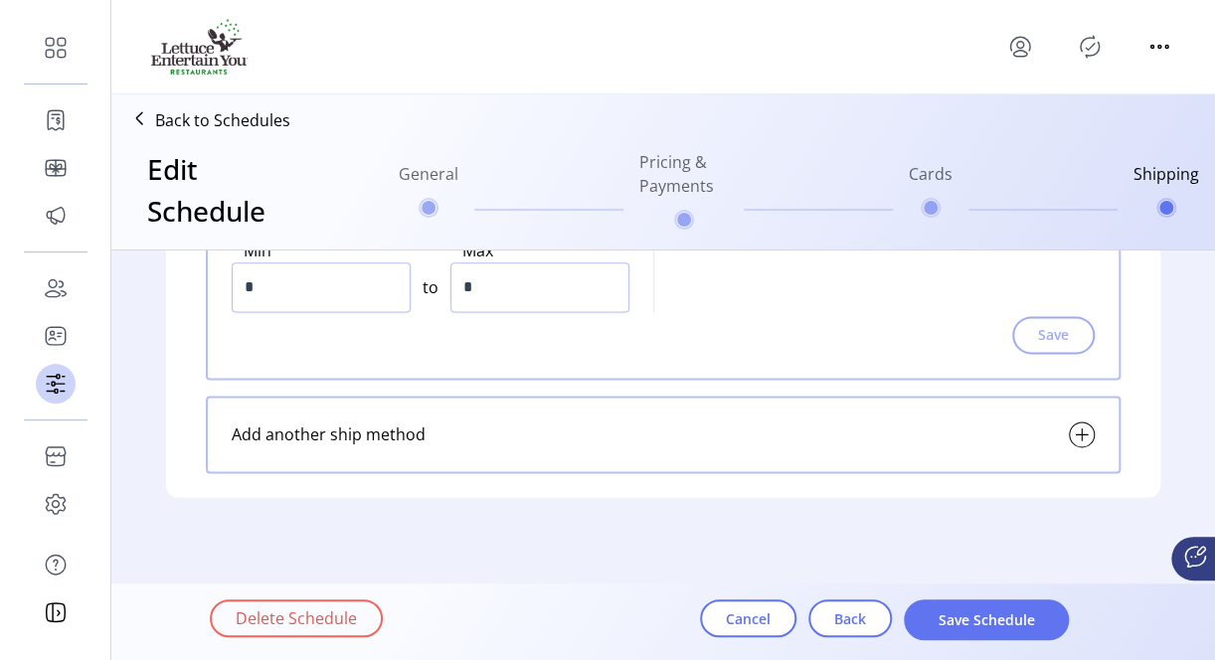
click at [1100, 438] on div "Add another ship method" at bounding box center [663, 435] width 914 height 78
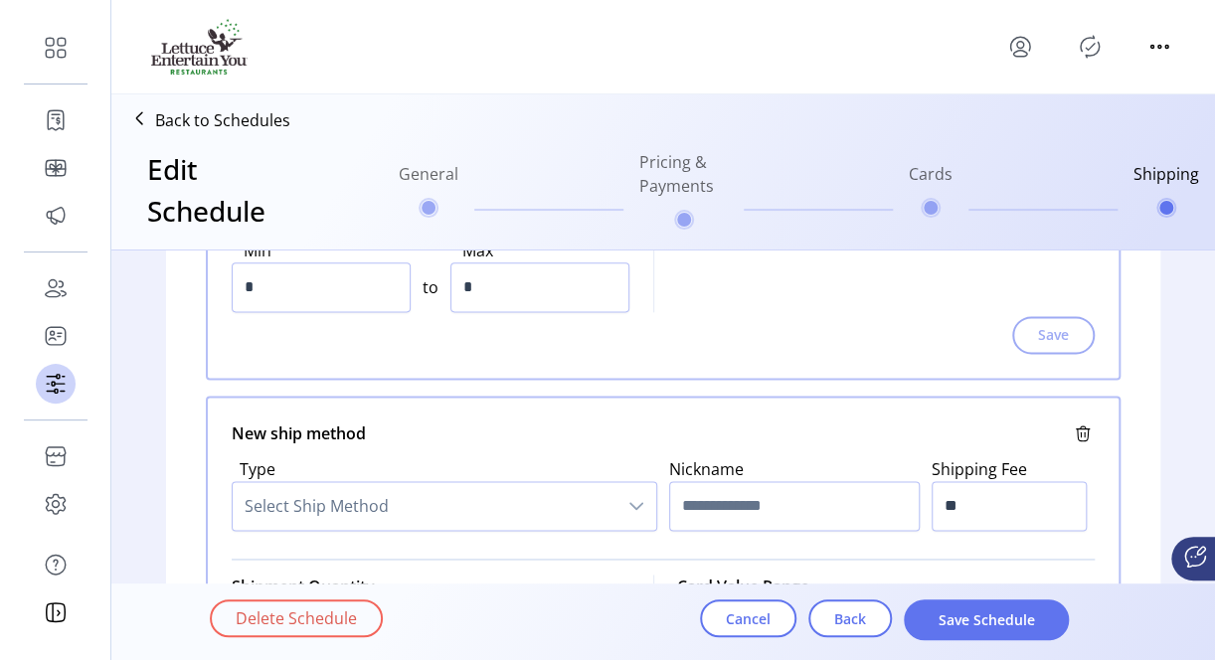
scroll to position [1179, 0]
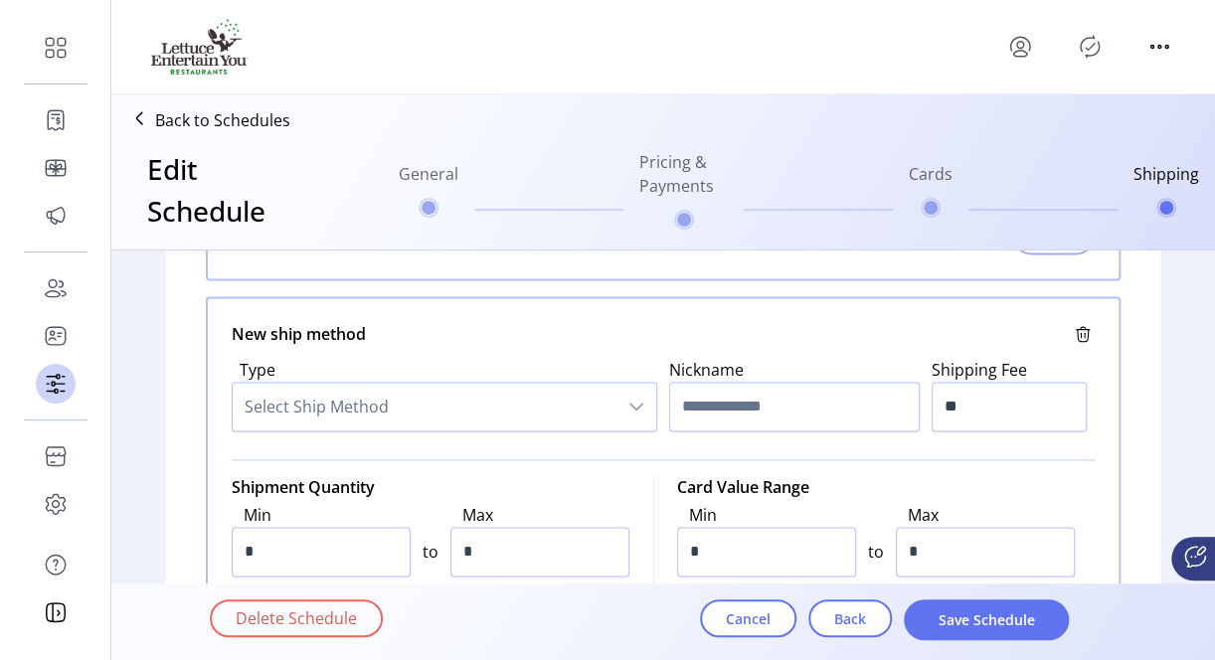
click at [569, 437] on div "Type Select Ship Method Nickname Shipping Fee **" at bounding box center [663, 394] width 863 height 97
click at [569, 405] on span "Select Ship Method" at bounding box center [425, 407] width 384 height 48
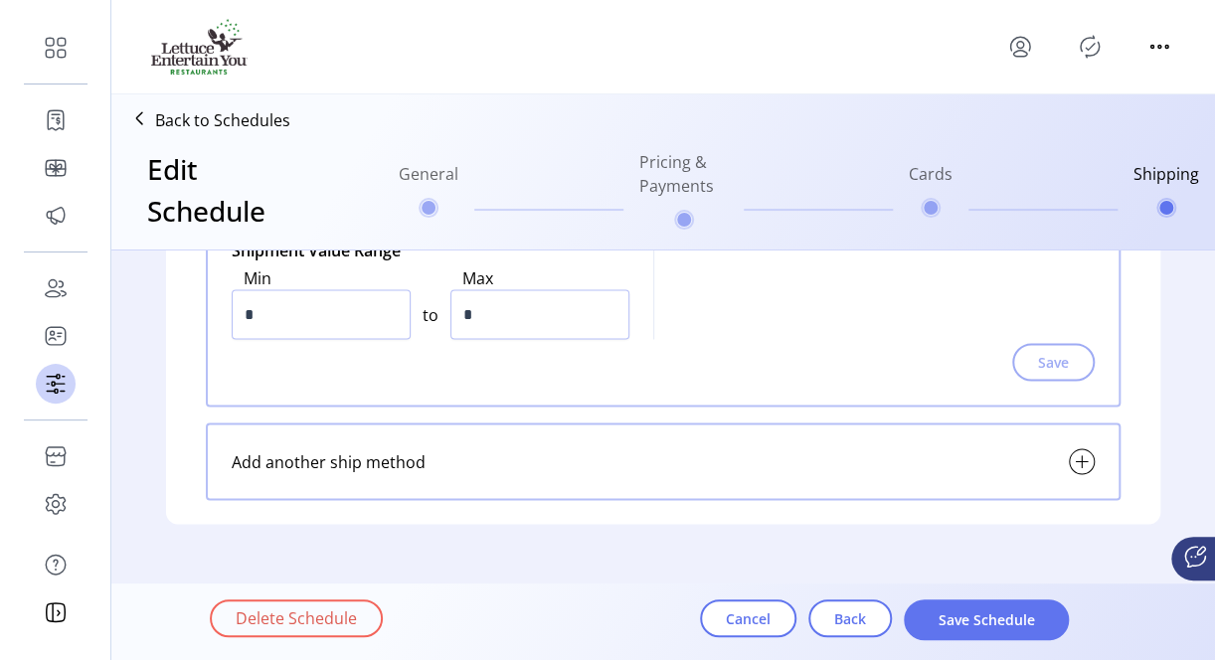
scroll to position [1558, 0]
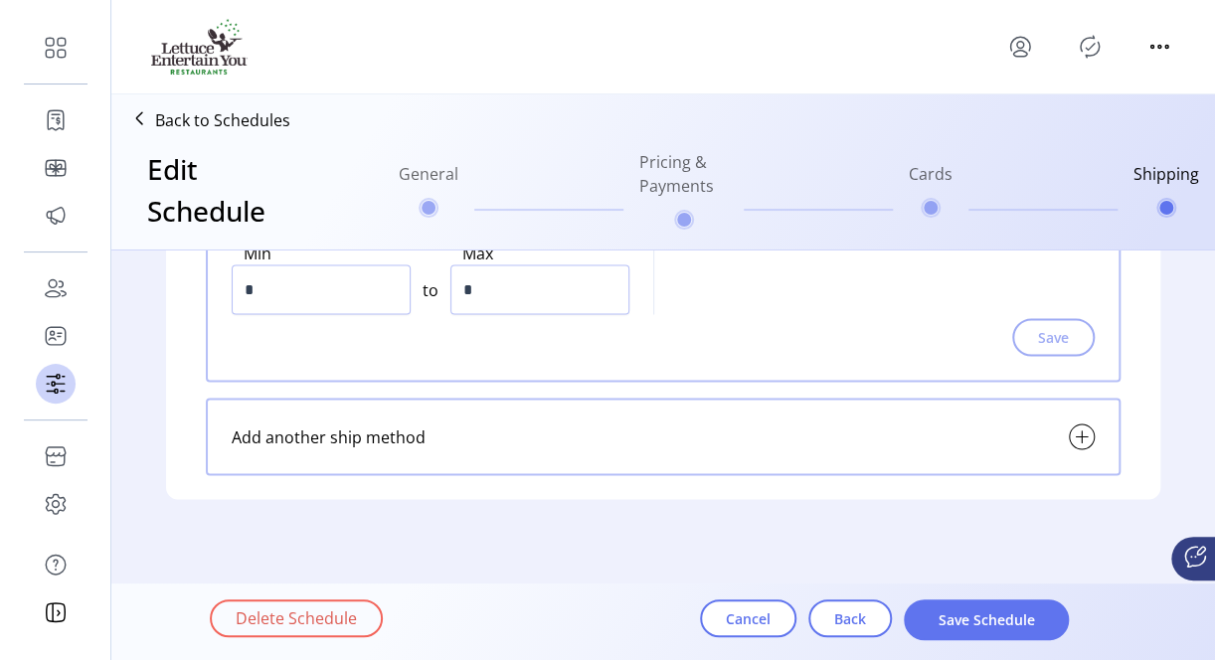
click at [453, 424] on div "Add another ship method" at bounding box center [663, 437] width 914 height 78
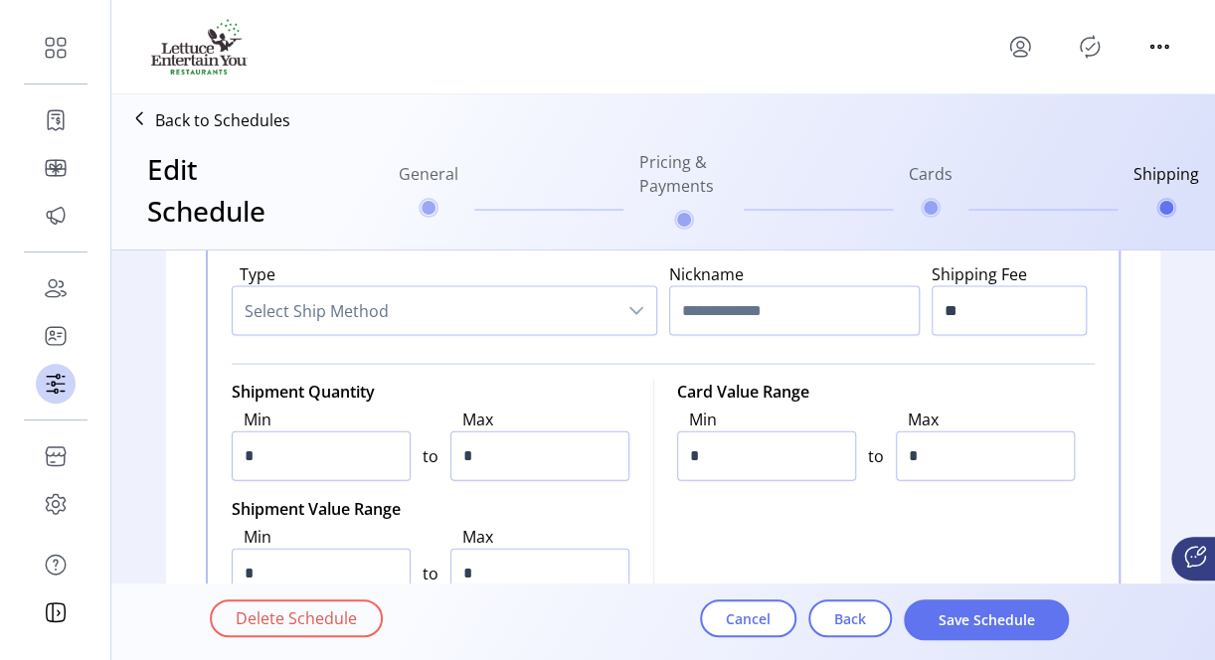
scroll to position [1757, 0]
click at [401, 298] on span "Select Ship Method" at bounding box center [425, 309] width 384 height 48
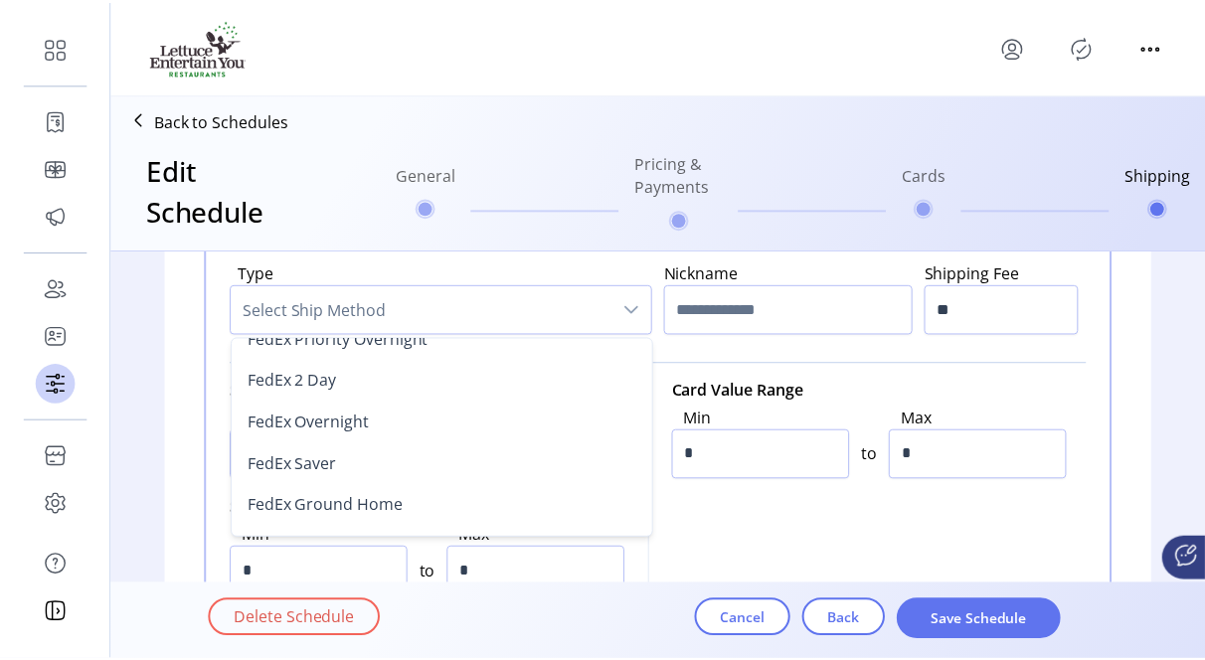
scroll to position [266, 0]
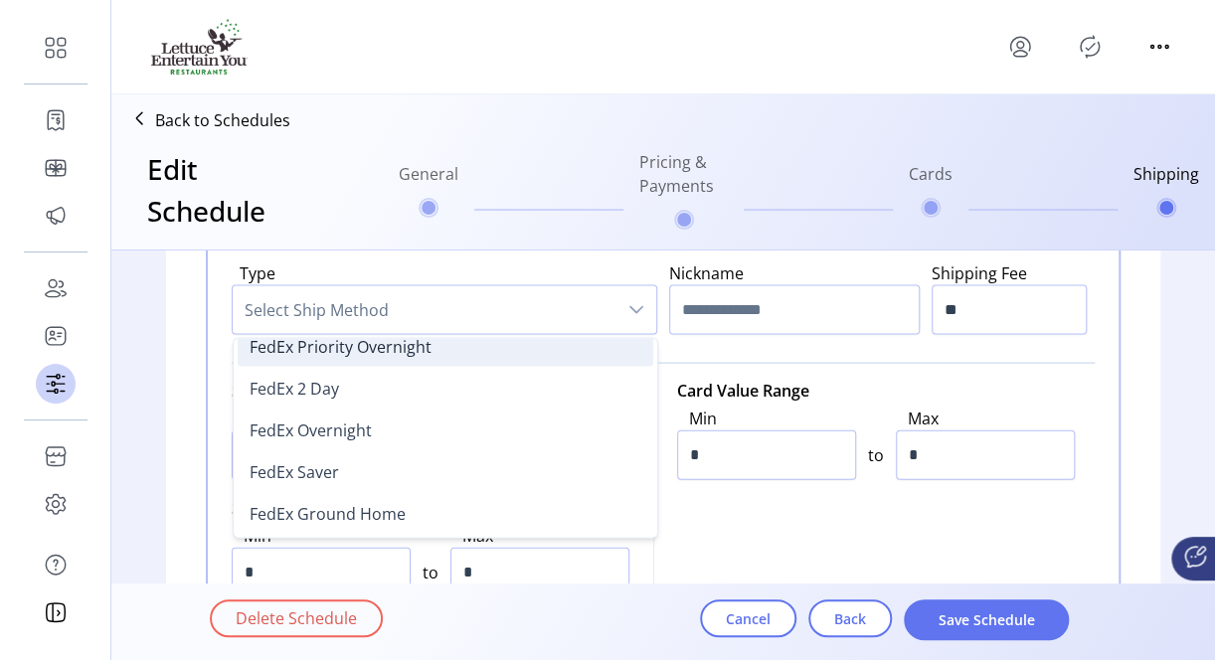
click at [348, 335] on span "FedEx Priority Overnight" at bounding box center [340, 346] width 182 height 22
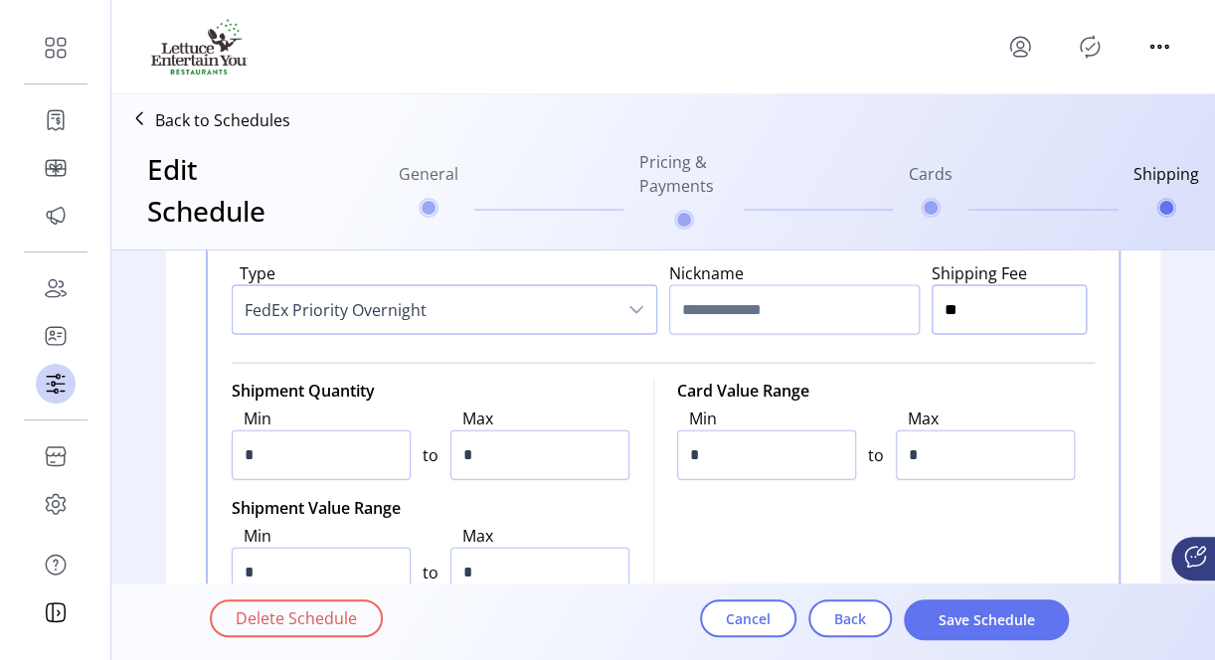
click at [977, 303] on input "**" at bounding box center [1008, 309] width 155 height 50
type input "******"
click at [1004, 614] on span "Save Schedule" at bounding box center [985, 619] width 113 height 21
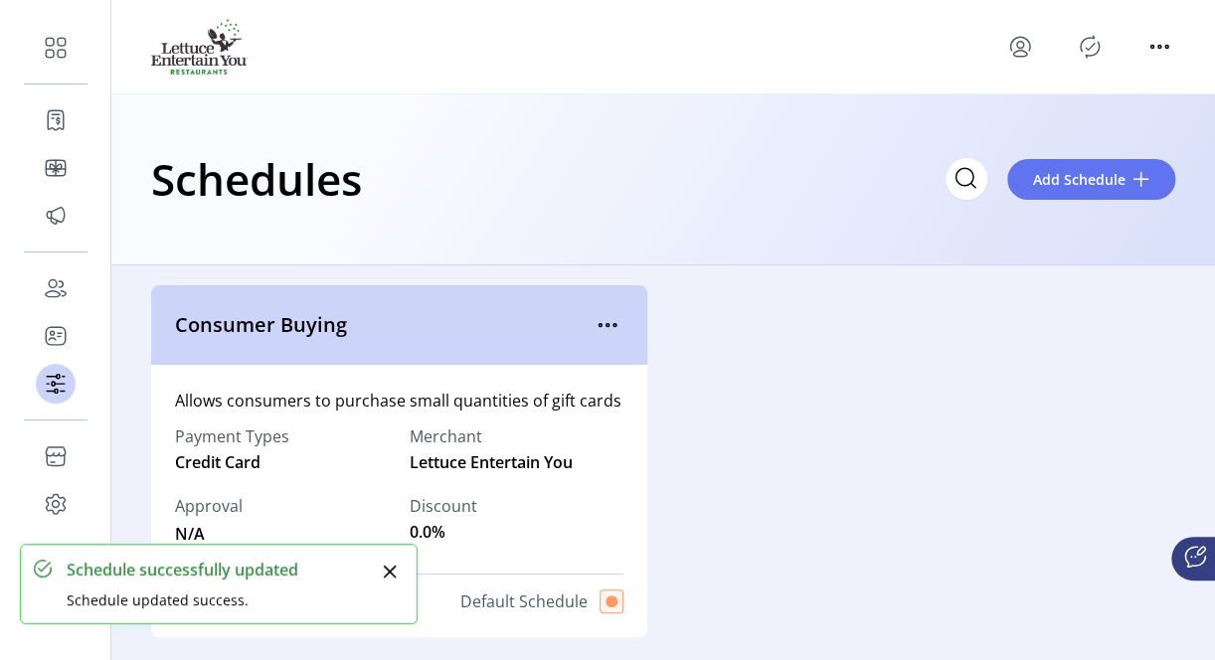
click at [720, 484] on div "Consumer Buying Allows consumers to purchase small quantities of gift cards Pay…" at bounding box center [663, 461] width 1024 height 352
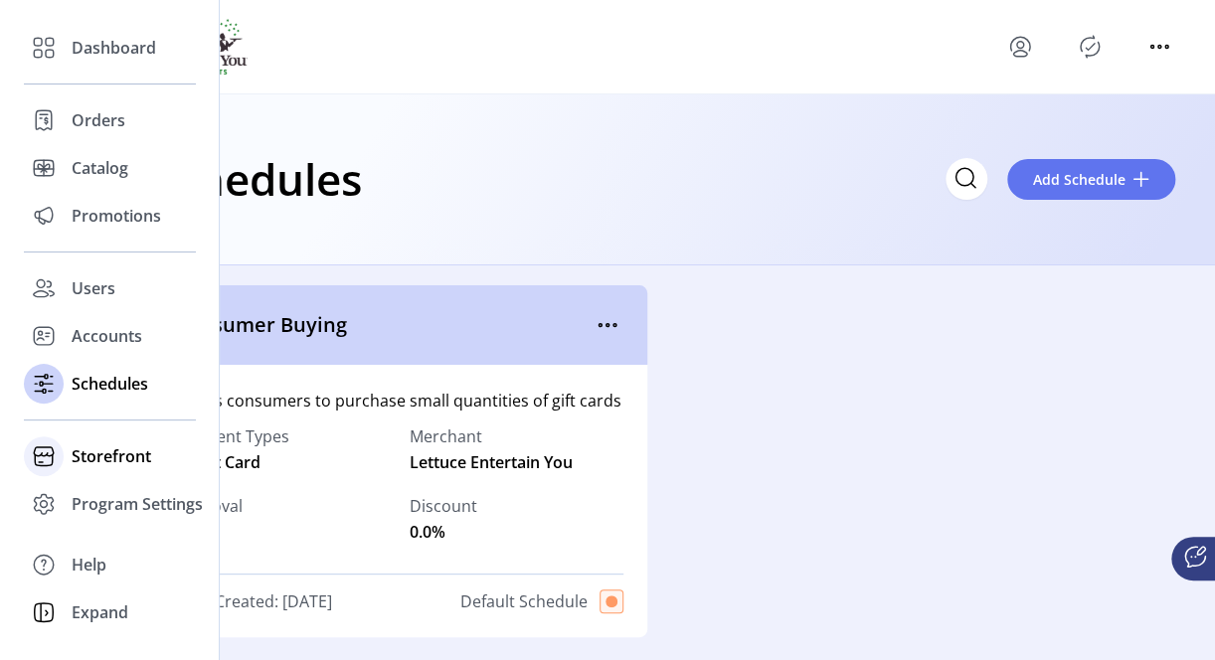
click at [126, 460] on span "Storefront" at bounding box center [112, 456] width 80 height 24
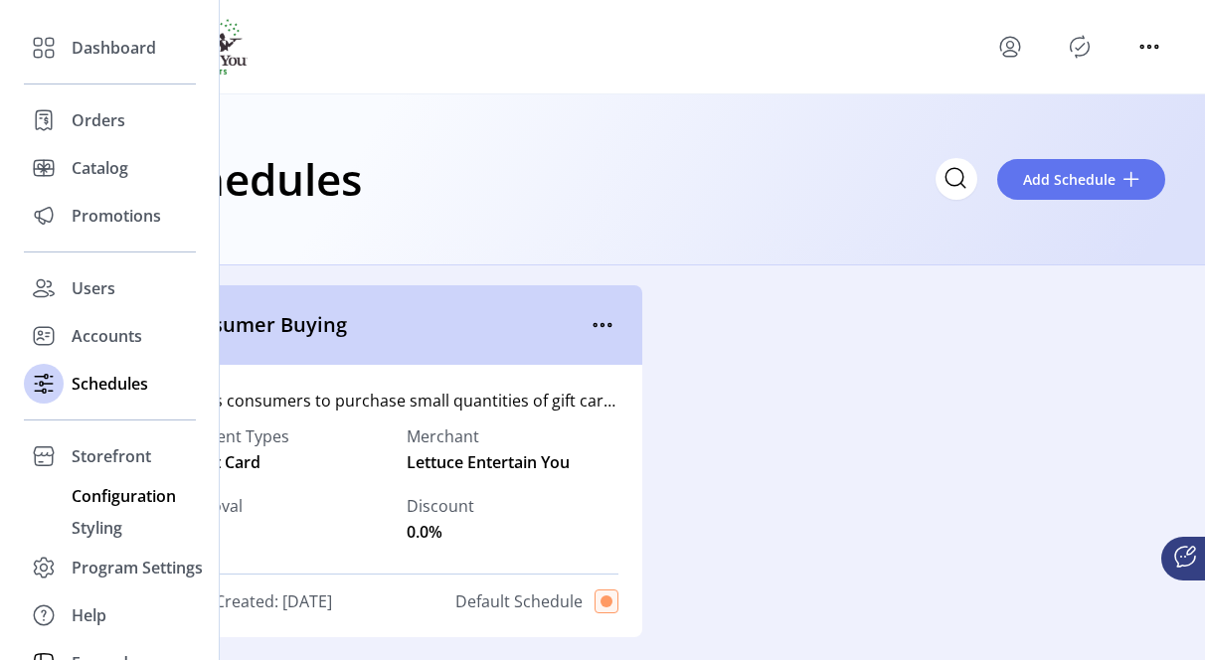
click at [119, 498] on span "Configuration" at bounding box center [124, 496] width 104 height 24
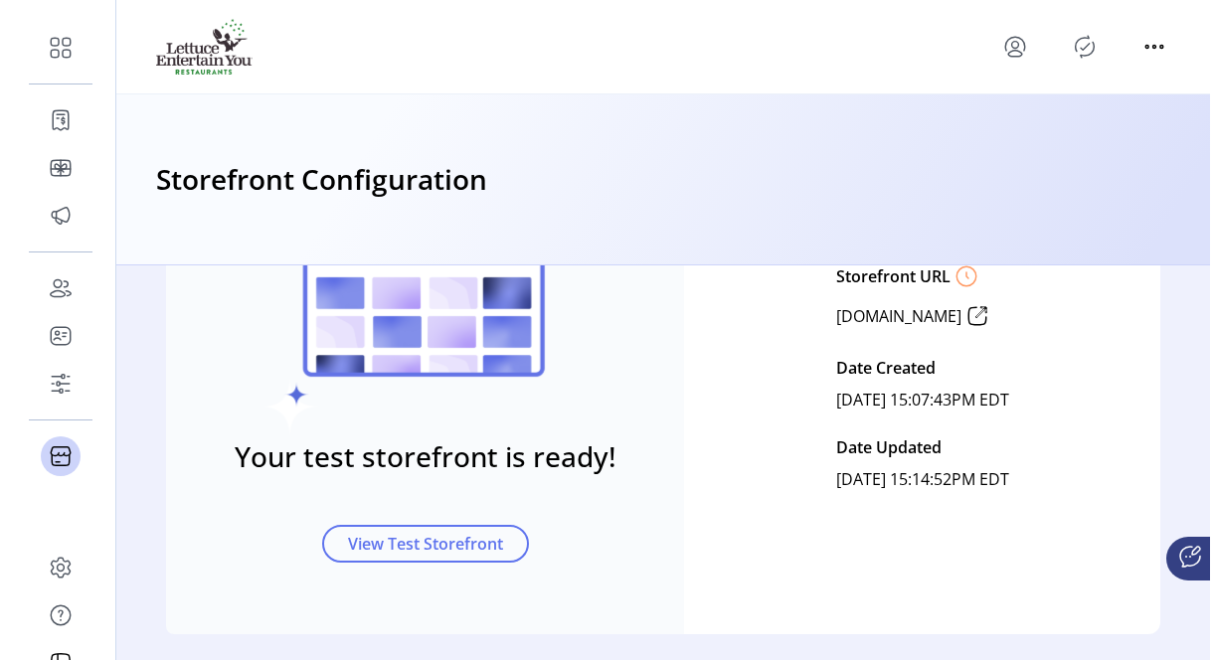
scroll to position [148, 0]
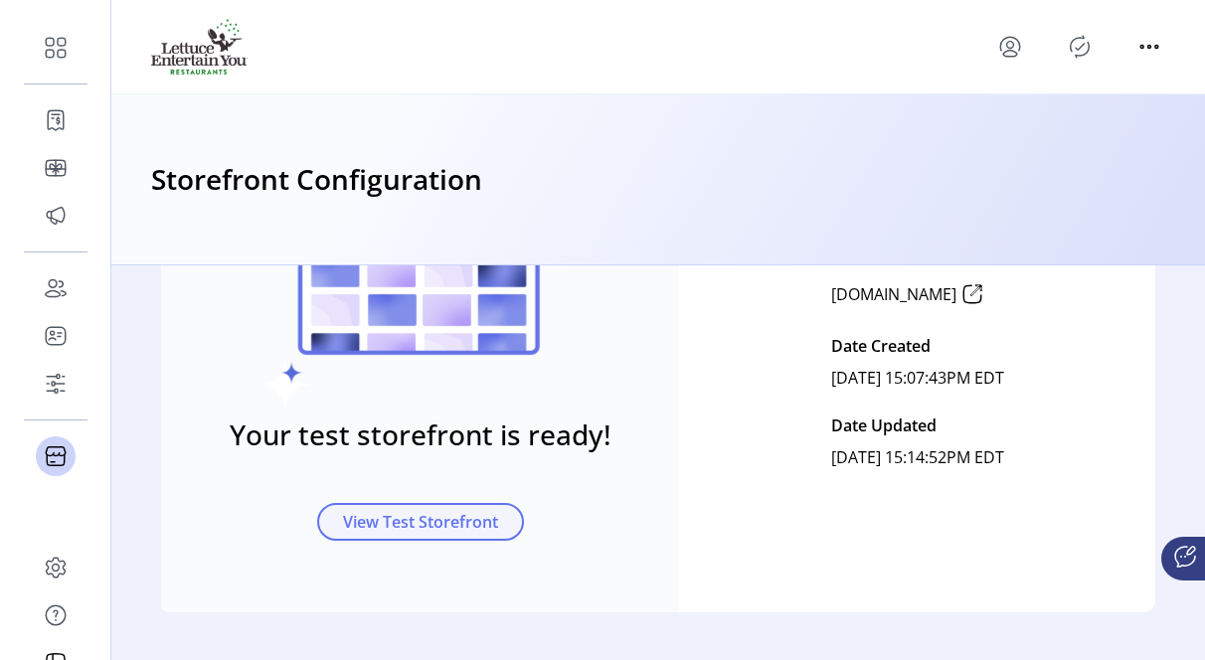
click at [428, 517] on span "View Test Storefront" at bounding box center [420, 522] width 155 height 24
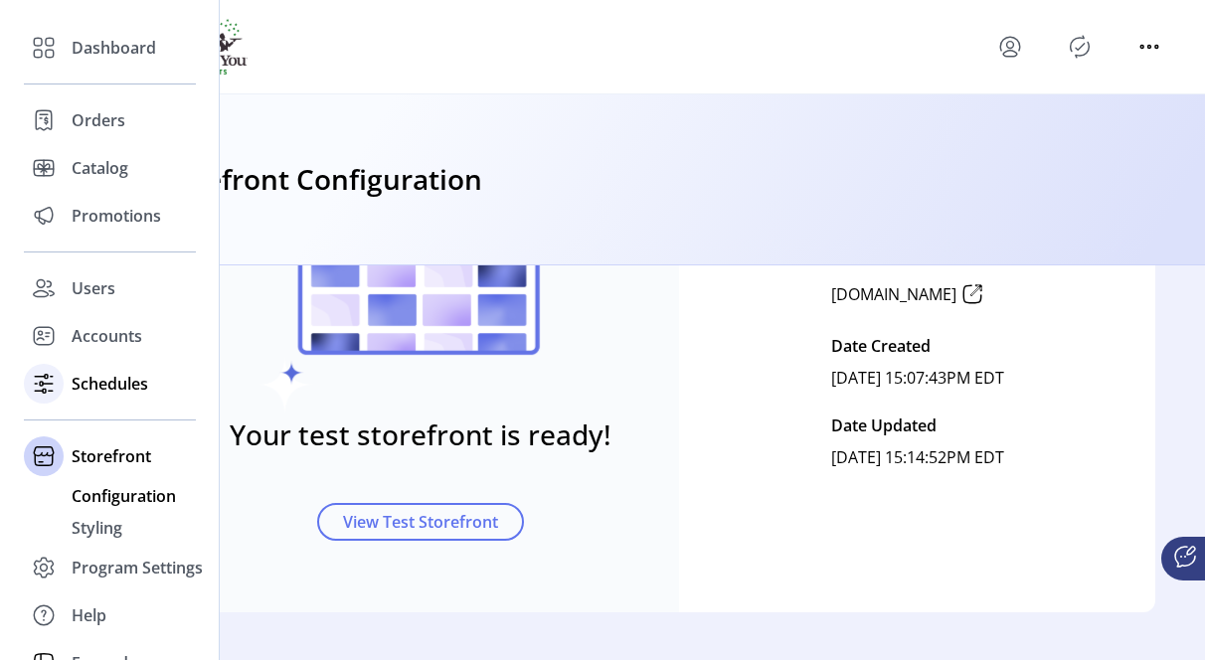
click at [97, 385] on span "Schedules" at bounding box center [110, 384] width 77 height 24
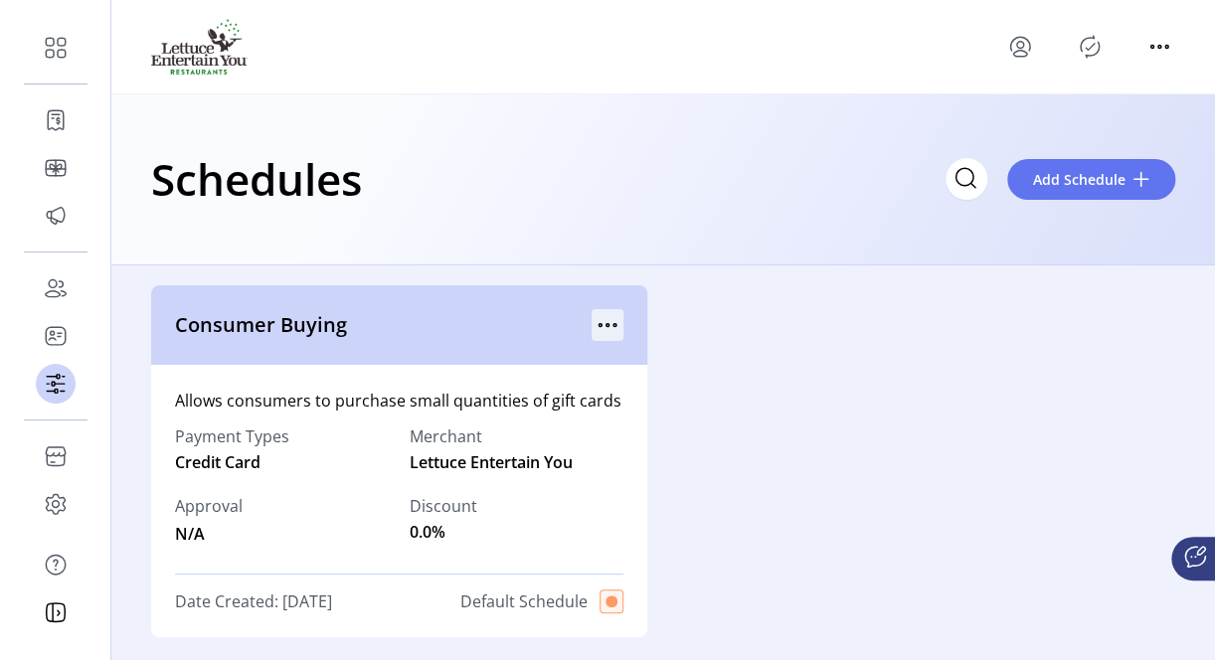
click at [604, 316] on icon "menu" at bounding box center [607, 325] width 32 height 32
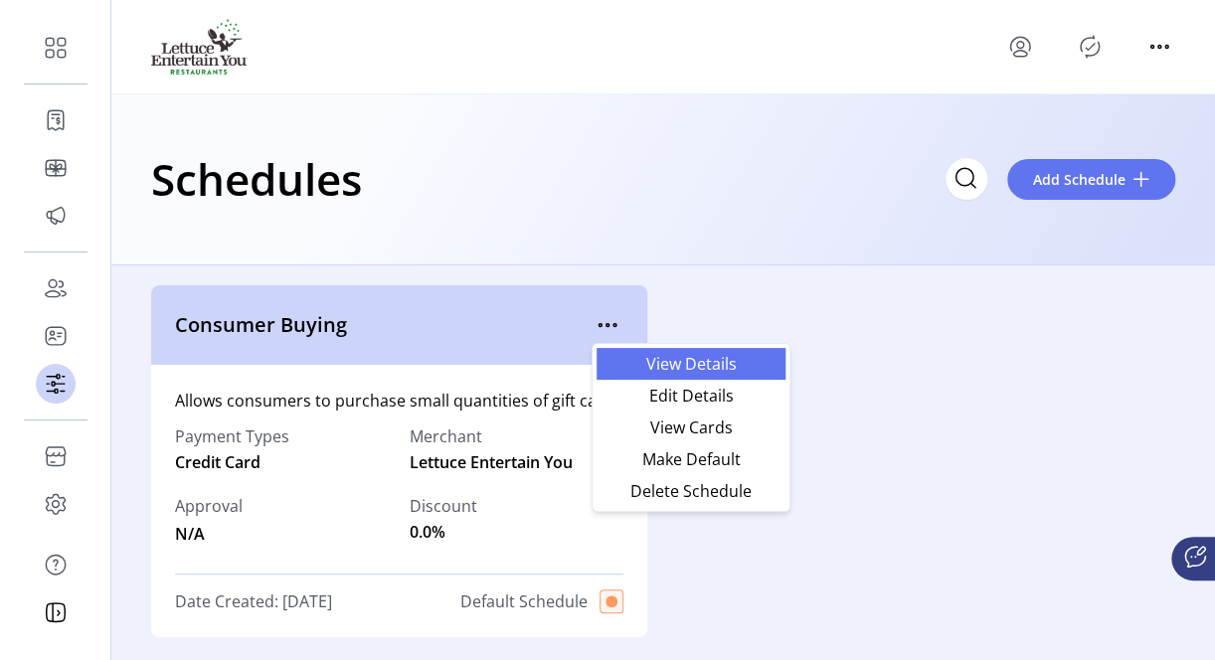
click at [697, 356] on span "View Details" at bounding box center [690, 364] width 165 height 16
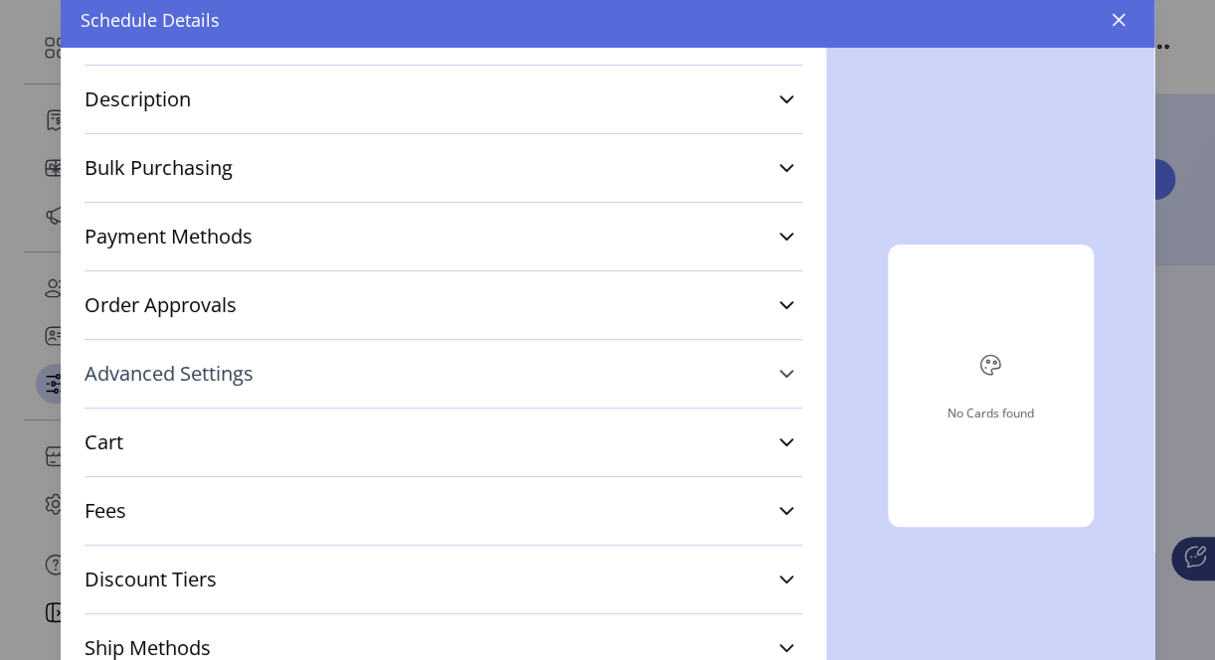
scroll to position [56, 0]
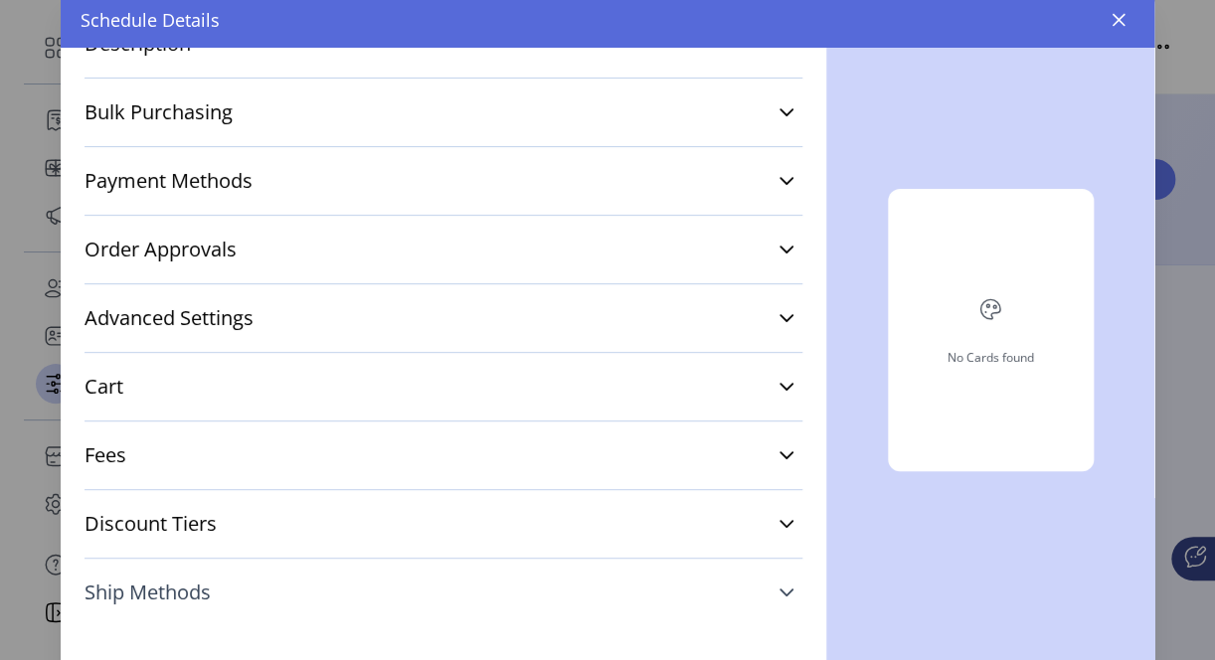
click at [779, 588] on link "Ship Methods" at bounding box center [443, 592] width 718 height 44
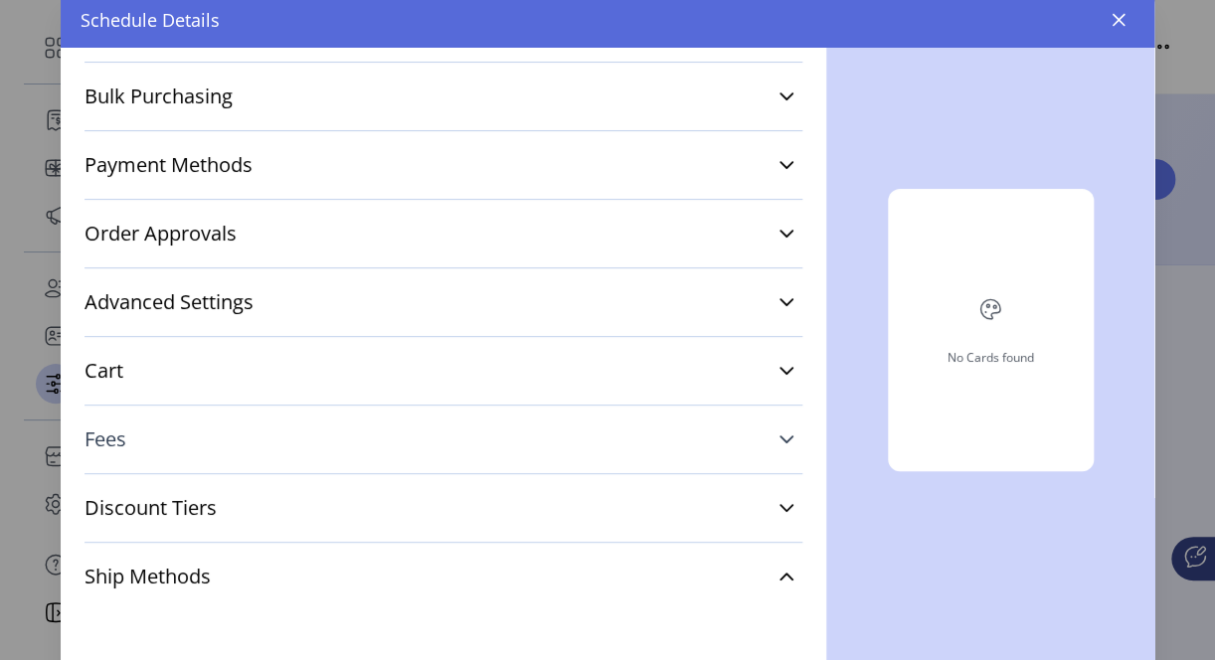
scroll to position [283, 0]
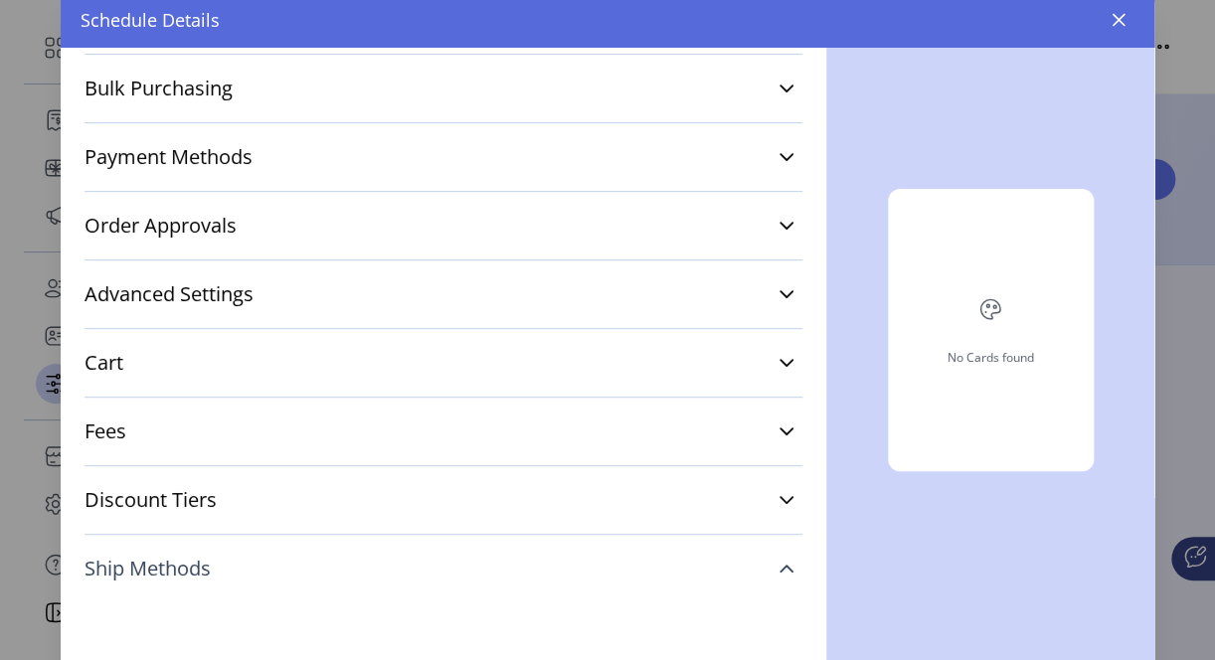
click at [778, 568] on icon at bounding box center [786, 569] width 16 height 16
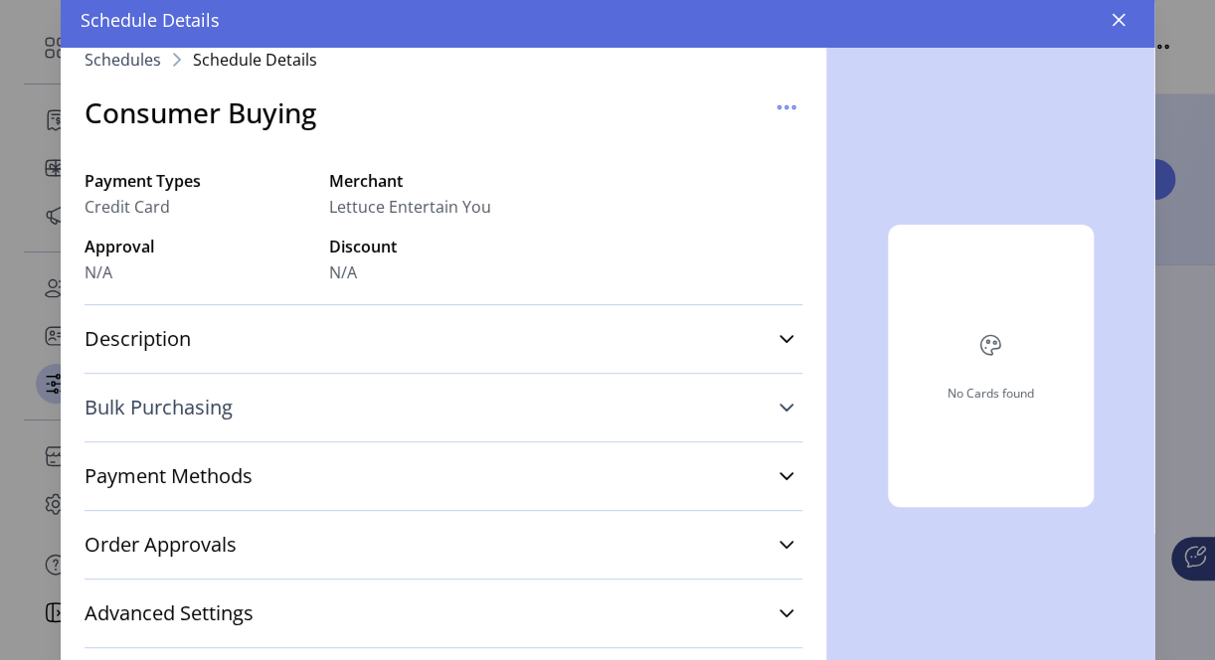
scroll to position [0, 0]
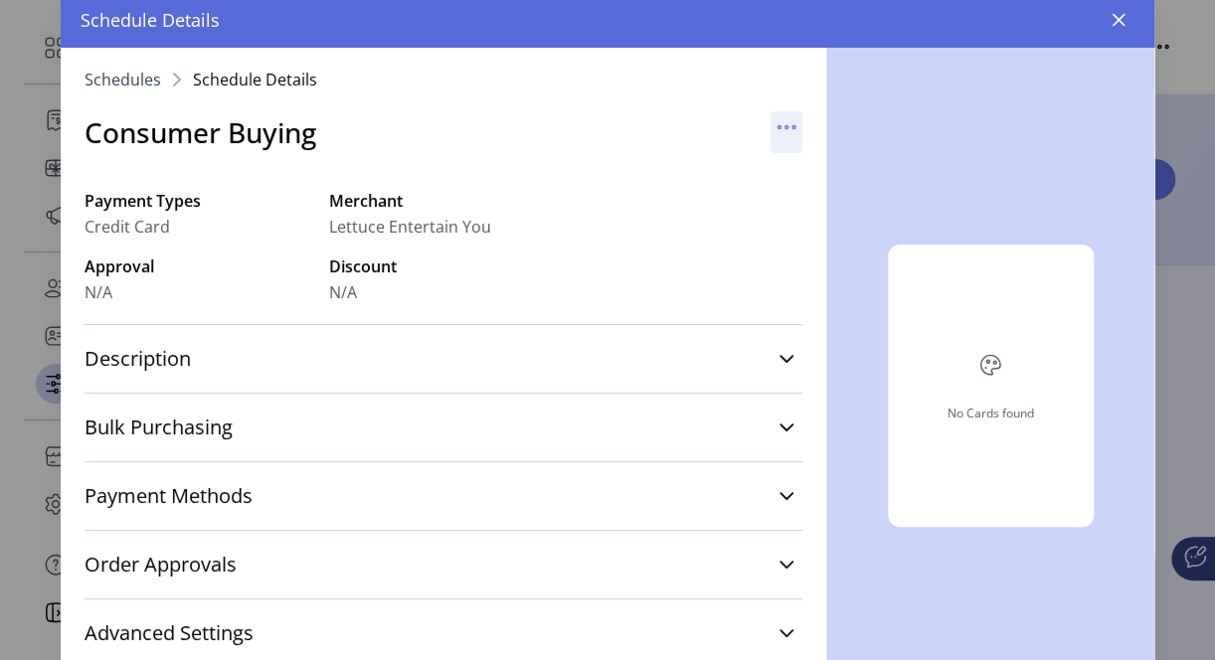
click at [770, 124] on icon "button" at bounding box center [786, 127] width 32 height 32
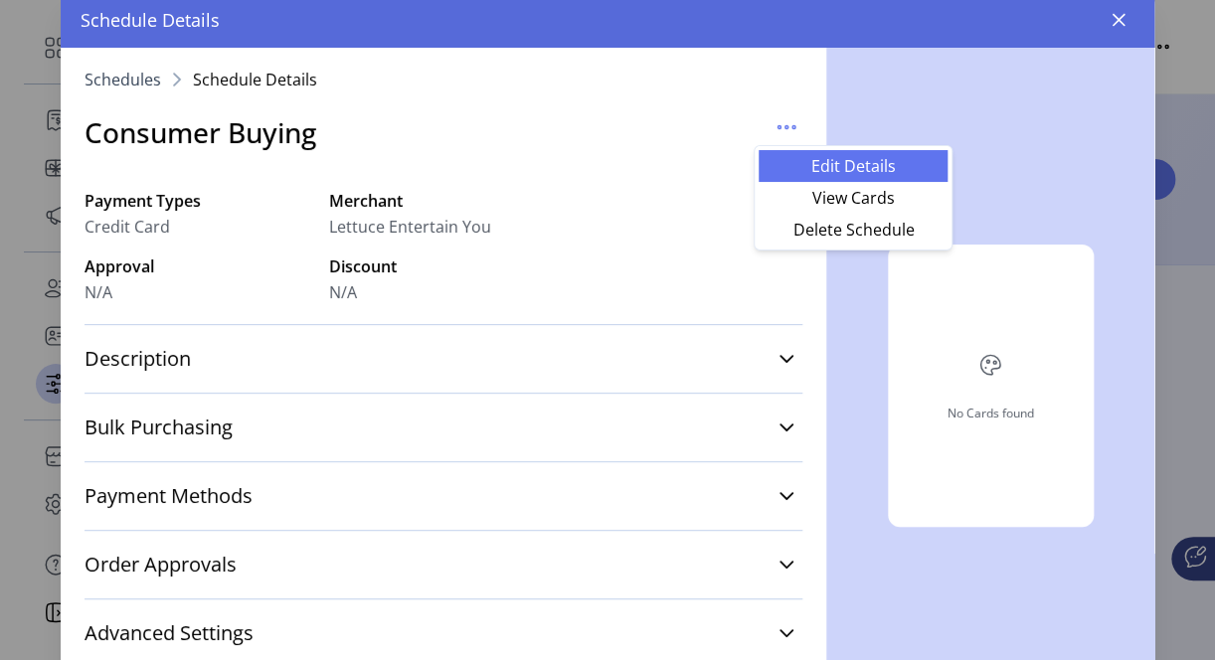
click at [820, 166] on span "Edit Details" at bounding box center [852, 166] width 165 height 16
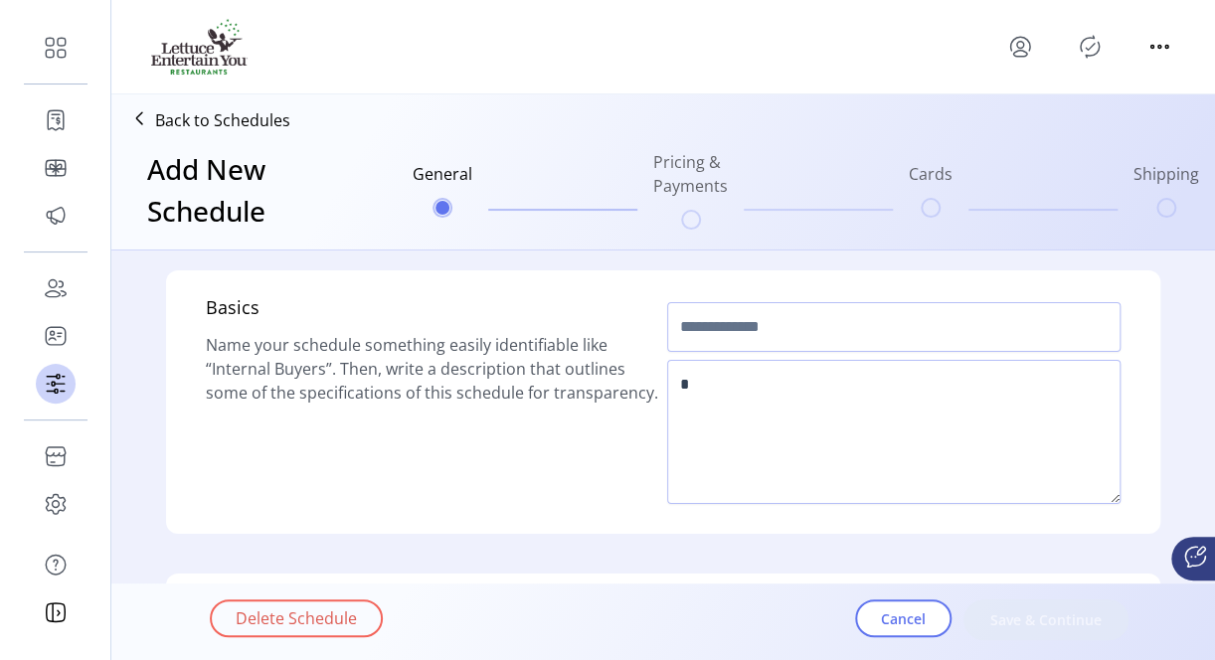
type input "**********"
type textarea "**********"
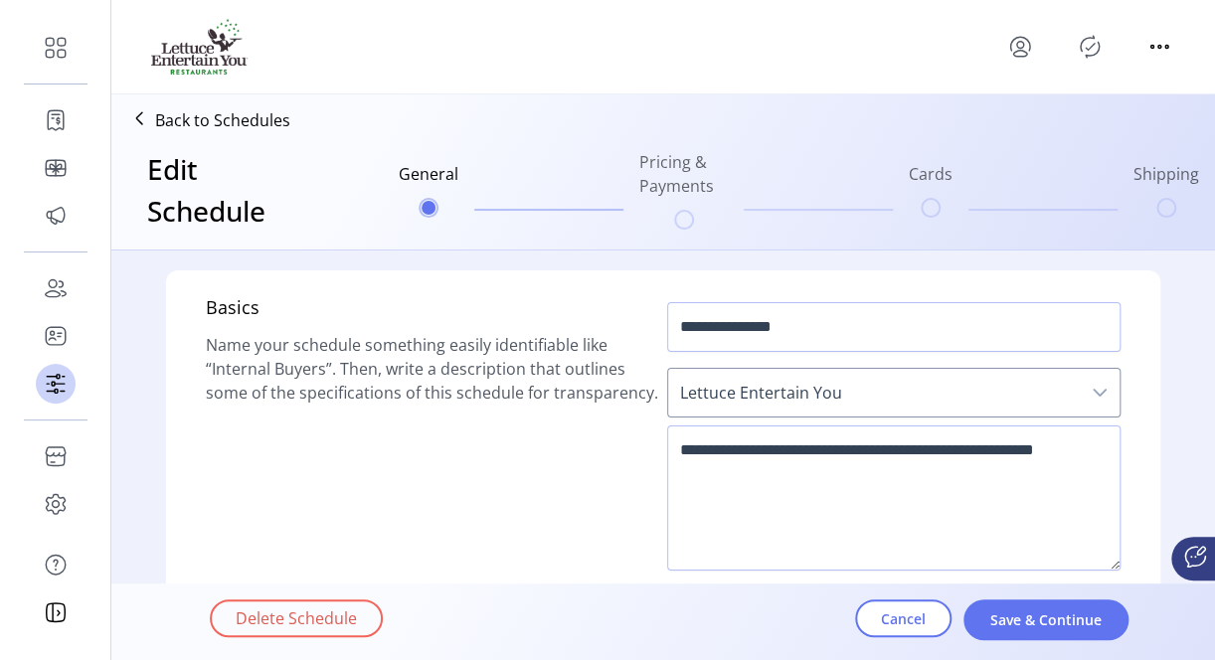
click at [1169, 211] on ul "General Pricing & Payments Cards Shipping" at bounding box center [799, 189] width 816 height 95
click at [1005, 622] on span "Save & Continue" at bounding box center [1045, 619] width 113 height 21
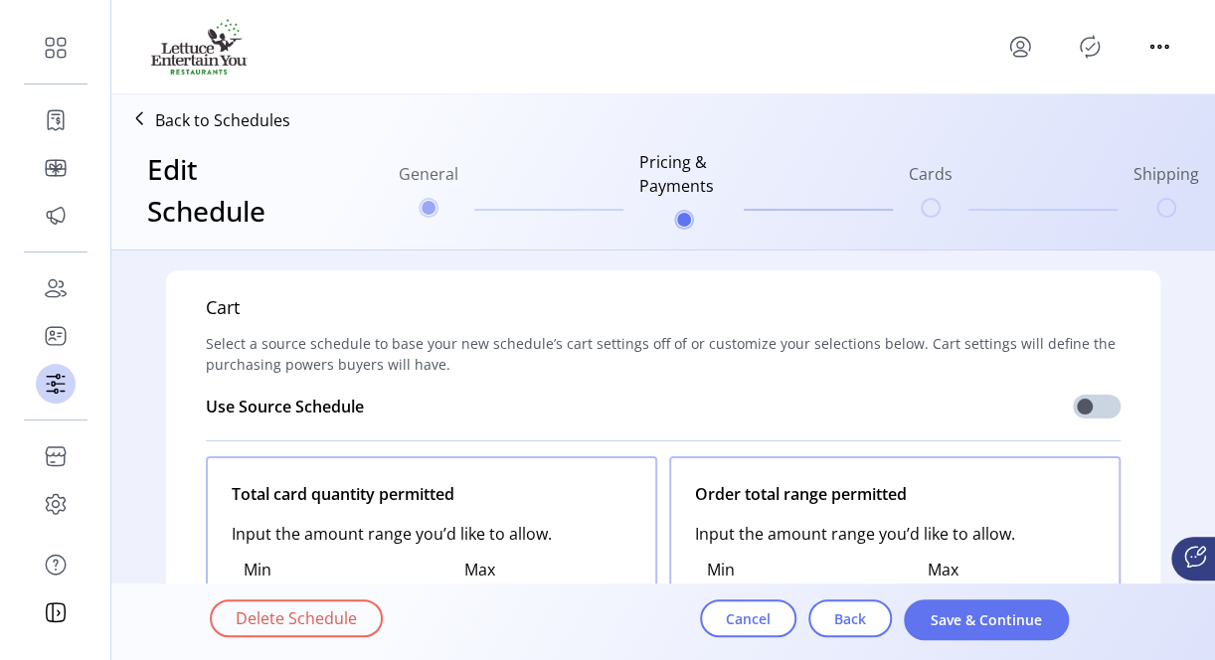
click at [1005, 622] on span "Save & Continue" at bounding box center [985, 619] width 113 height 21
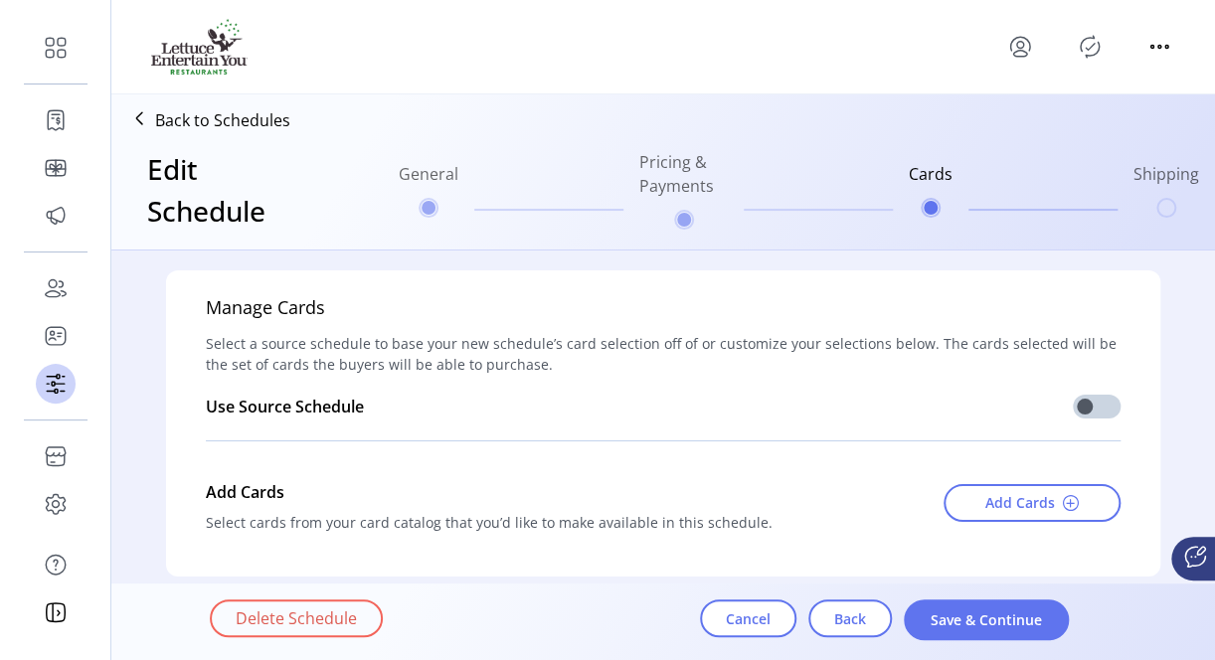
click at [1005, 622] on span "Save & Continue" at bounding box center [985, 619] width 113 height 21
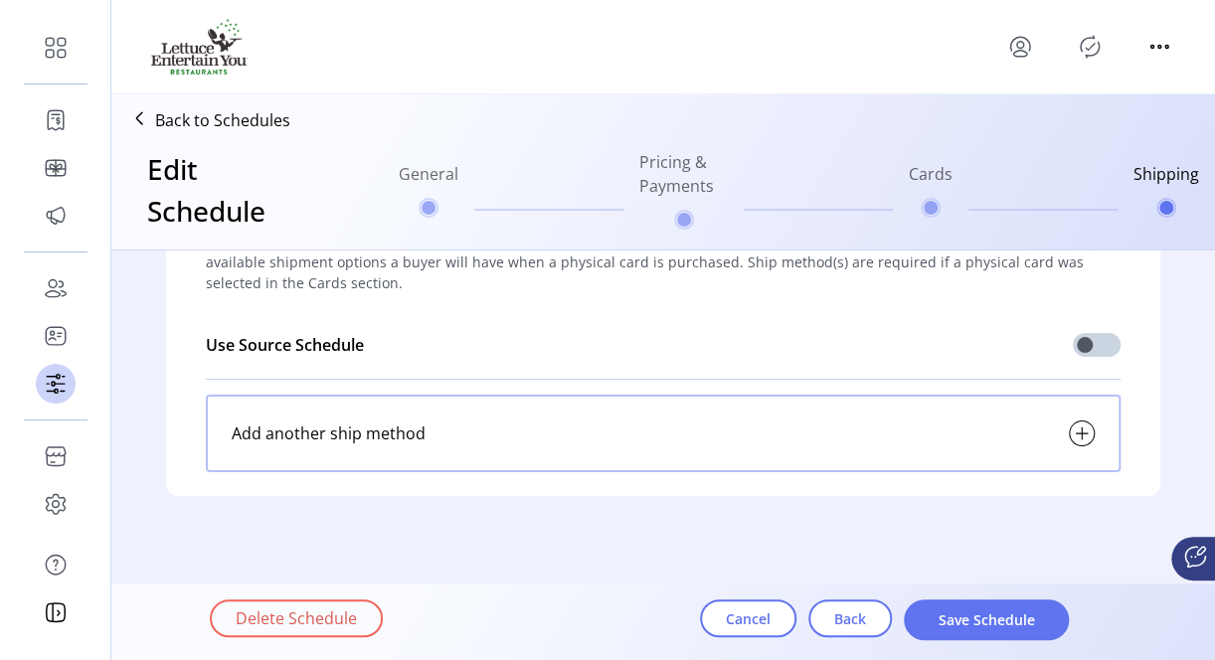
scroll to position [104, 0]
click at [1075, 433] on icon at bounding box center [1081, 431] width 24 height 24
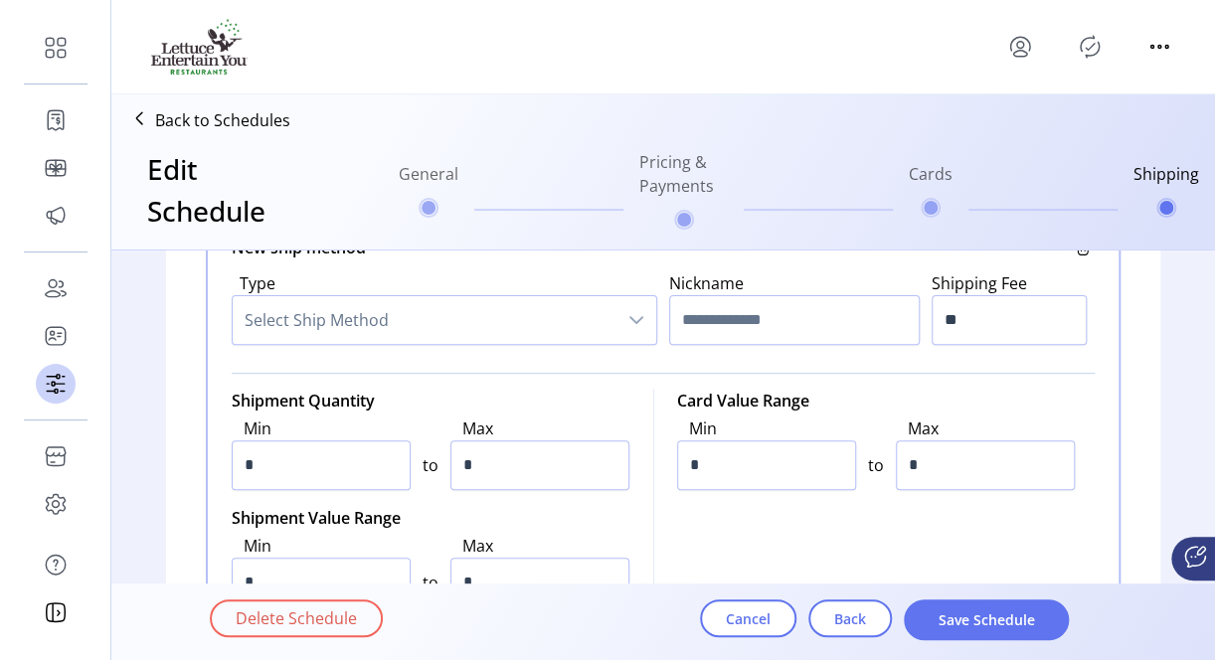
scroll to position [204, 0]
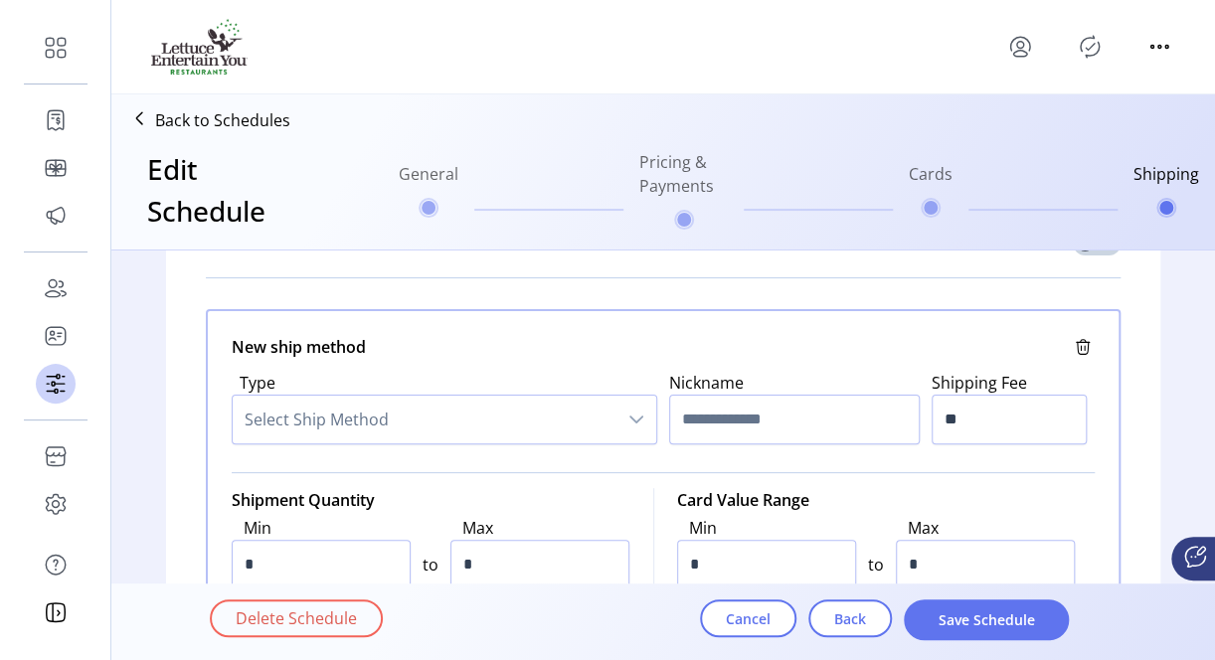
click at [518, 417] on span "Select Ship Method" at bounding box center [425, 420] width 384 height 48
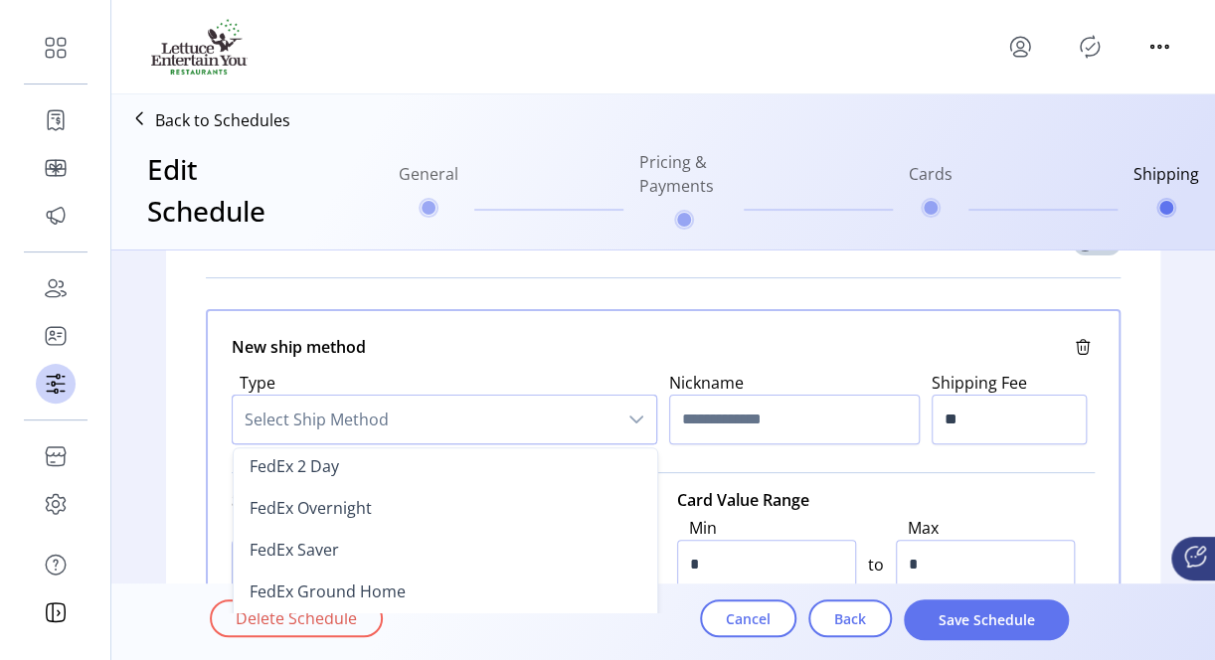
scroll to position [398, 0]
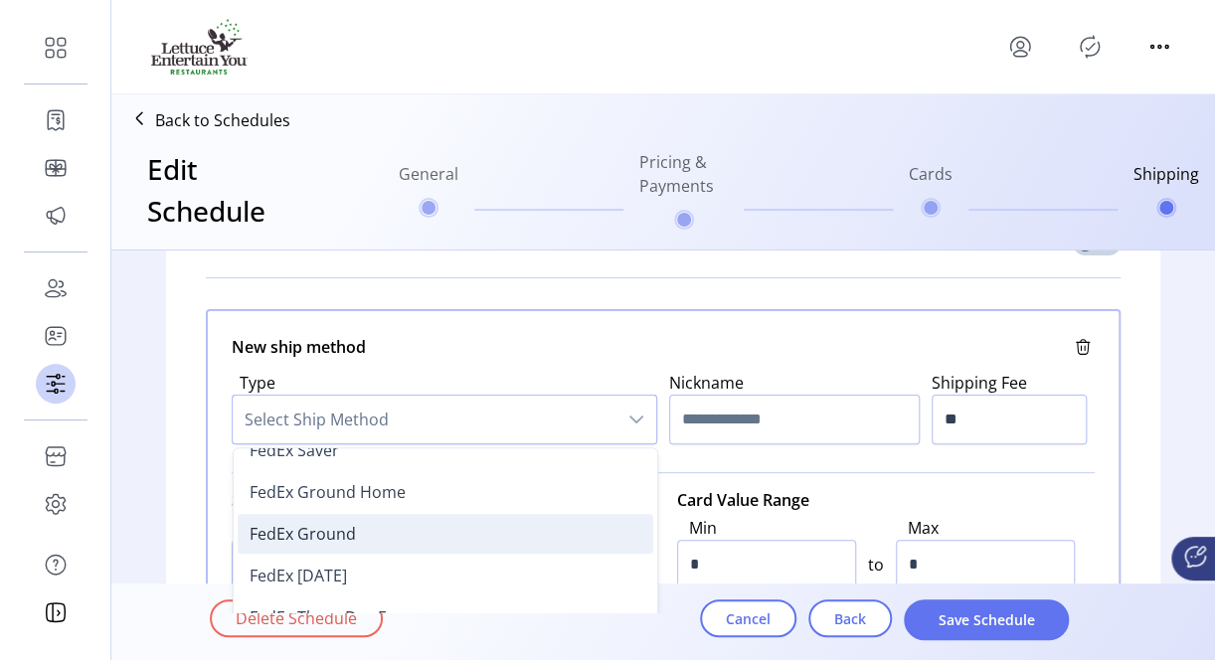
click at [322, 528] on span "FedEx Ground" at bounding box center [302, 534] width 106 height 22
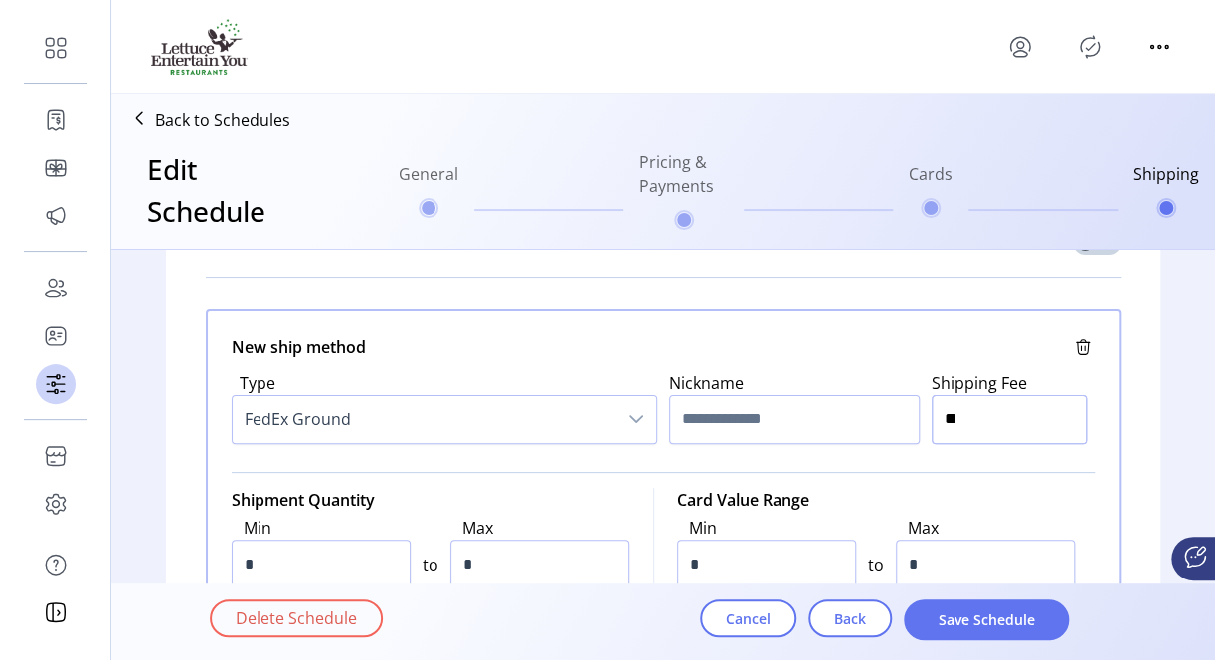
click at [994, 420] on input "**" at bounding box center [1008, 420] width 155 height 50
click at [775, 434] on input "text" at bounding box center [794, 420] width 250 height 50
click at [959, 422] on input "**" at bounding box center [1008, 420] width 155 height 50
type input "*****"
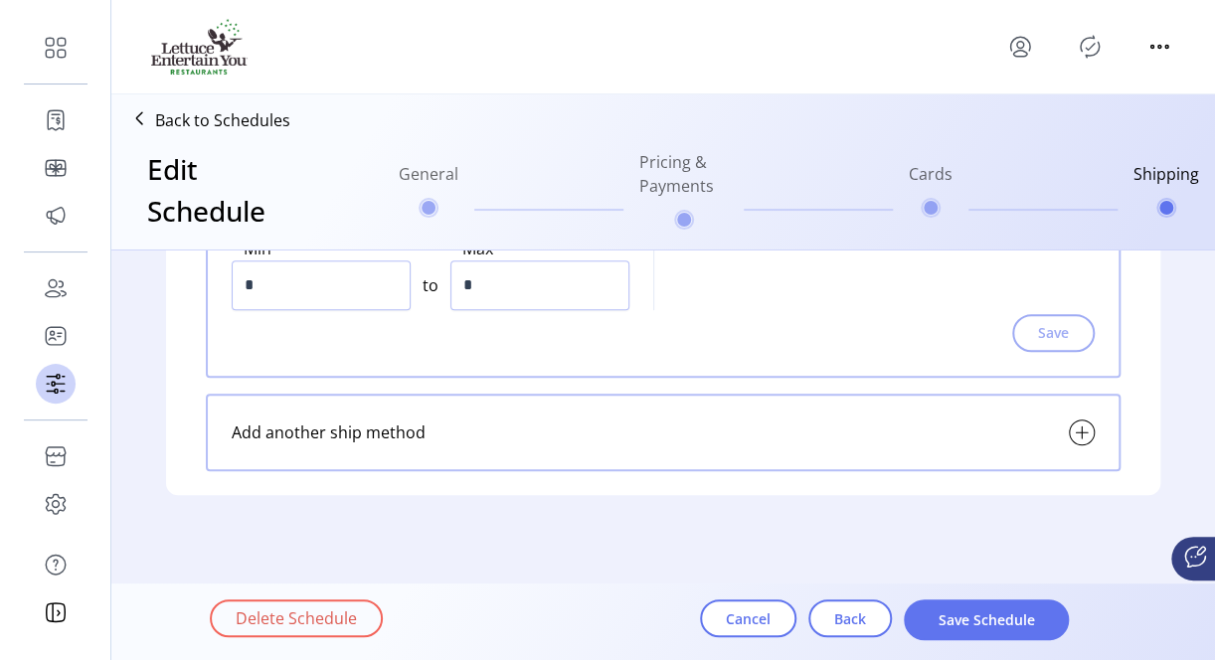
click at [1054, 340] on div "Save" at bounding box center [663, 333] width 863 height 38
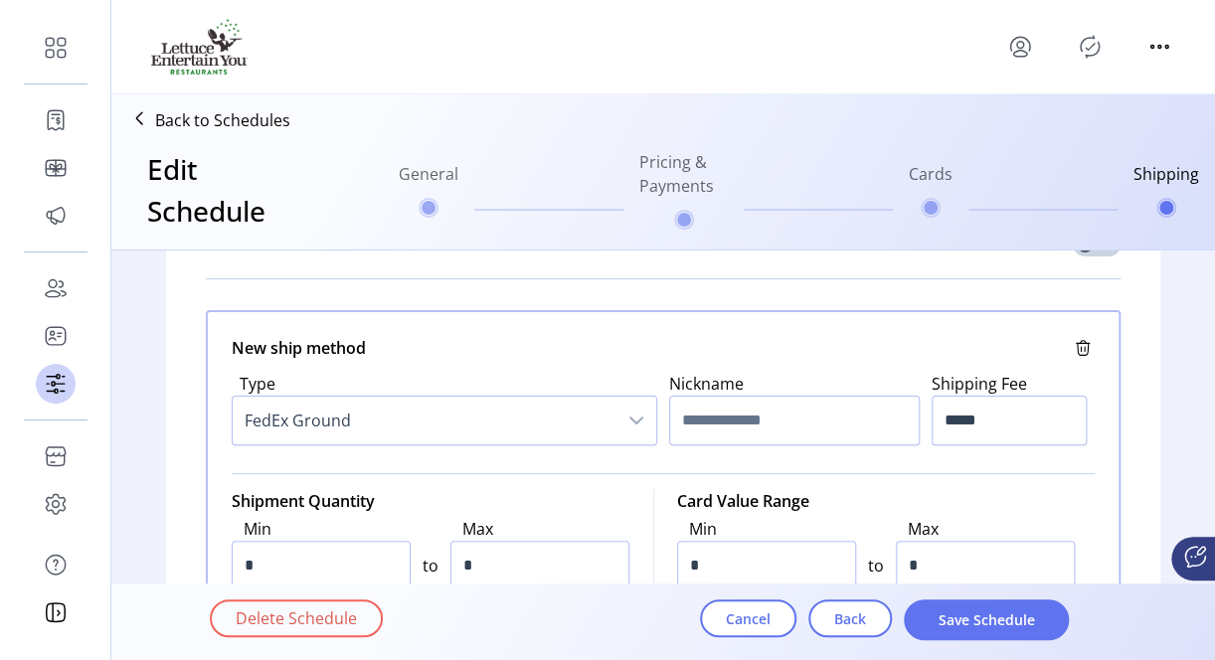
scroll to position [302, 0]
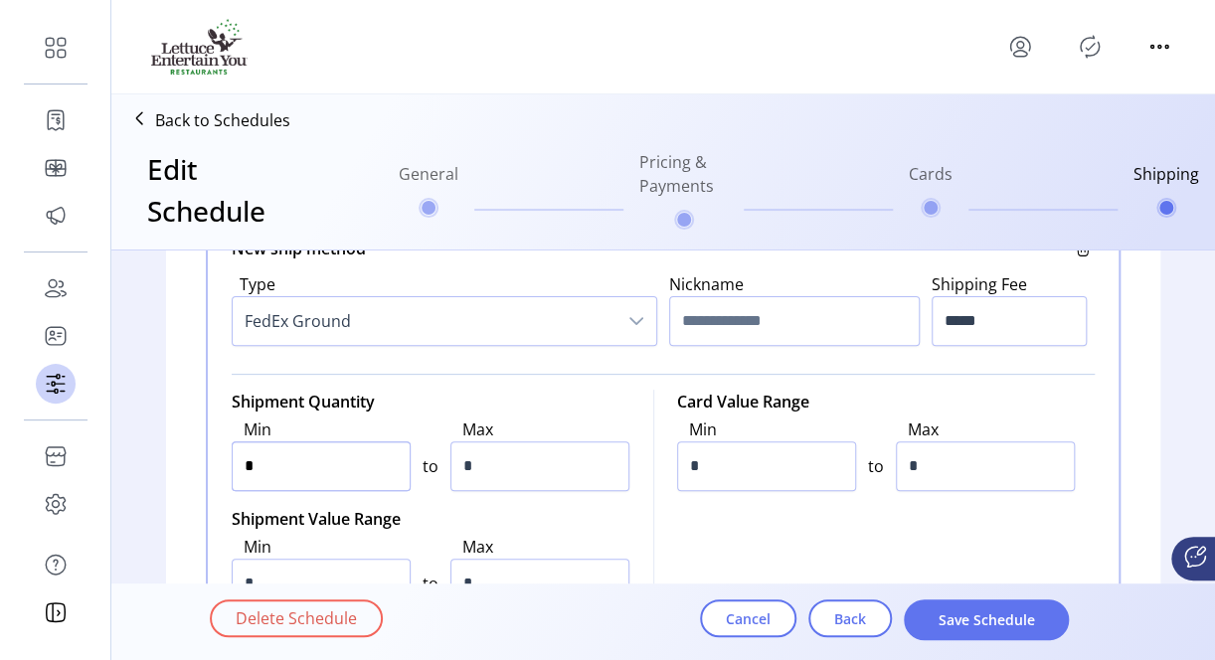
drag, startPoint x: 260, startPoint y: 459, endPoint x: 206, endPoint y: 462, distance: 54.7
click at [206, 462] on div "New ship method Type FedEx Ground Nickname Shipping Fee ***** Shipment Quantity…" at bounding box center [663, 443] width 914 height 465
type input "*"
drag, startPoint x: 463, startPoint y: 462, endPoint x: 447, endPoint y: 462, distance: 15.9
click at [450, 462] on input "*" at bounding box center [539, 466] width 179 height 50
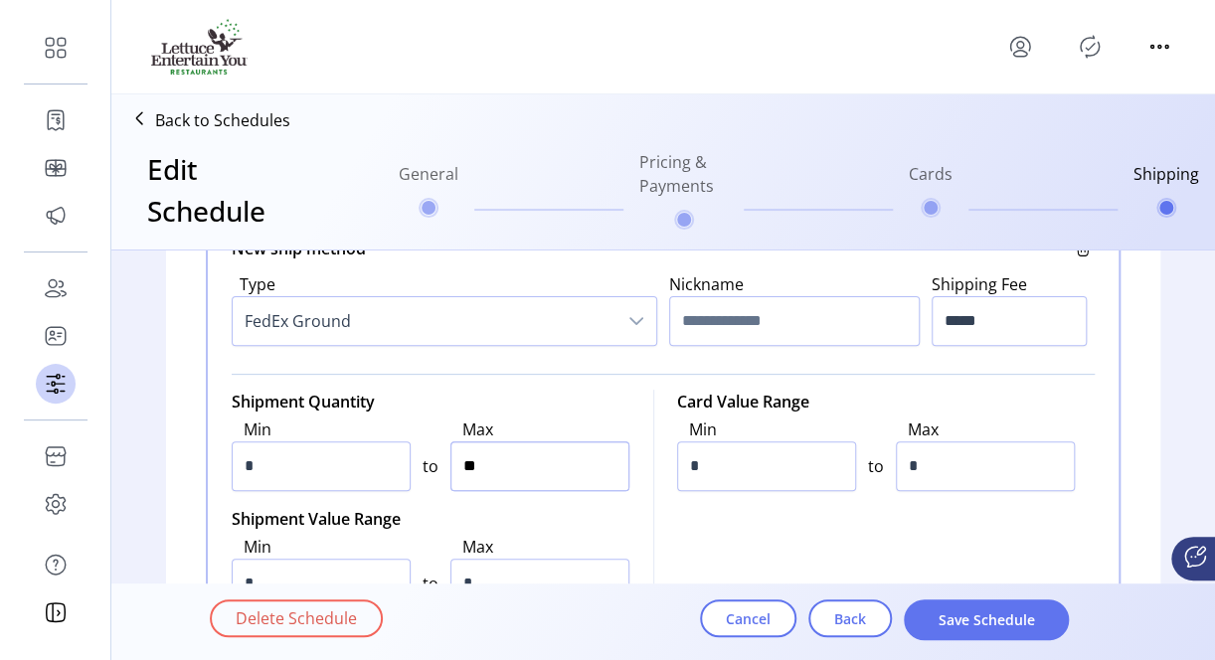
type input "***"
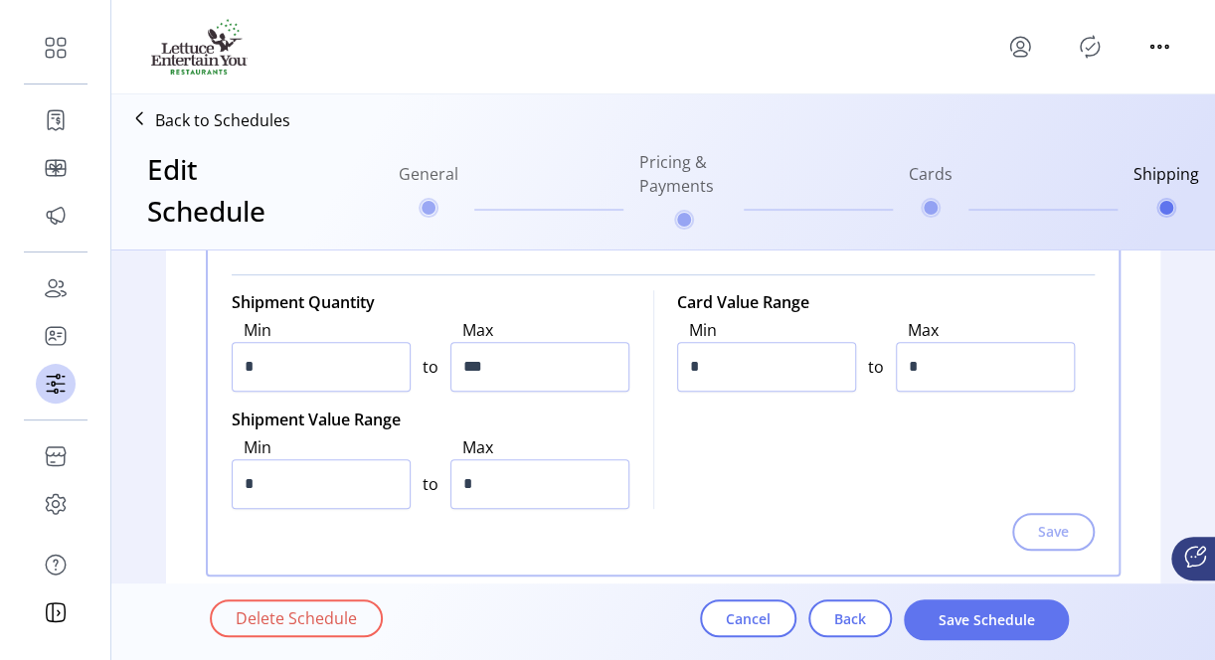
click at [823, 437] on div "Shipment Quantity Min * to Max *** Shipment Value Range Min * to Max * Card Val…" at bounding box center [663, 401] width 863 height 223
click at [1057, 544] on div "Save" at bounding box center [663, 532] width 863 height 38
click at [735, 362] on input "*" at bounding box center [766, 367] width 179 height 50
click at [678, 361] on input "*" at bounding box center [766, 367] width 179 height 50
click at [942, 364] on input "*" at bounding box center [984, 367] width 179 height 50
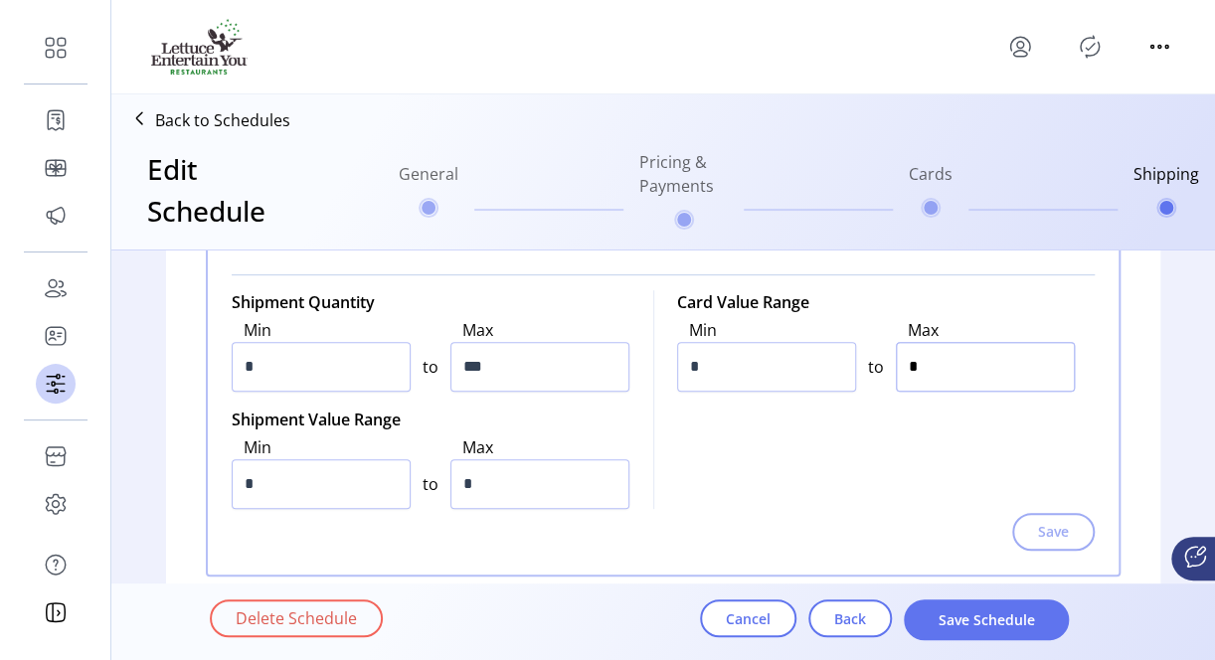
drag, startPoint x: 907, startPoint y: 368, endPoint x: 855, endPoint y: 370, distance: 52.7
click at [855, 370] on div "Min * to Max *" at bounding box center [876, 354] width 398 height 81
type input "*****"
click at [248, 477] on input "*" at bounding box center [321, 484] width 179 height 50
drag, startPoint x: 520, startPoint y: 486, endPoint x: 405, endPoint y: 489, distance: 114.3
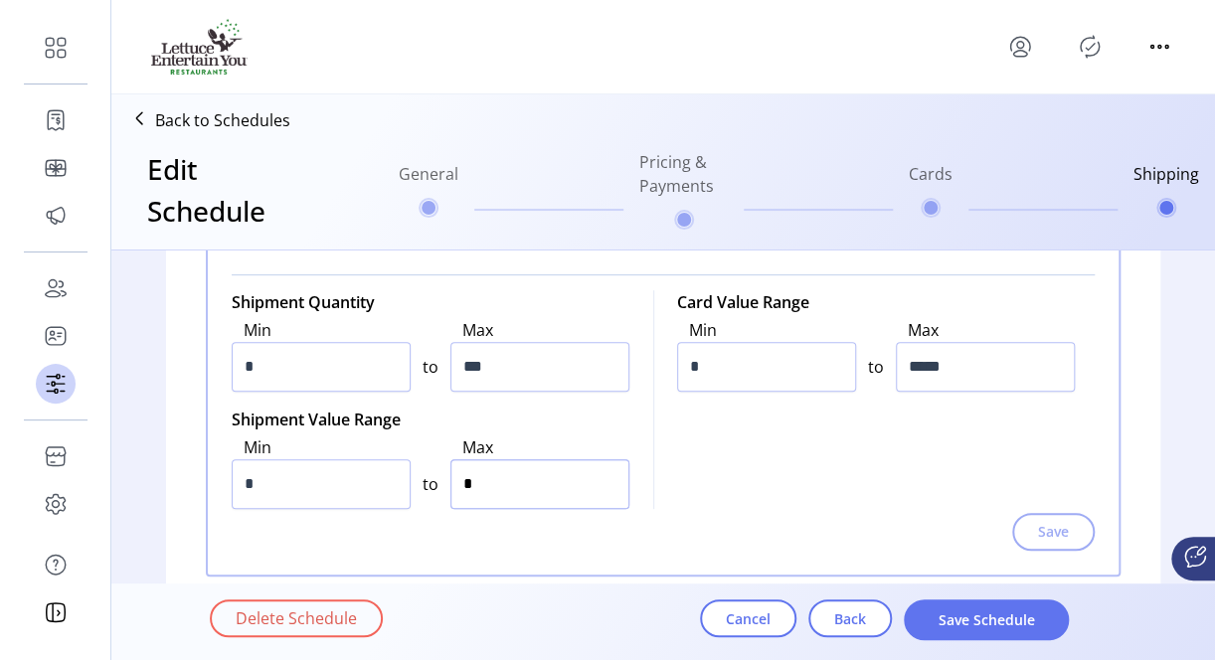
click at [405, 489] on div "Min * to Max *" at bounding box center [431, 471] width 398 height 81
type input "*****"
click at [668, 461] on div "Shipment Quantity Min * to Max *** Shipment Value Range Min * to Max ***** Card…" at bounding box center [663, 401] width 863 height 223
click at [972, 527] on div "Save" at bounding box center [663, 532] width 863 height 38
click at [1059, 525] on div "Save" at bounding box center [663, 532] width 863 height 38
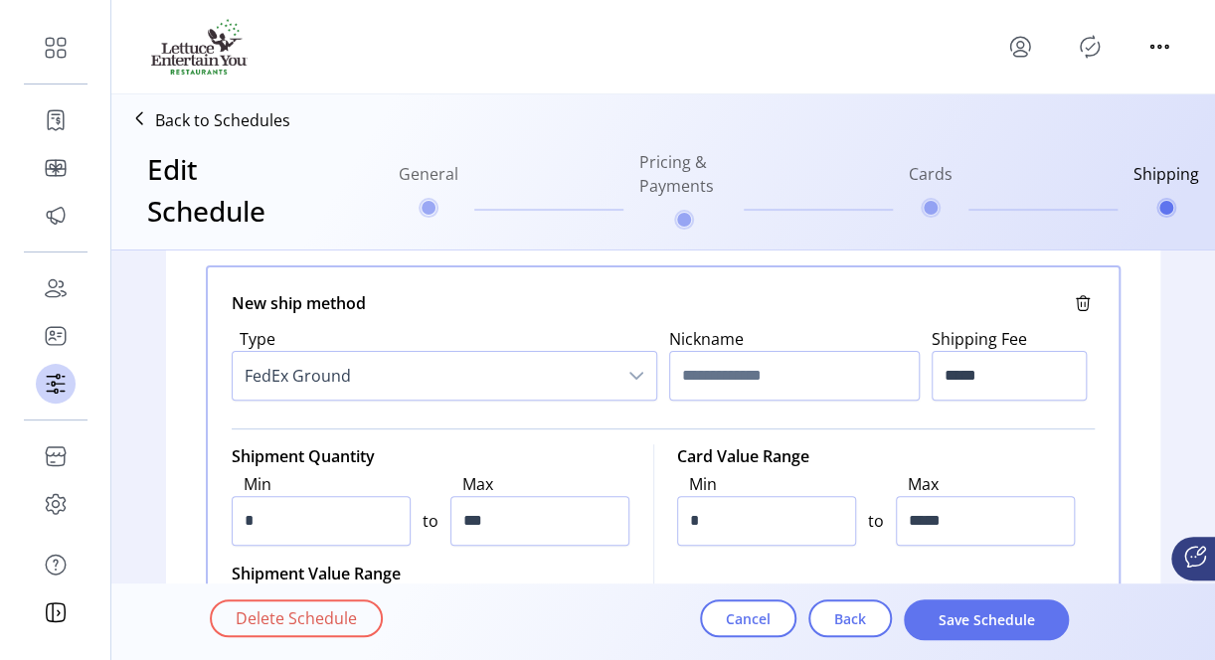
scroll to position [203, 0]
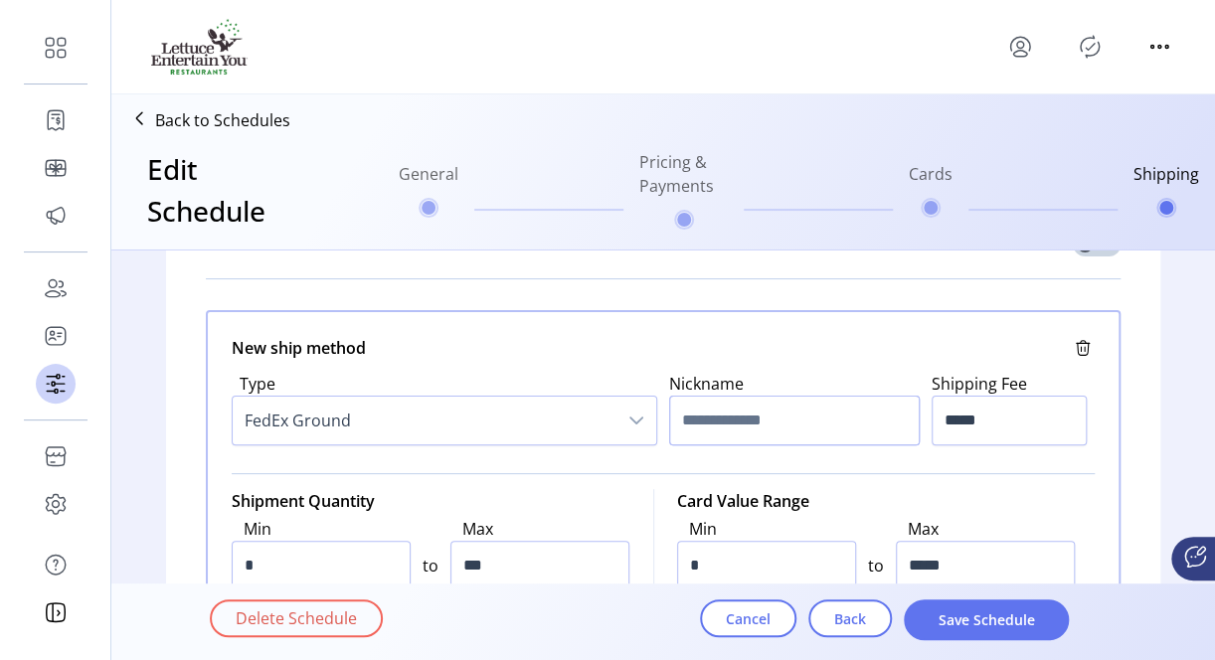
click at [814, 430] on input "text" at bounding box center [794, 421] width 250 height 50
type input "**********"
click at [982, 487] on p-divider at bounding box center [663, 473] width 863 height 32
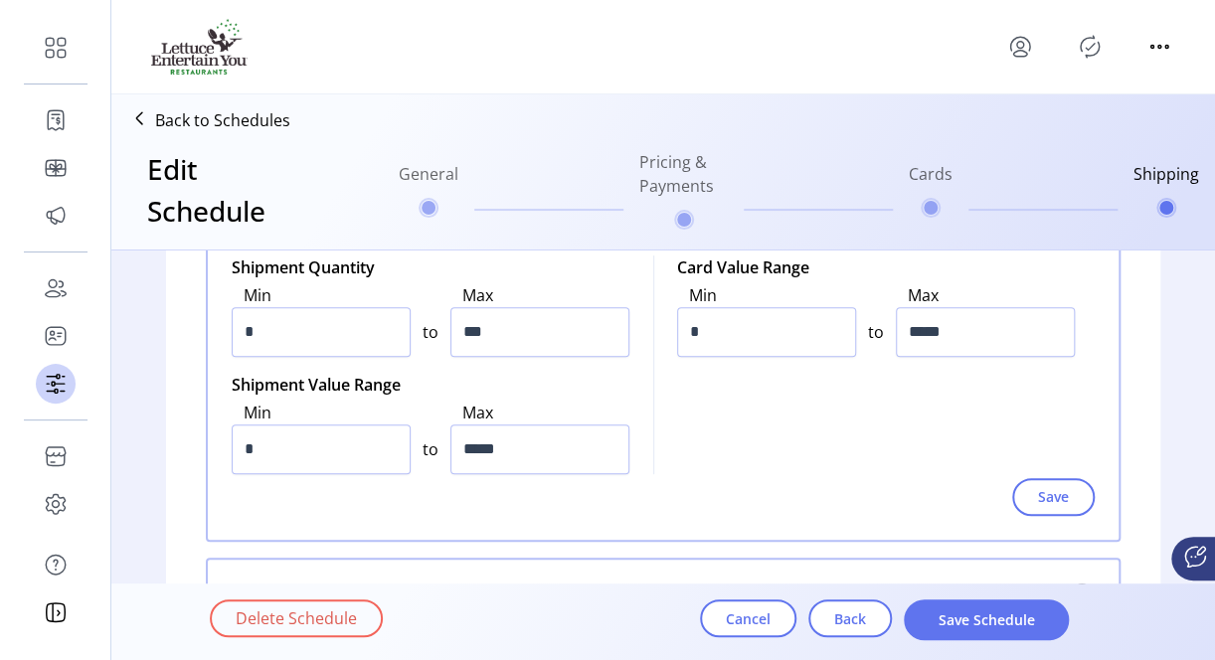
scroll to position [402, 0]
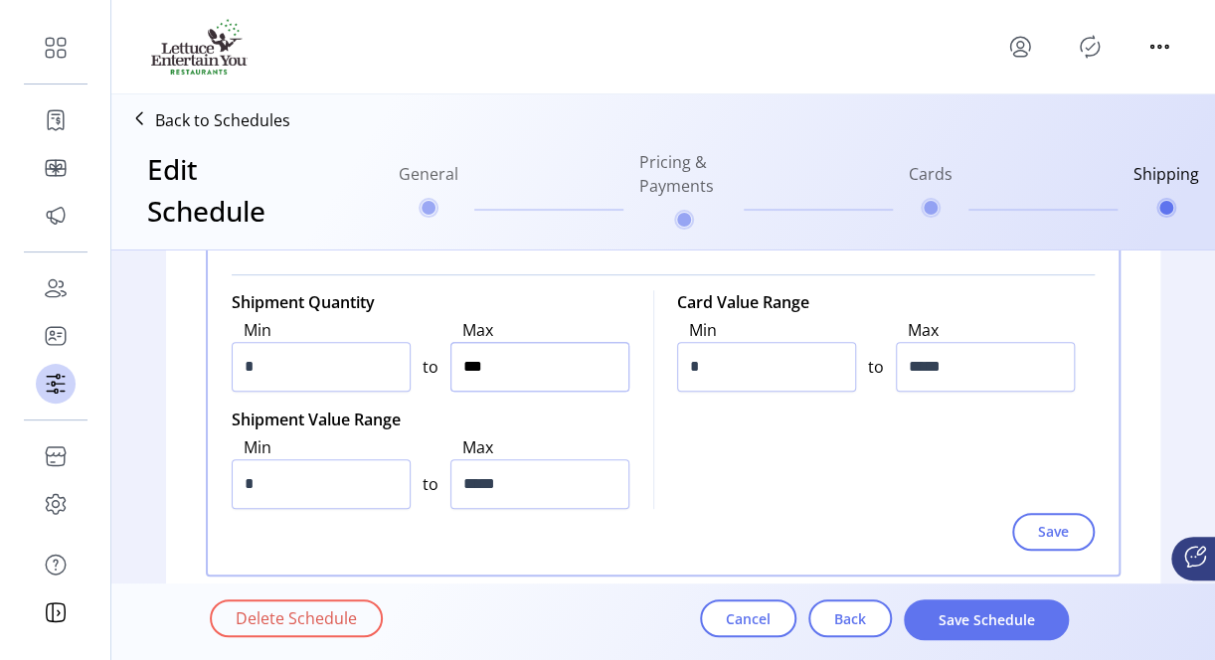
drag, startPoint x: 462, startPoint y: 362, endPoint x: 451, endPoint y: 362, distance: 10.9
click at [451, 362] on input "***" at bounding box center [539, 367] width 179 height 50
click at [495, 368] on input "***" at bounding box center [539, 367] width 179 height 50
type input "*****"
click at [771, 457] on div "Shipment Quantity Min * to Max ***** Shipment Value Range Min * to Max ***** Ca…" at bounding box center [663, 401] width 863 height 223
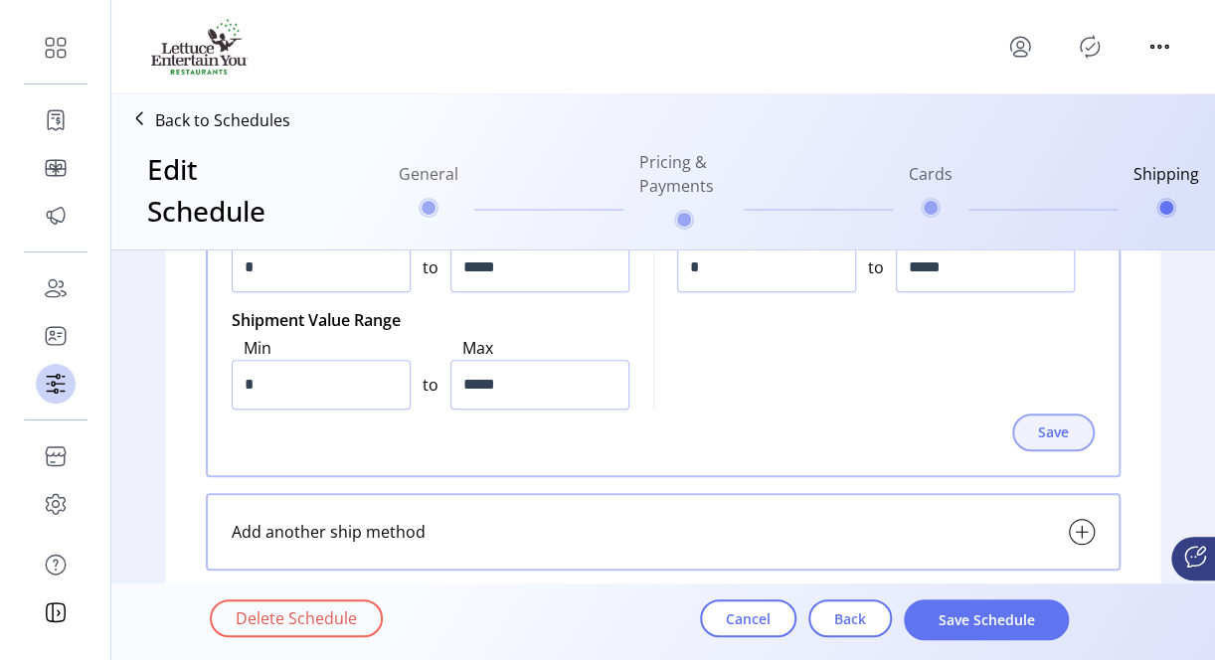
click at [1054, 429] on span "Save" at bounding box center [1053, 431] width 31 height 21
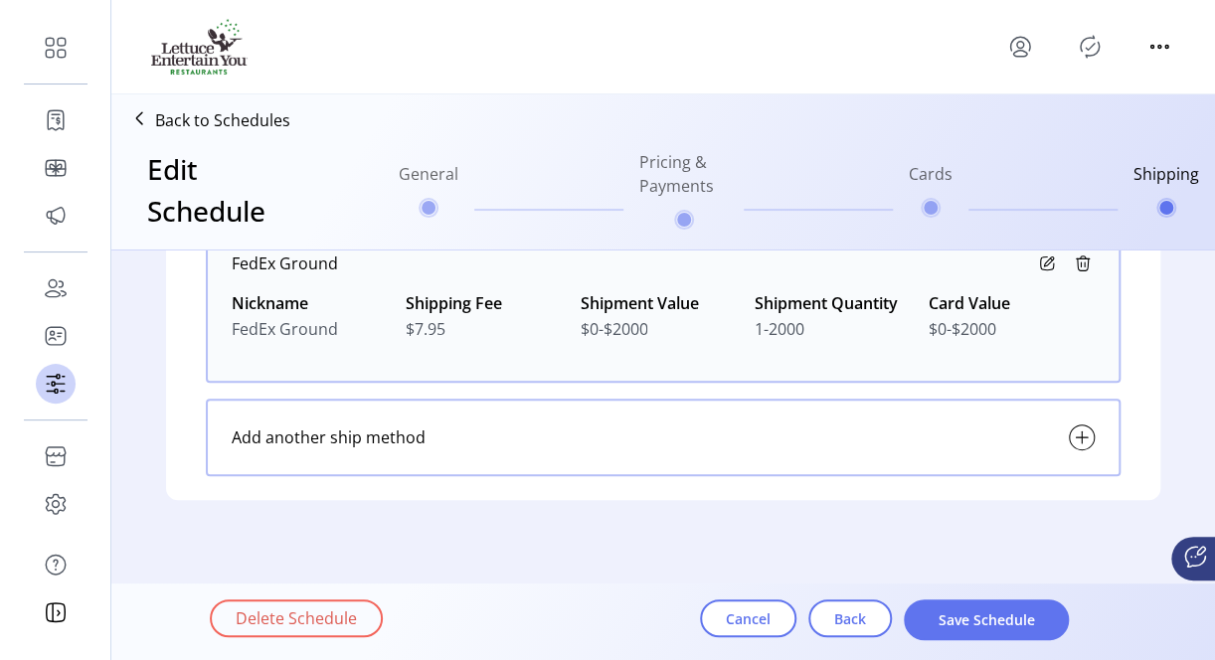
scroll to position [292, 0]
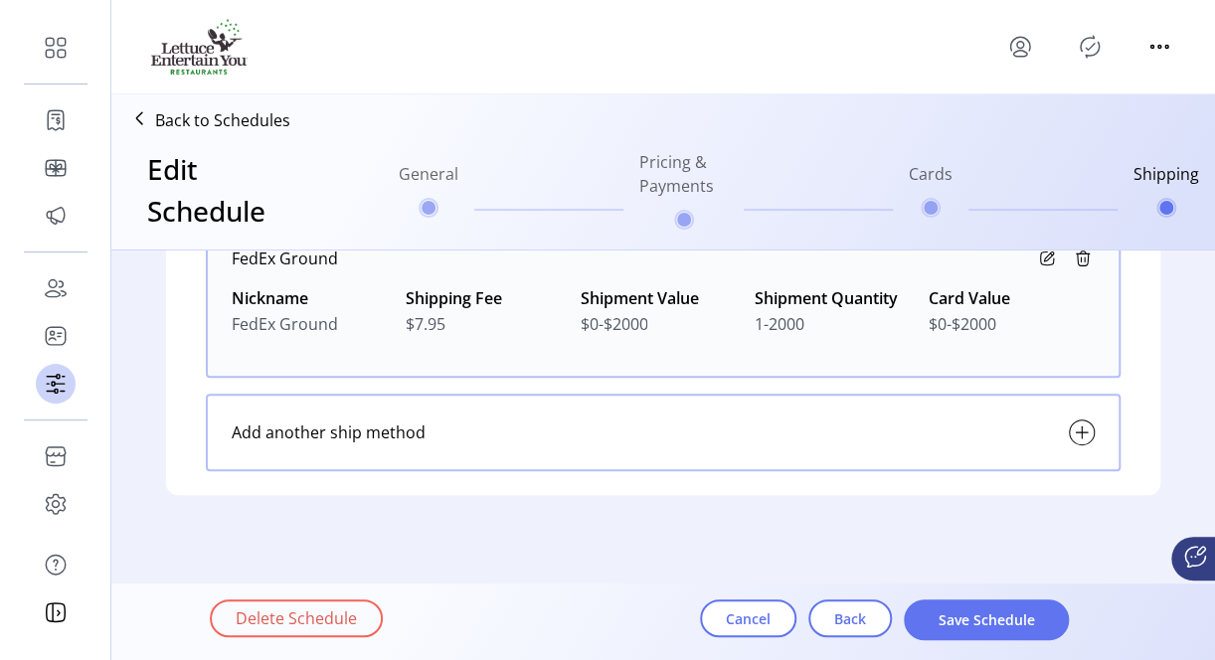
click at [1081, 431] on icon at bounding box center [1081, 432] width 24 height 24
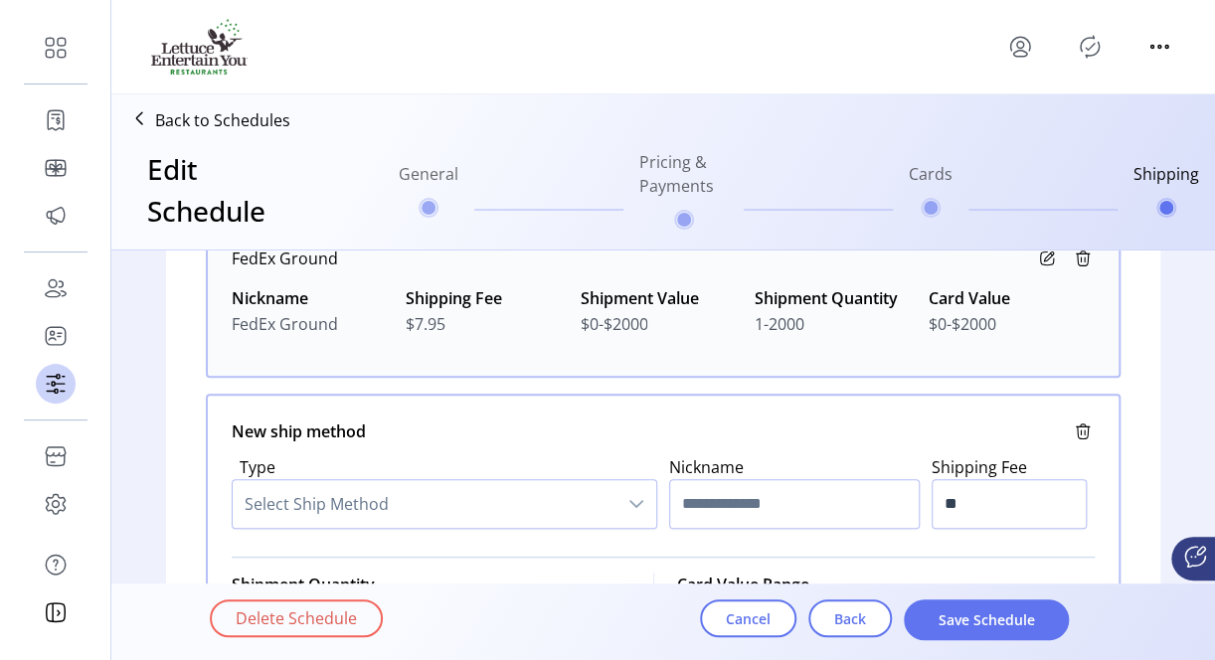
scroll to position [392, 0]
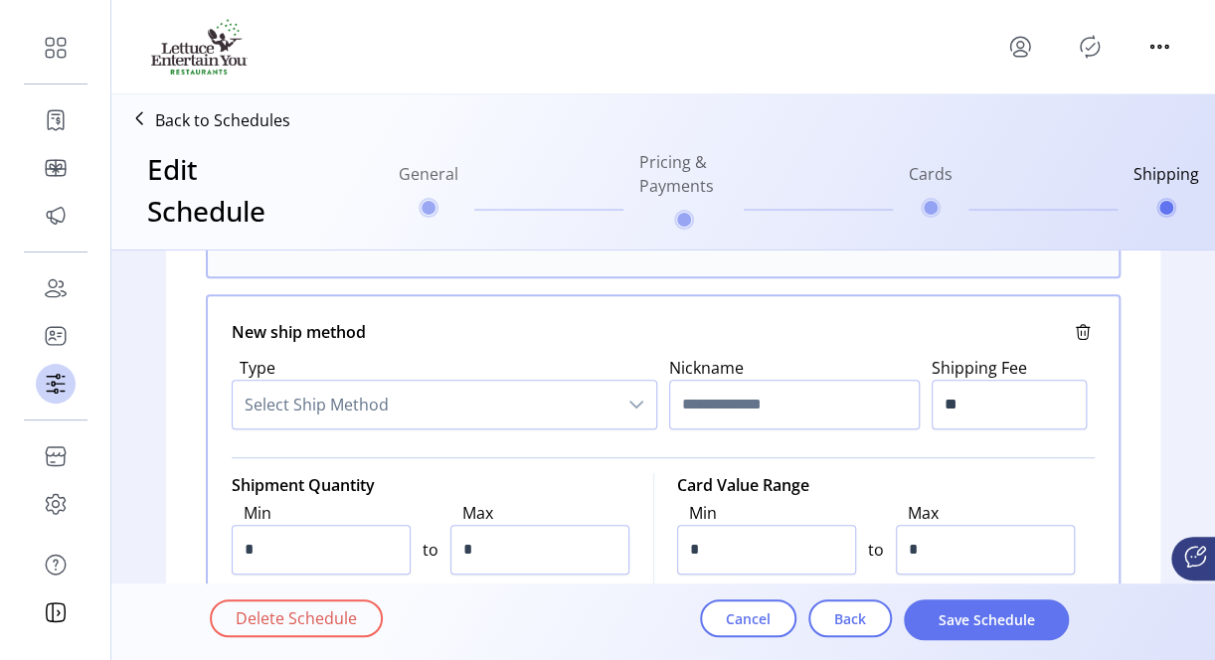
click at [333, 393] on span "Select Ship Method" at bounding box center [425, 405] width 384 height 48
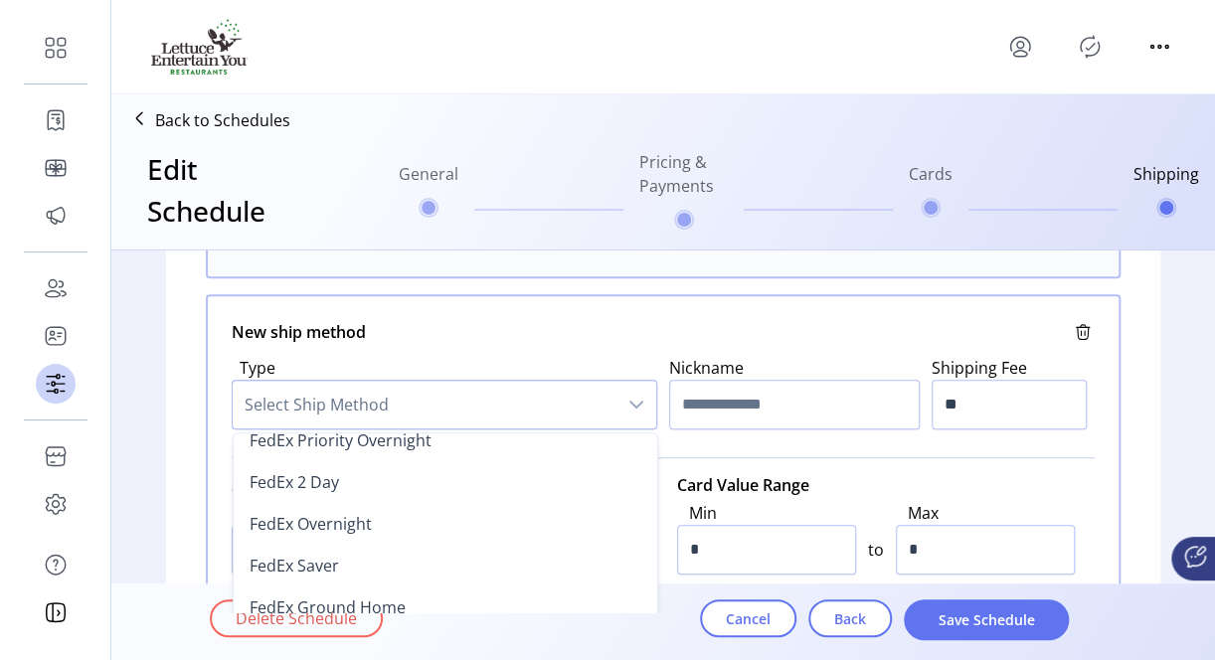
scroll to position [298, 0]
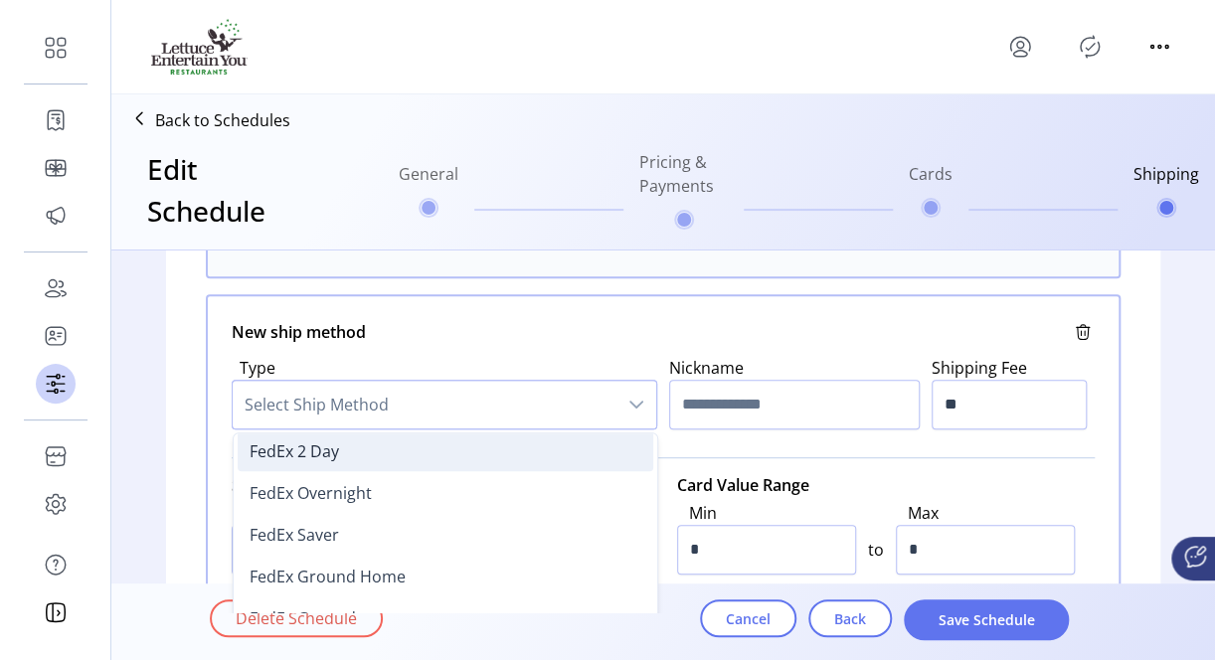
click at [315, 448] on span "FedEx 2 Day" at bounding box center [293, 451] width 89 height 22
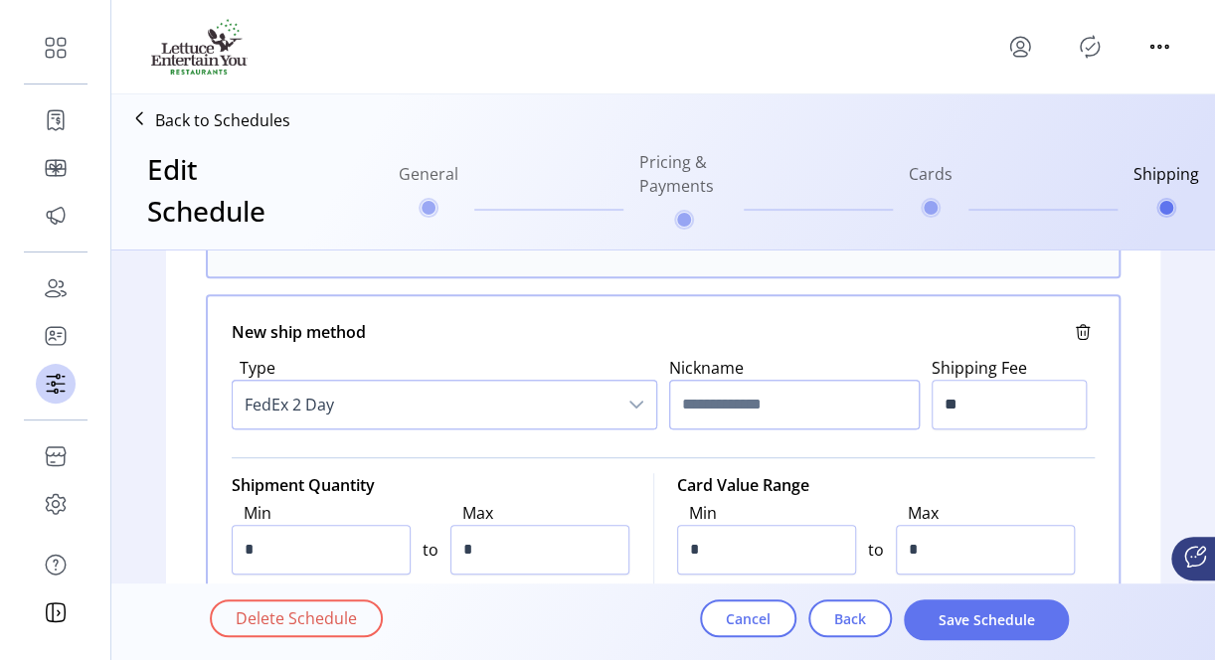
click at [704, 402] on input "text" at bounding box center [794, 405] width 250 height 50
type input "**********"
click at [956, 402] on input "**" at bounding box center [1008, 405] width 155 height 50
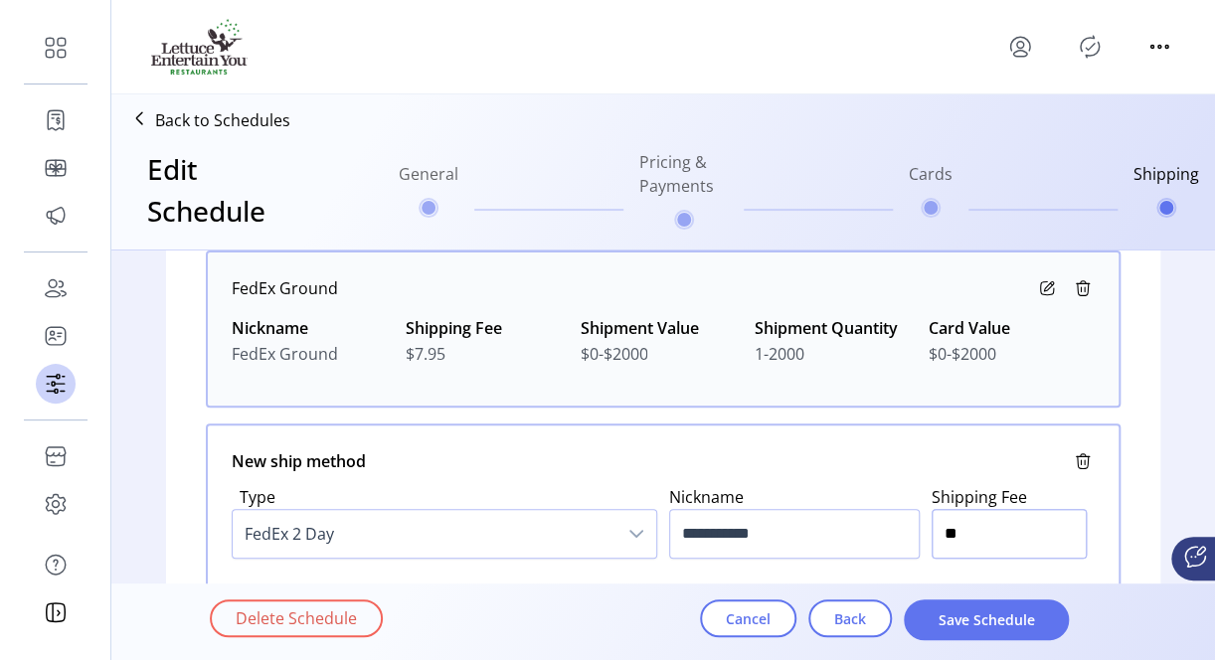
scroll to position [292, 0]
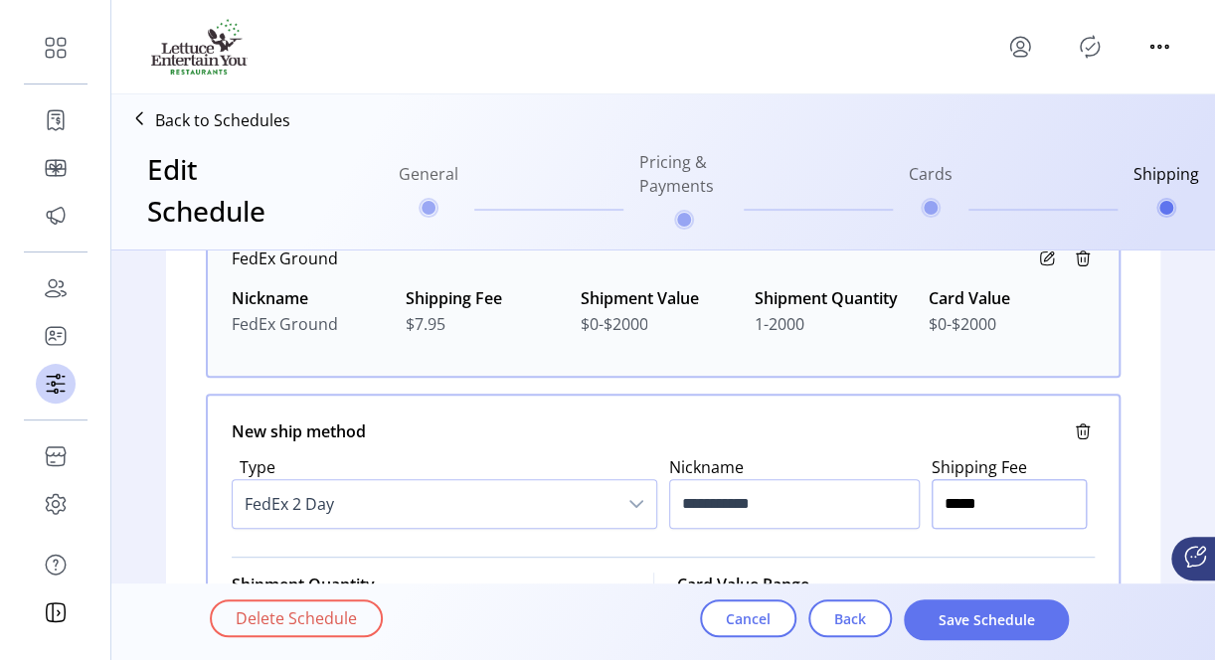
type input "******"
click at [909, 419] on div "New ship method" at bounding box center [663, 431] width 863 height 24
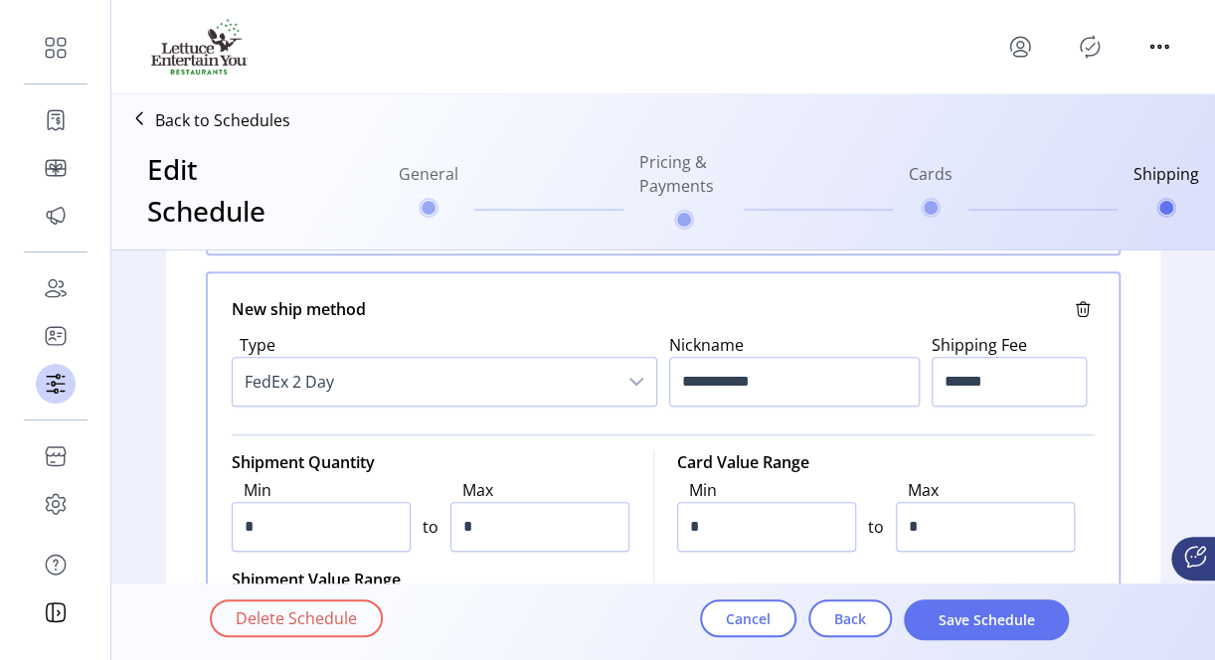
scroll to position [491, 0]
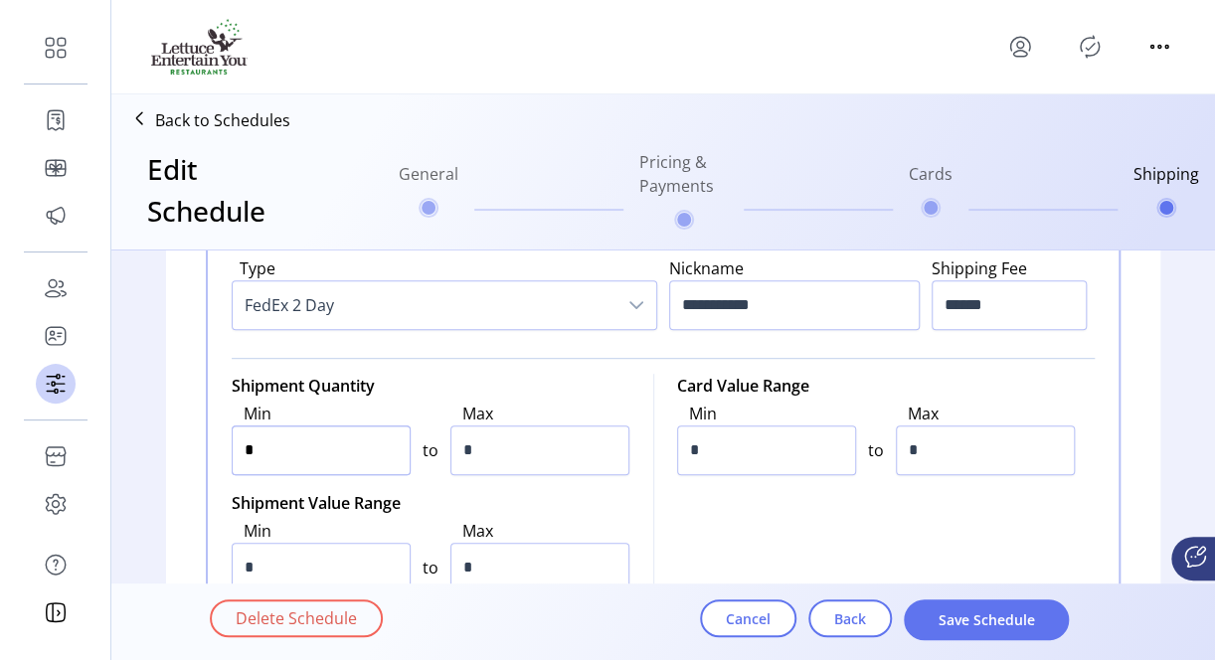
click at [318, 458] on input "*" at bounding box center [321, 450] width 179 height 50
click at [236, 445] on input "*" at bounding box center [321, 450] width 179 height 50
drag, startPoint x: 477, startPoint y: 442, endPoint x: 448, endPoint y: 444, distance: 28.9
click at [450, 444] on input "*" at bounding box center [539, 450] width 179 height 50
drag, startPoint x: 322, startPoint y: 446, endPoint x: 169, endPoint y: 448, distance: 153.1
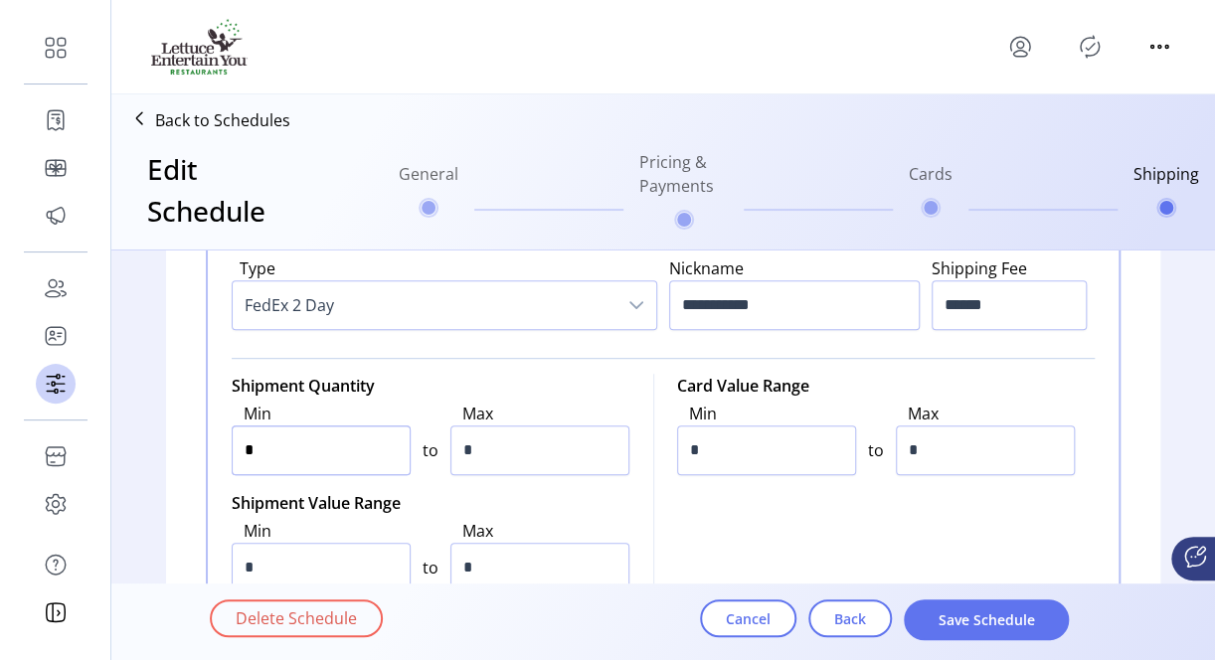
click at [170, 448] on div "**********" at bounding box center [663, 278] width 994 height 998
type input "*"
drag, startPoint x: 451, startPoint y: 447, endPoint x: 469, endPoint y: 447, distance: 17.9
click at [469, 447] on input "*" at bounding box center [539, 450] width 179 height 50
type input "*****"
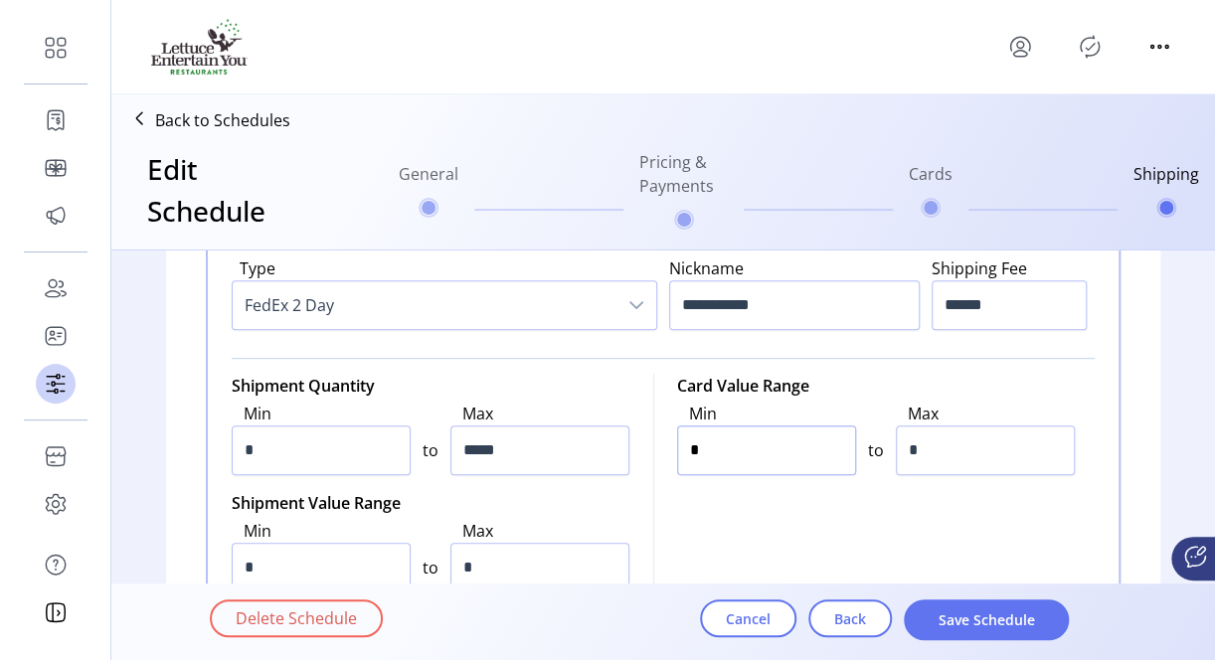
drag, startPoint x: 725, startPoint y: 444, endPoint x: 675, endPoint y: 445, distance: 49.7
click at [677, 445] on input "*" at bounding box center [766, 450] width 179 height 50
type input "*"
drag, startPoint x: 966, startPoint y: 443, endPoint x: 879, endPoint y: 449, distance: 87.7
click at [879, 449] on div "Min * to Max *" at bounding box center [876, 438] width 398 height 81
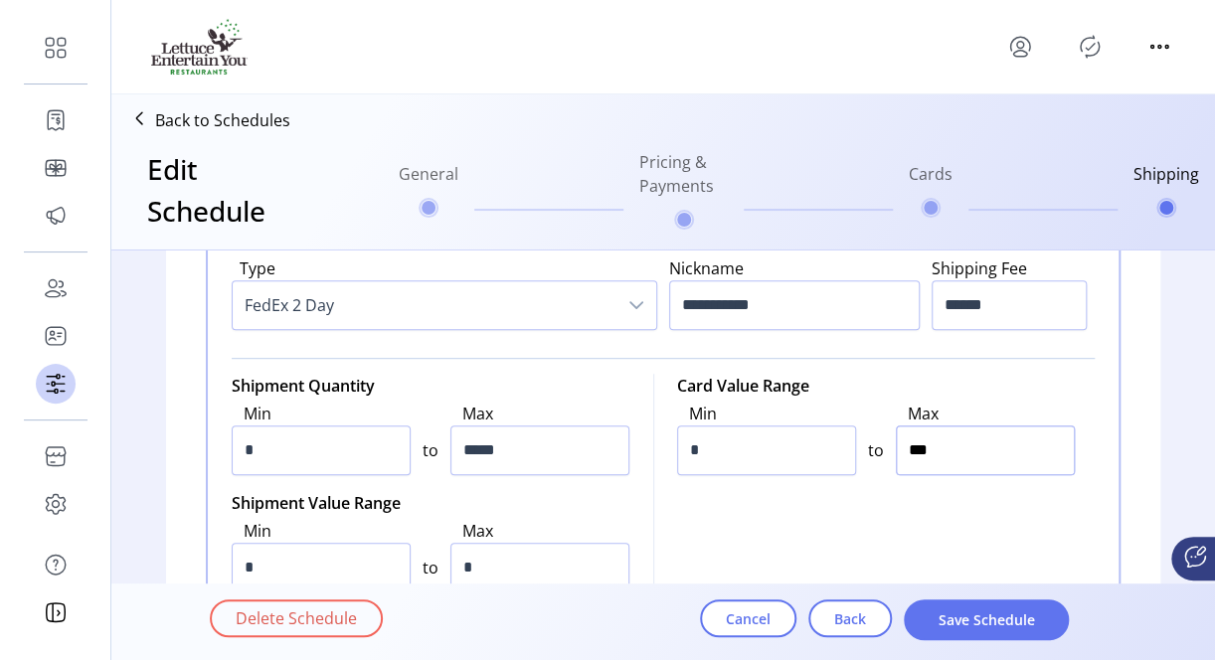
type input "*****"
drag, startPoint x: 258, startPoint y: 559, endPoint x: 185, endPoint y: 560, distance: 73.6
click at [186, 560] on div "**********" at bounding box center [663, 278] width 994 height 998
type input "*"
drag, startPoint x: 467, startPoint y: 565, endPoint x: 420, endPoint y: 565, distance: 46.7
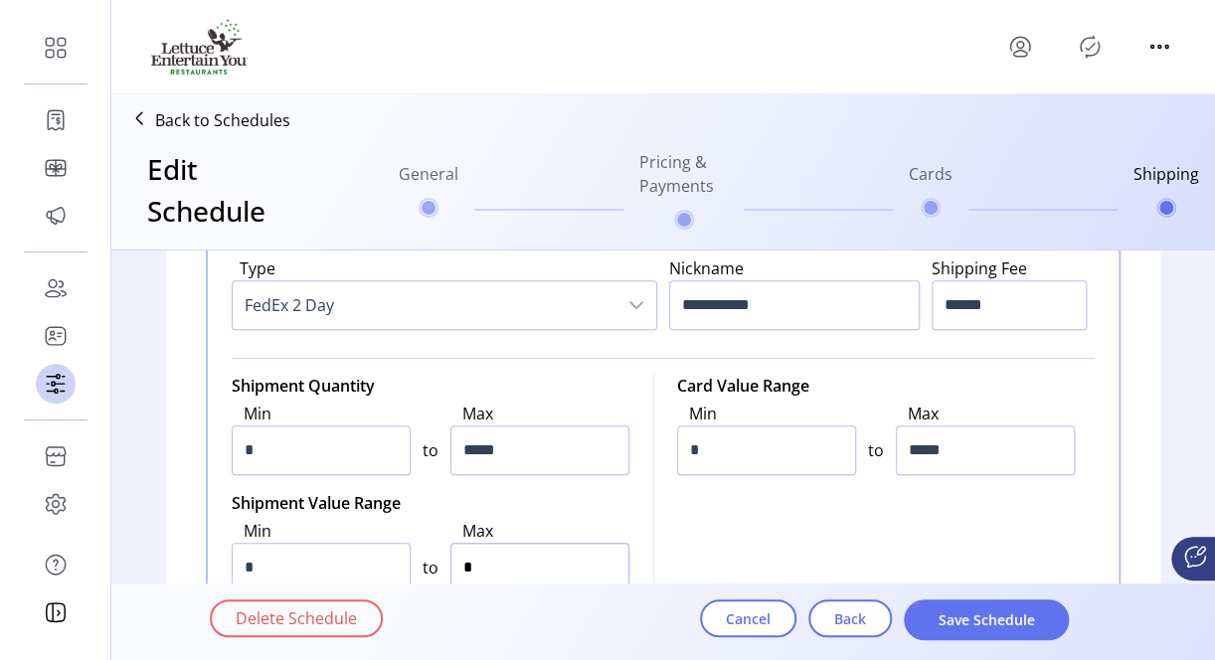
click at [420, 565] on div "Min * to Max *" at bounding box center [431, 555] width 398 height 81
type input "*****"
click at [717, 521] on div "Shipment Quantity Min * to Max ***** Shipment Value Range Min * to Max ***** Ca…" at bounding box center [663, 485] width 863 height 223
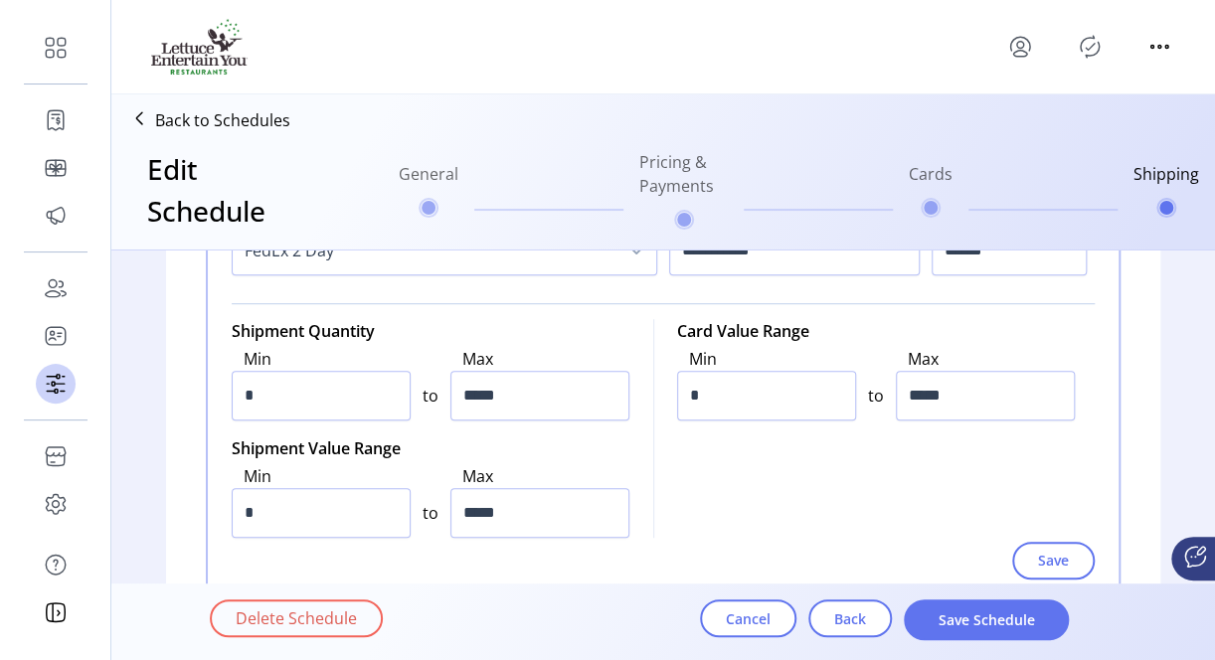
scroll to position [590, 0]
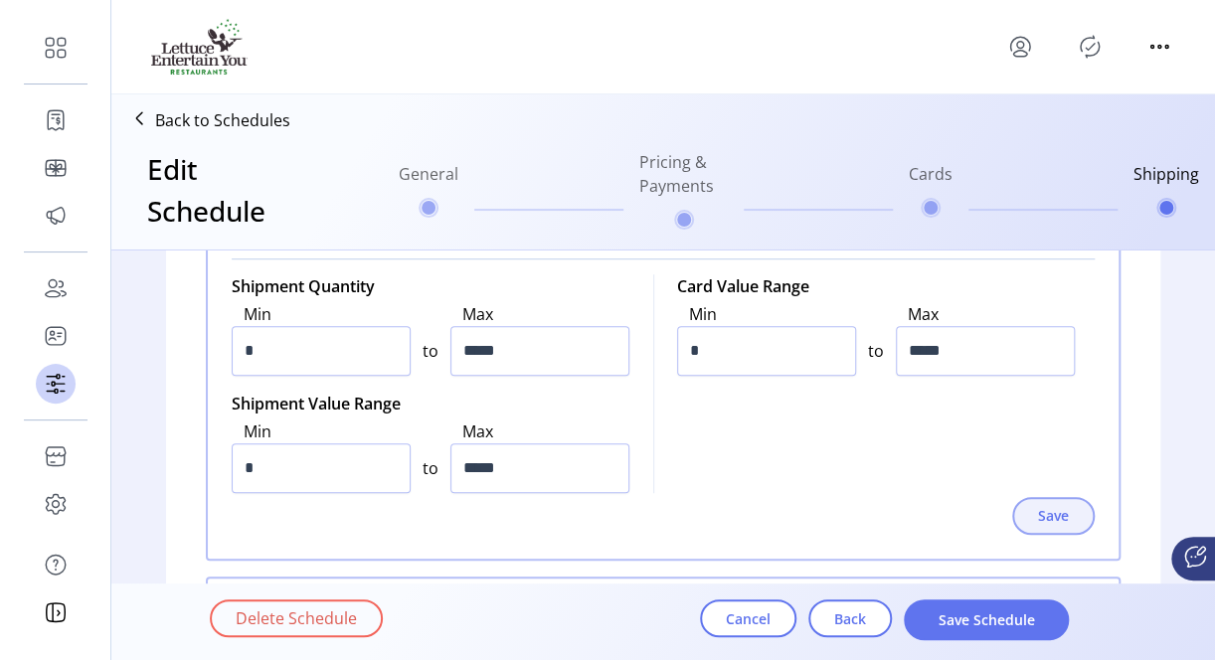
click at [1038, 518] on span "Save" at bounding box center [1053, 515] width 31 height 21
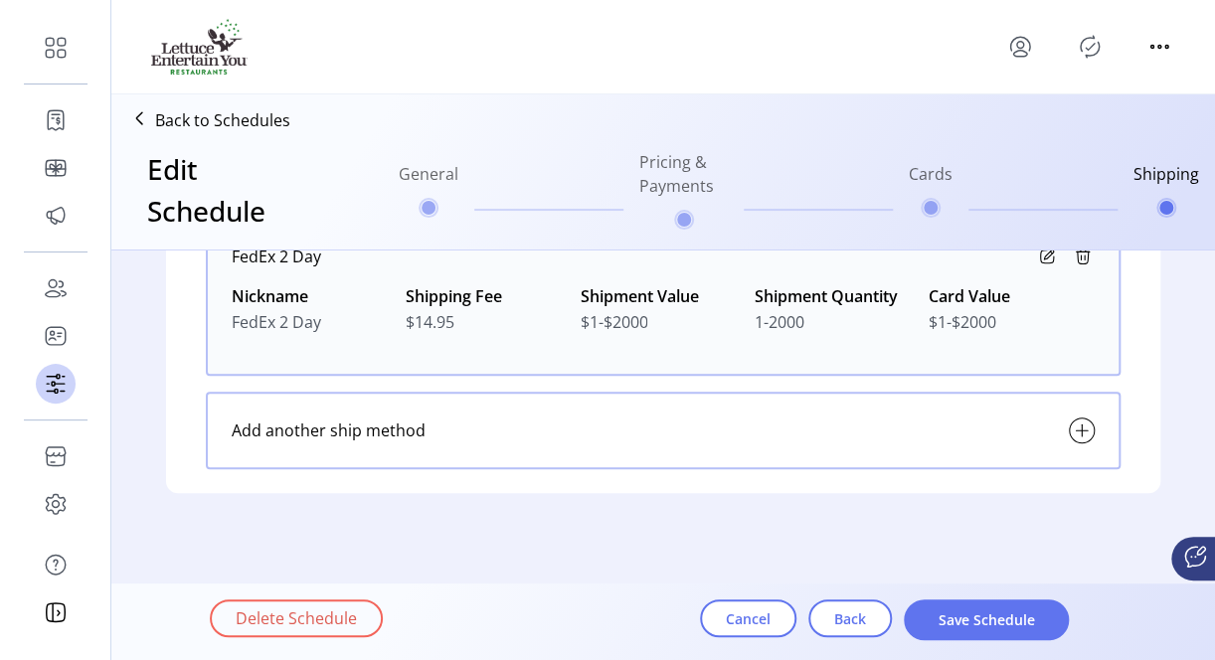
scroll to position [283, 0]
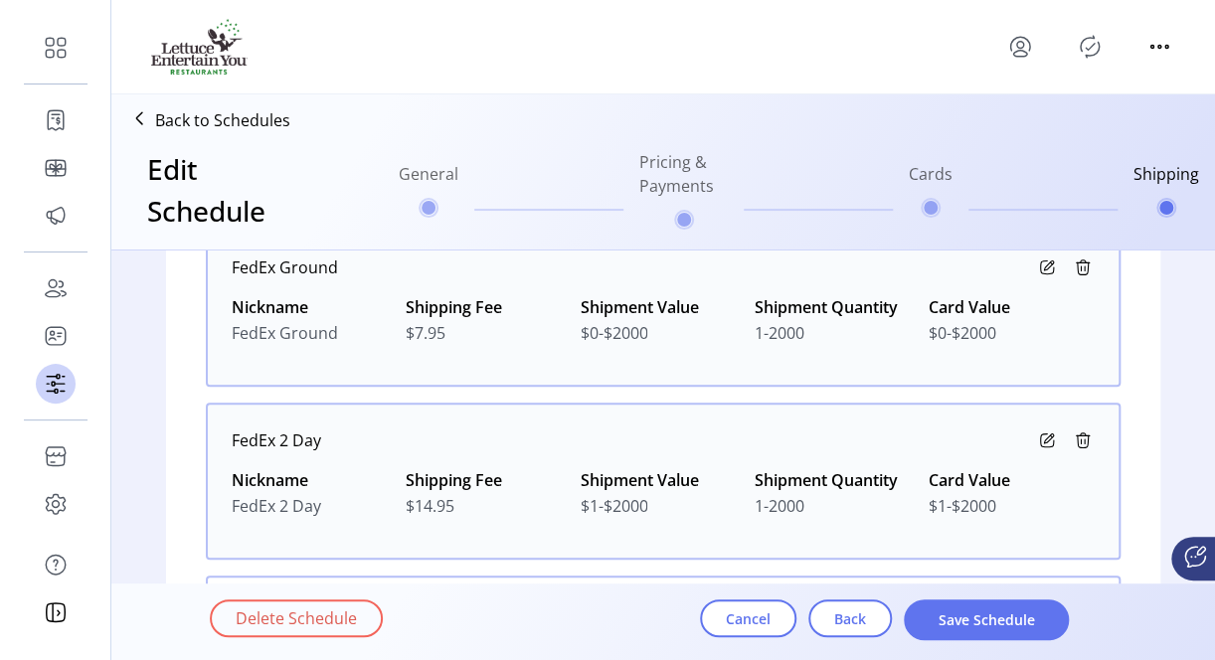
click at [974, 596] on div "Delete Schedule Cancel Back Save Schedule" at bounding box center [719, 621] width 1018 height 69
click at [974, 623] on span "Save Schedule" at bounding box center [985, 619] width 113 height 21
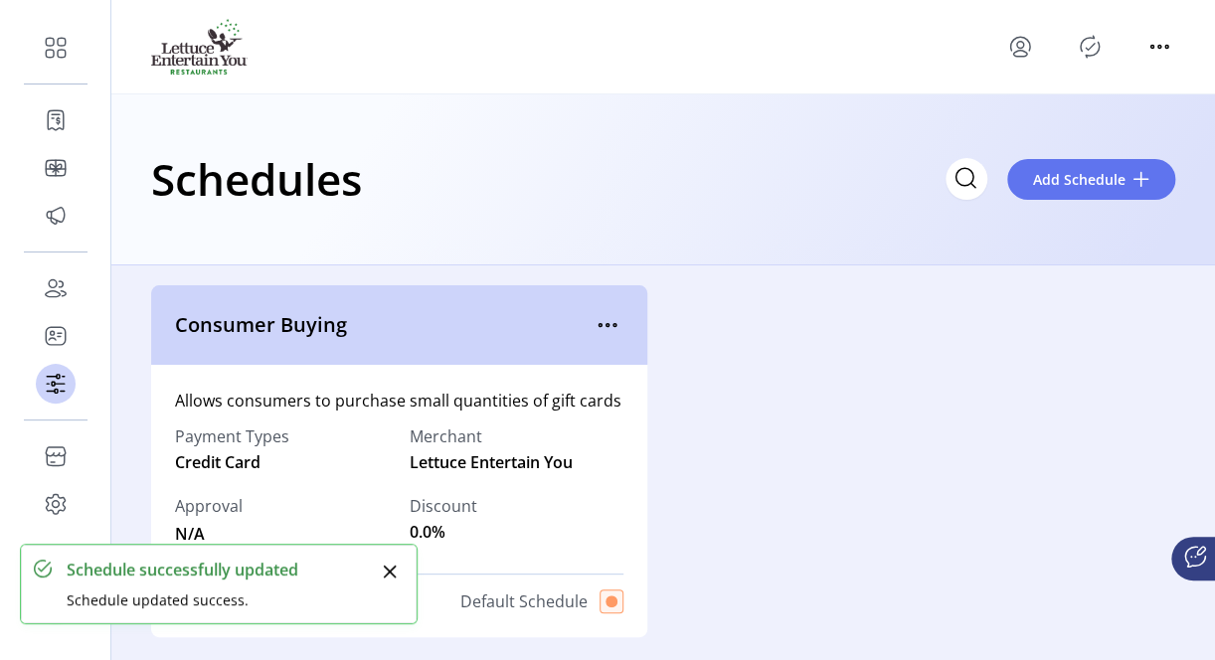
click at [386, 563] on button "Close" at bounding box center [390, 572] width 28 height 28
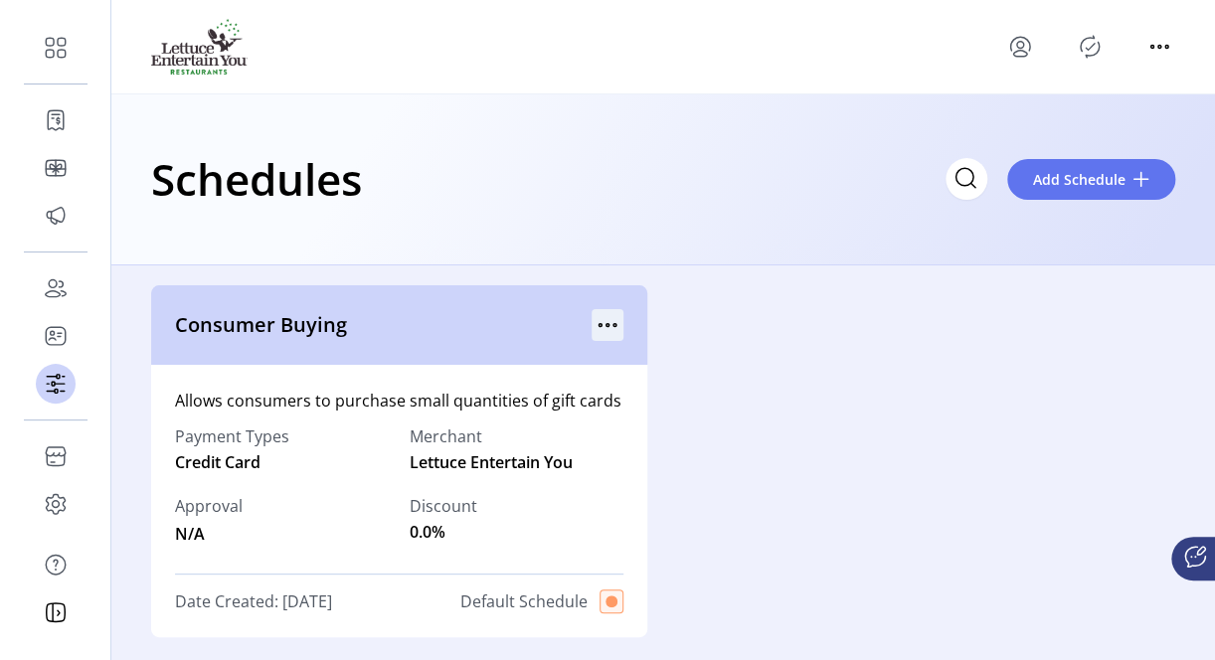
click at [608, 313] on icon "menu" at bounding box center [607, 325] width 32 height 32
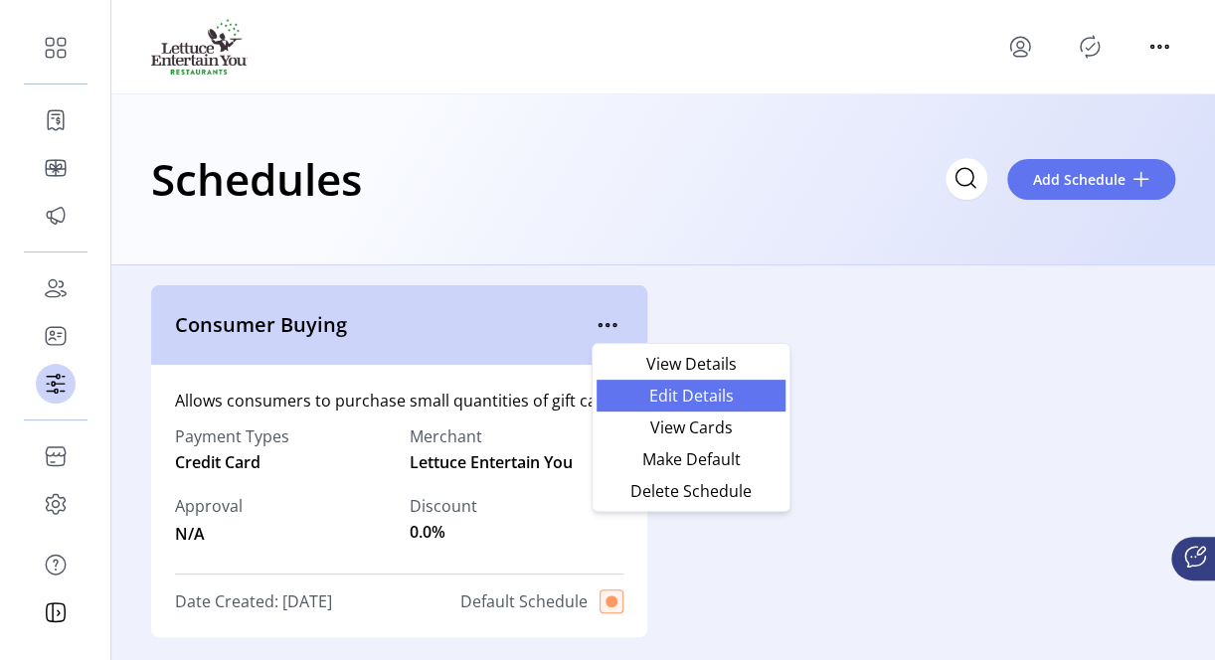
click at [679, 397] on span "Edit Details" at bounding box center [690, 396] width 165 height 16
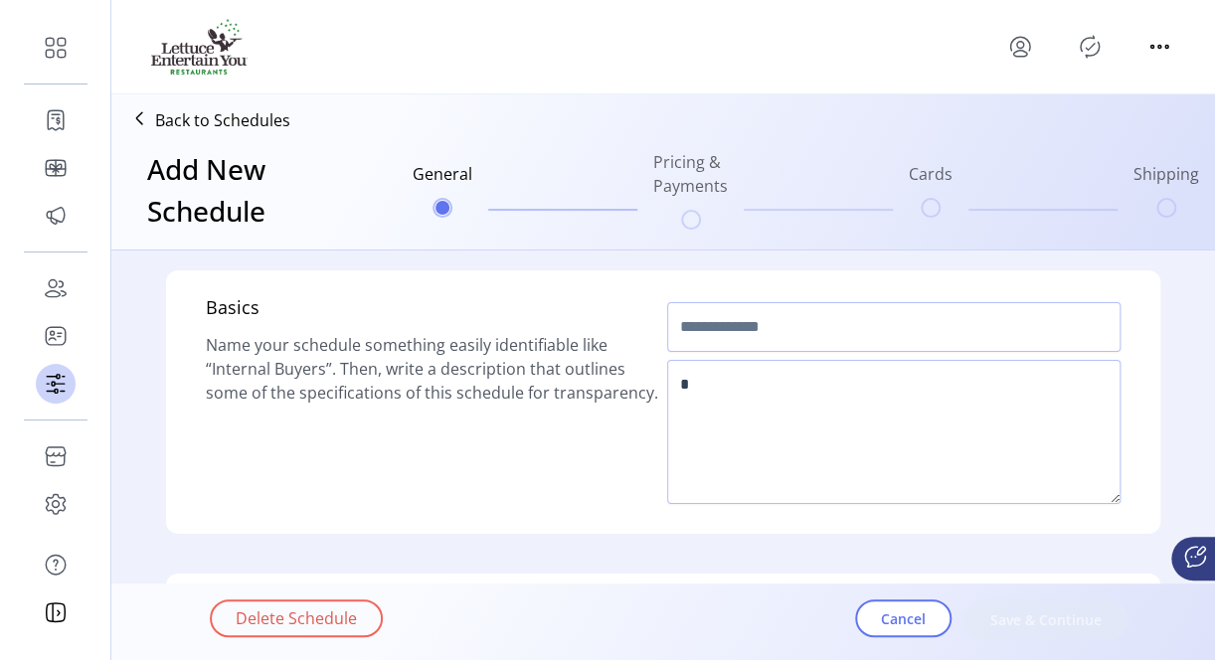
type input "**********"
type textarea "**********"
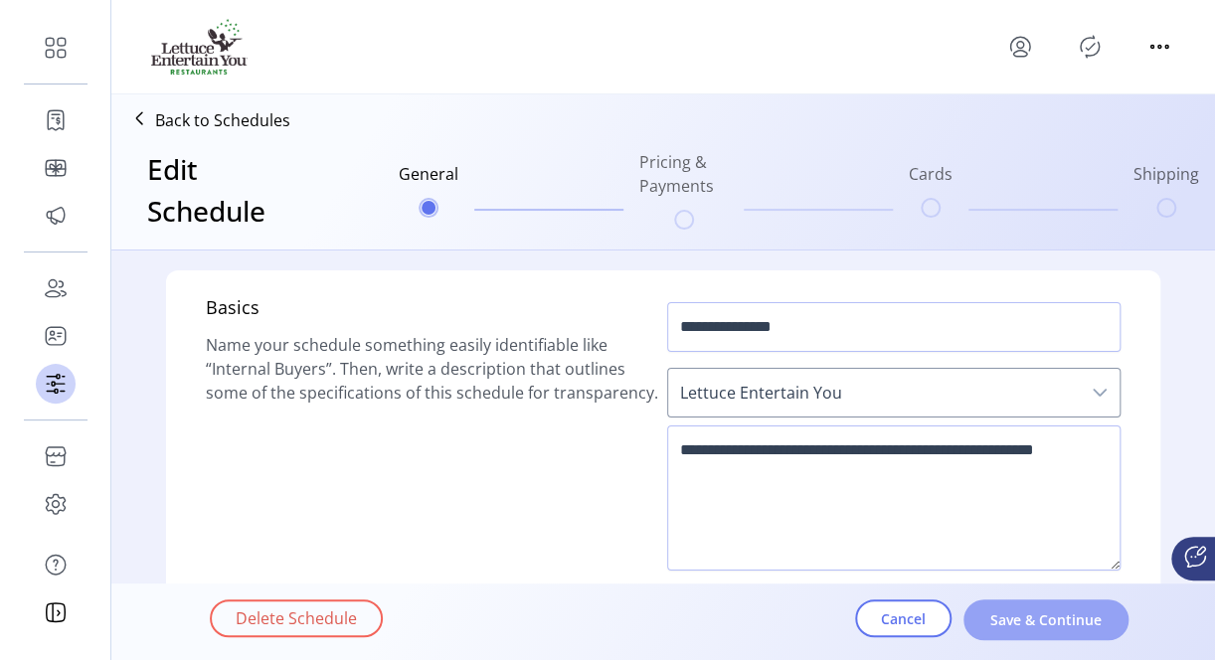
click at [1041, 630] on button "Save & Continue" at bounding box center [1045, 619] width 165 height 41
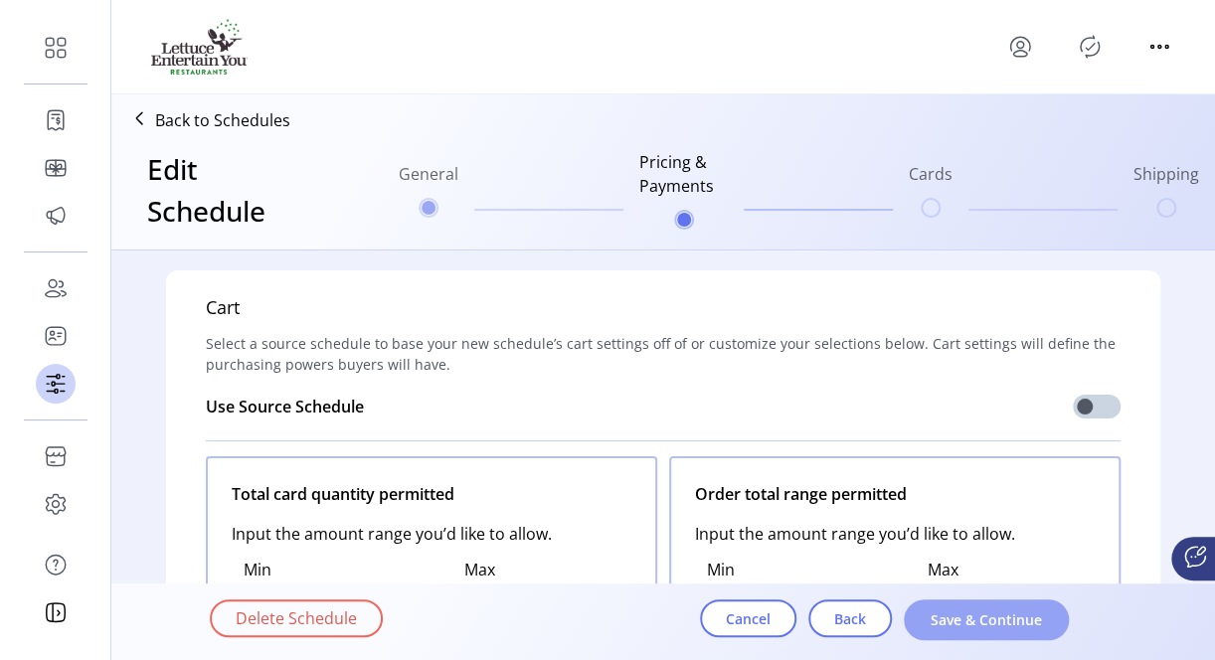
click at [1044, 622] on button "Save & Continue" at bounding box center [985, 619] width 165 height 41
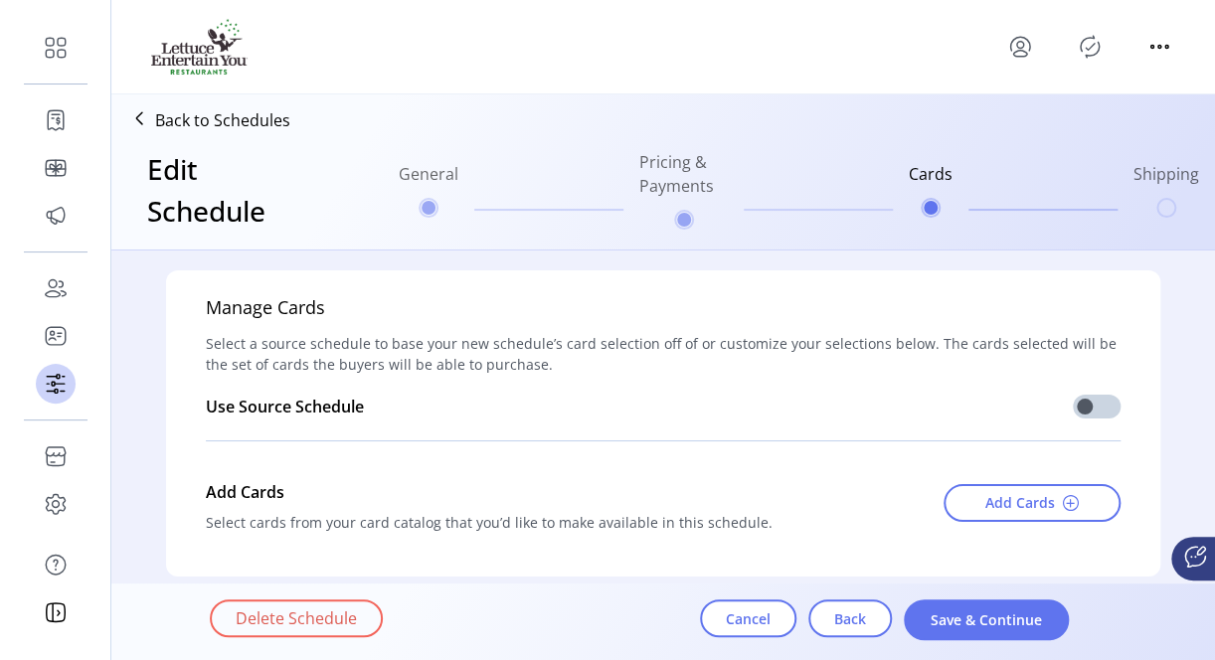
click at [1044, 622] on button "Save & Continue" at bounding box center [985, 619] width 165 height 41
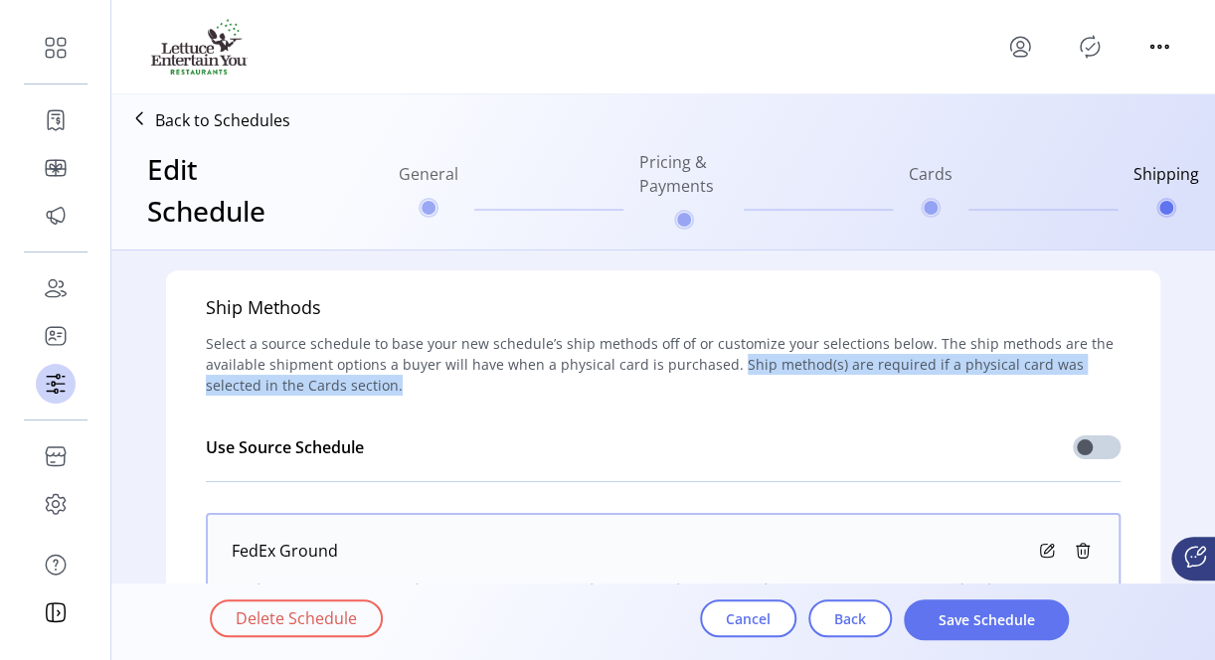
drag, startPoint x: 721, startPoint y: 364, endPoint x: 1113, endPoint y: 375, distance: 392.7
click at [1113, 375] on span "Select a source schedule to base your new schedule’s ship methods off of or cus…" at bounding box center [663, 364] width 914 height 63
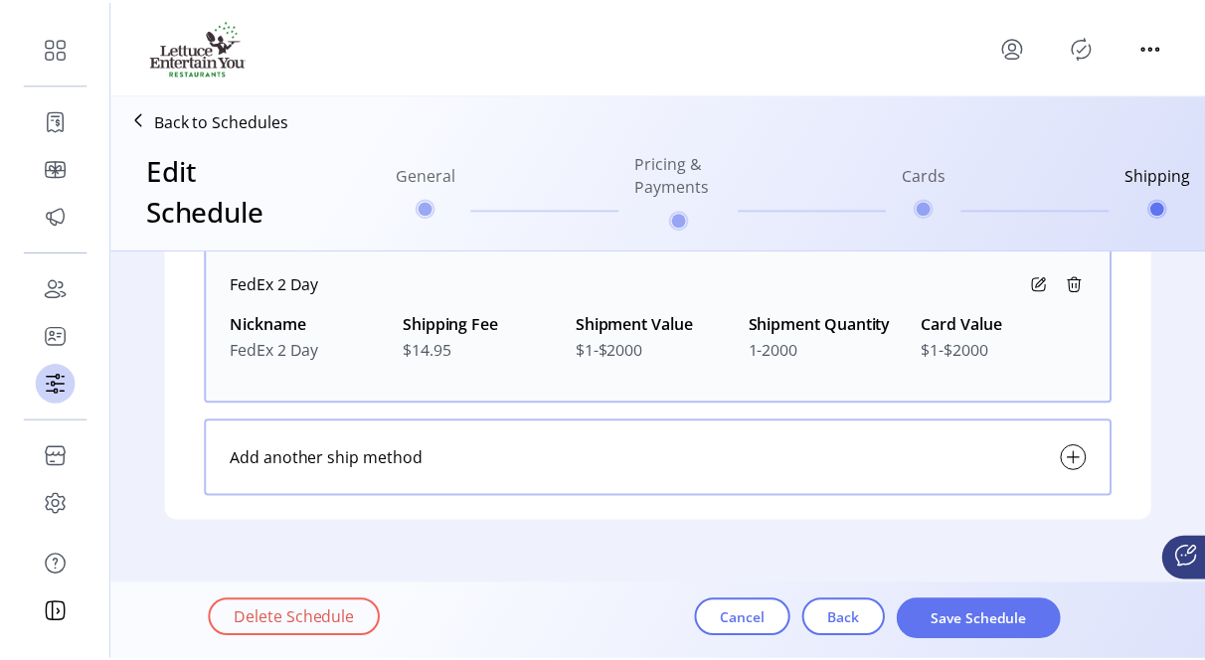
scroll to position [465, 0]
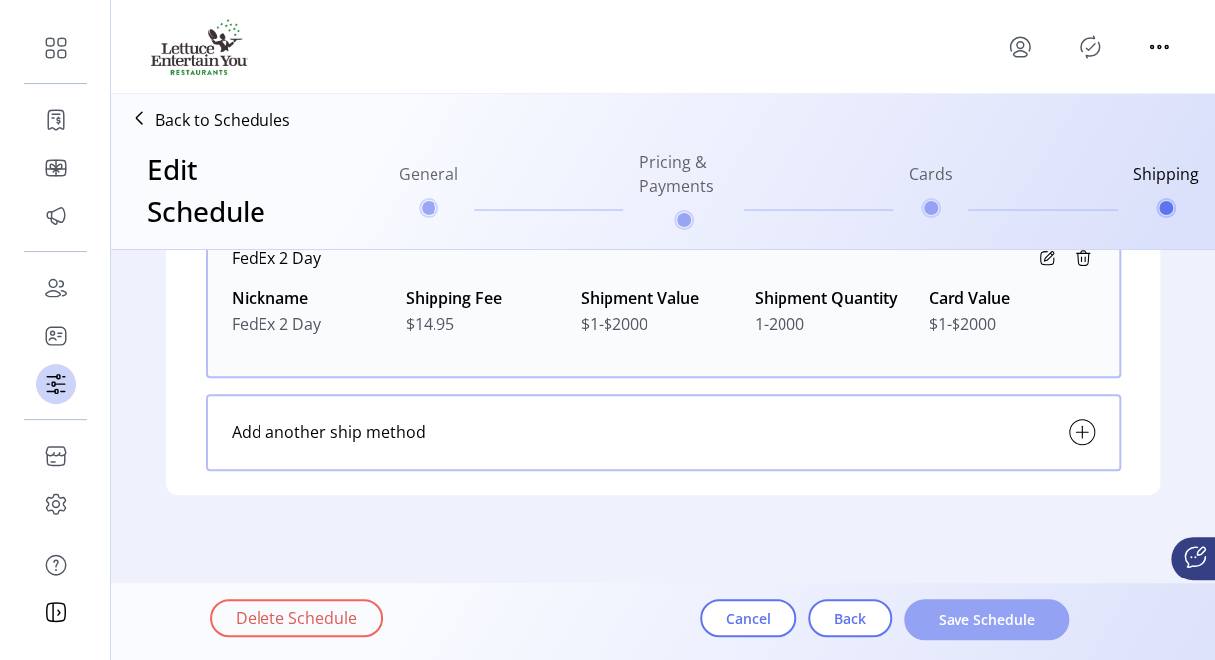
click at [953, 626] on span "Save Schedule" at bounding box center [985, 619] width 113 height 21
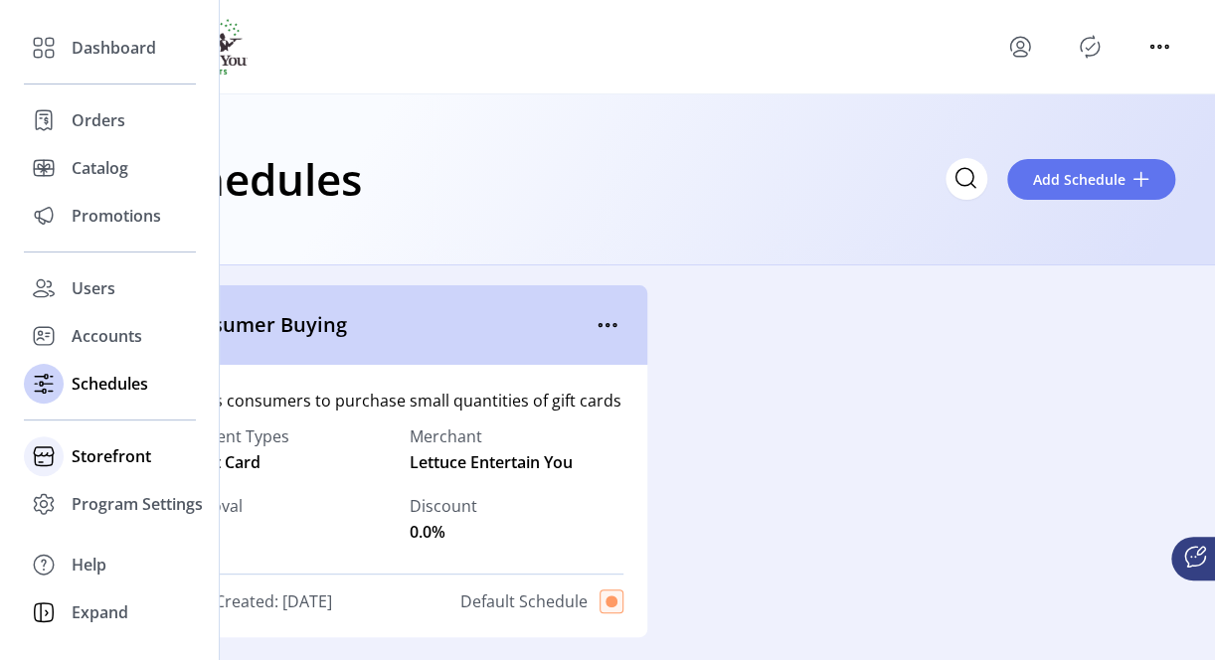
click at [88, 453] on span "Storefront" at bounding box center [112, 456] width 80 height 24
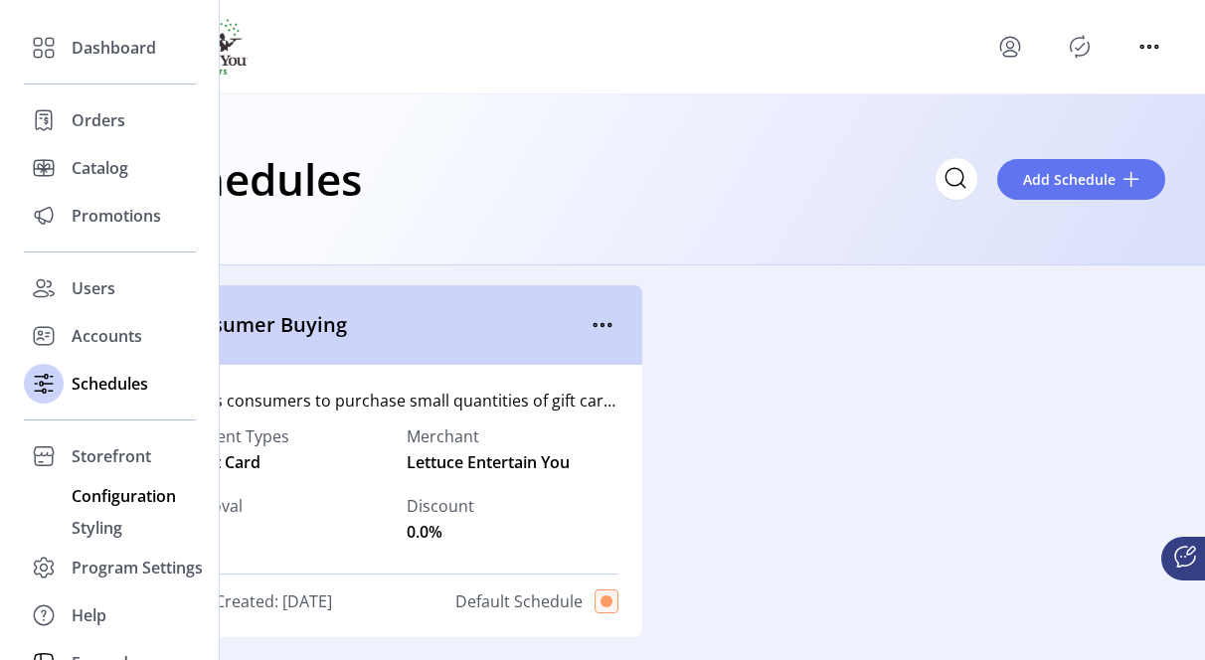
click at [102, 490] on span "Configuration" at bounding box center [124, 496] width 104 height 24
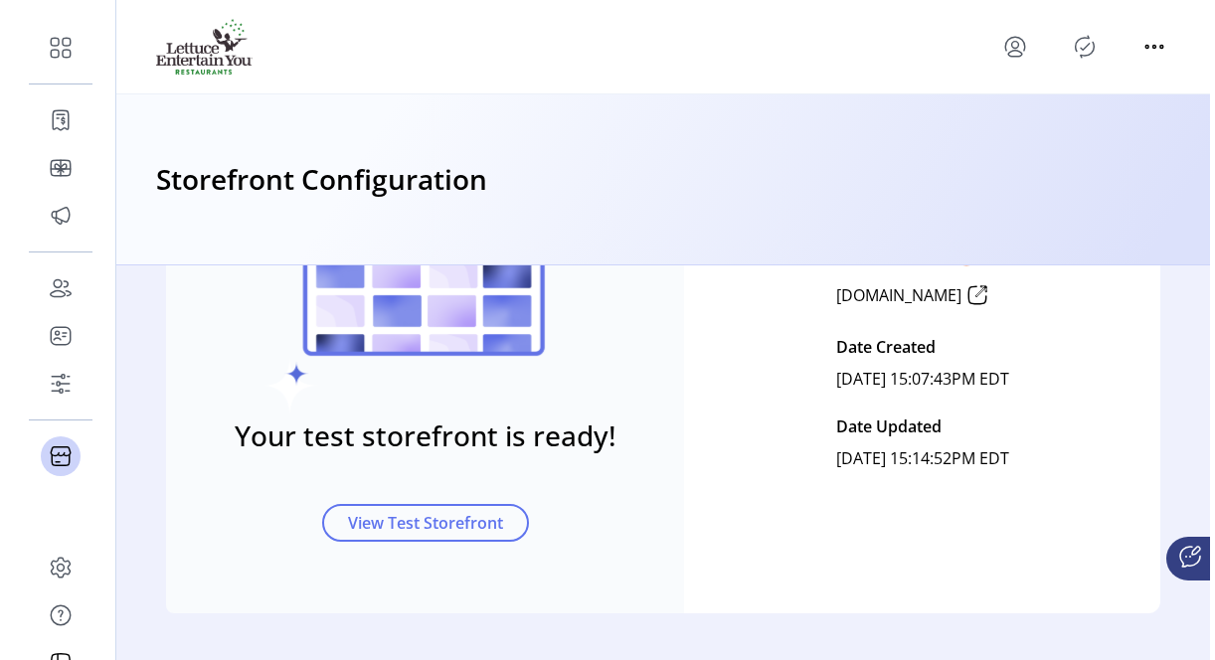
scroll to position [148, 0]
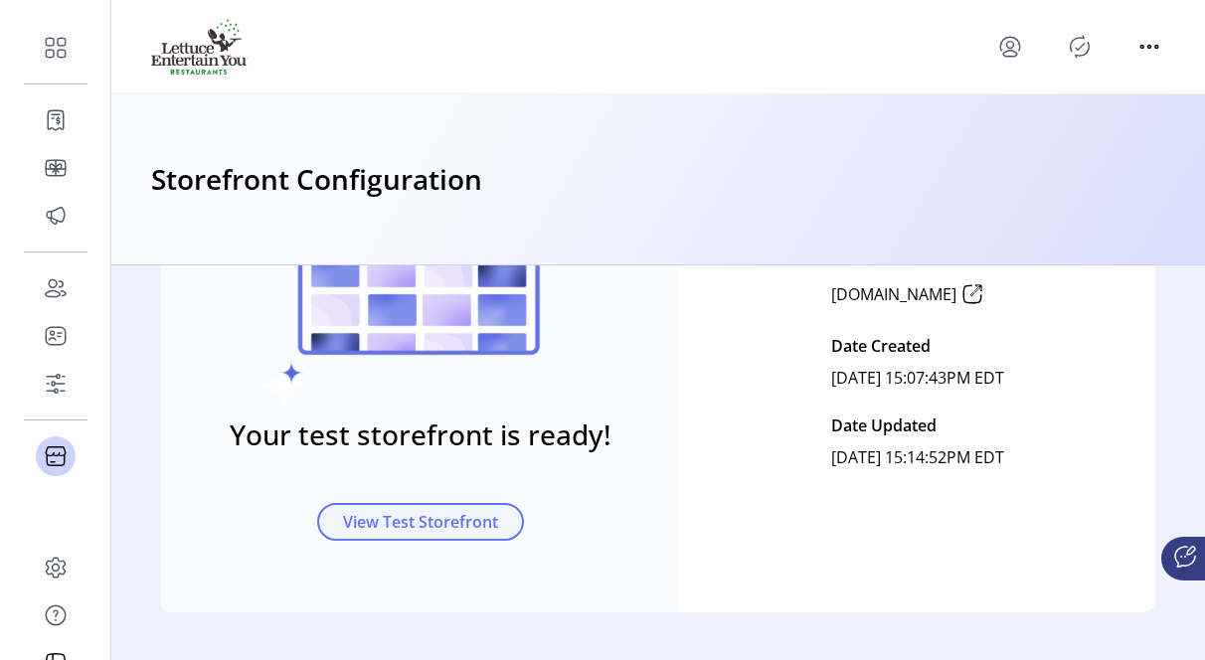
click at [441, 529] on span "View Test Storefront" at bounding box center [420, 522] width 155 height 24
